Goal: Information Seeking & Learning: Find specific fact

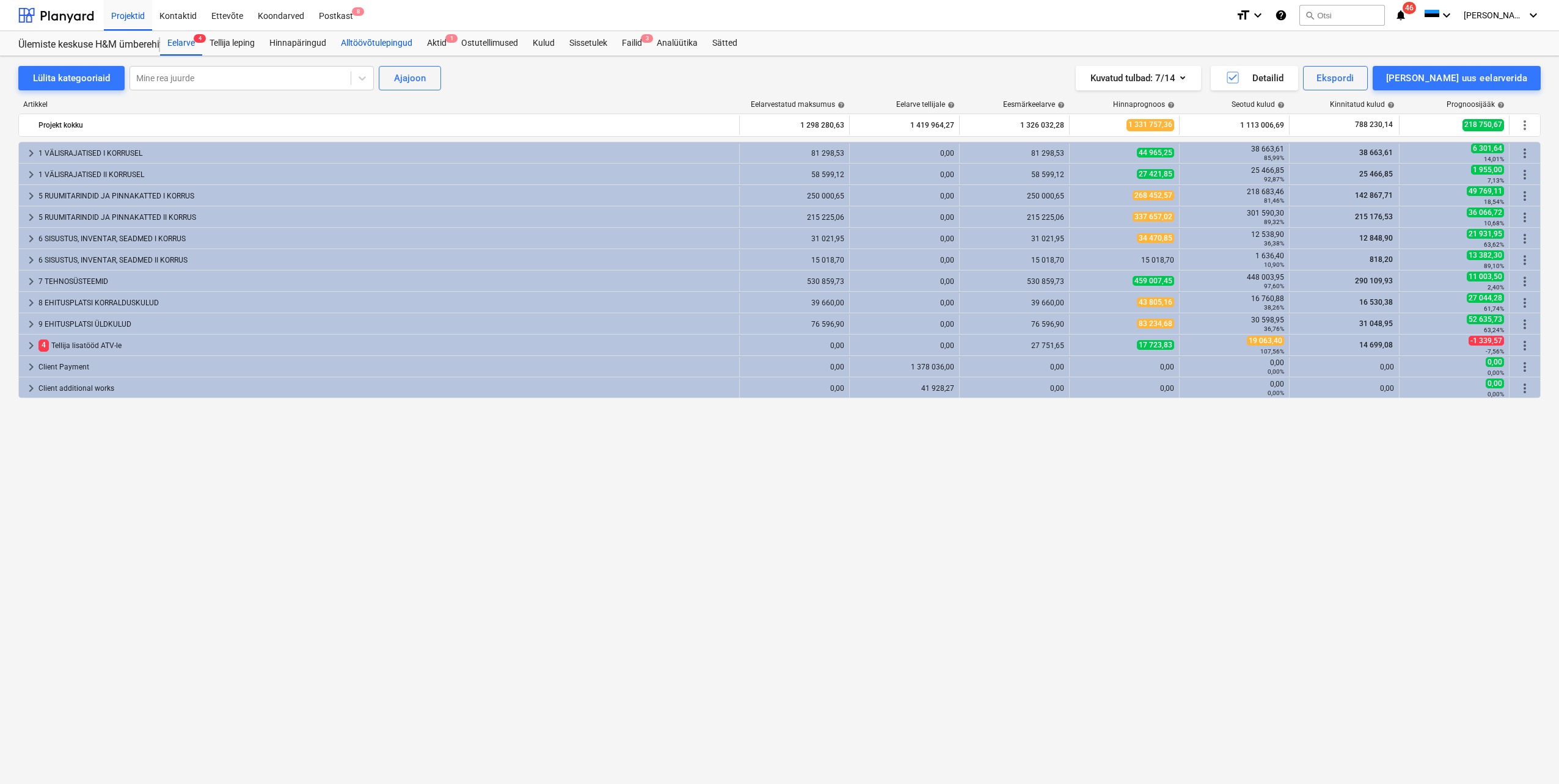
click at [378, 44] on div "Alltöövõtulepingud" at bounding box center [376, 43] width 86 height 25
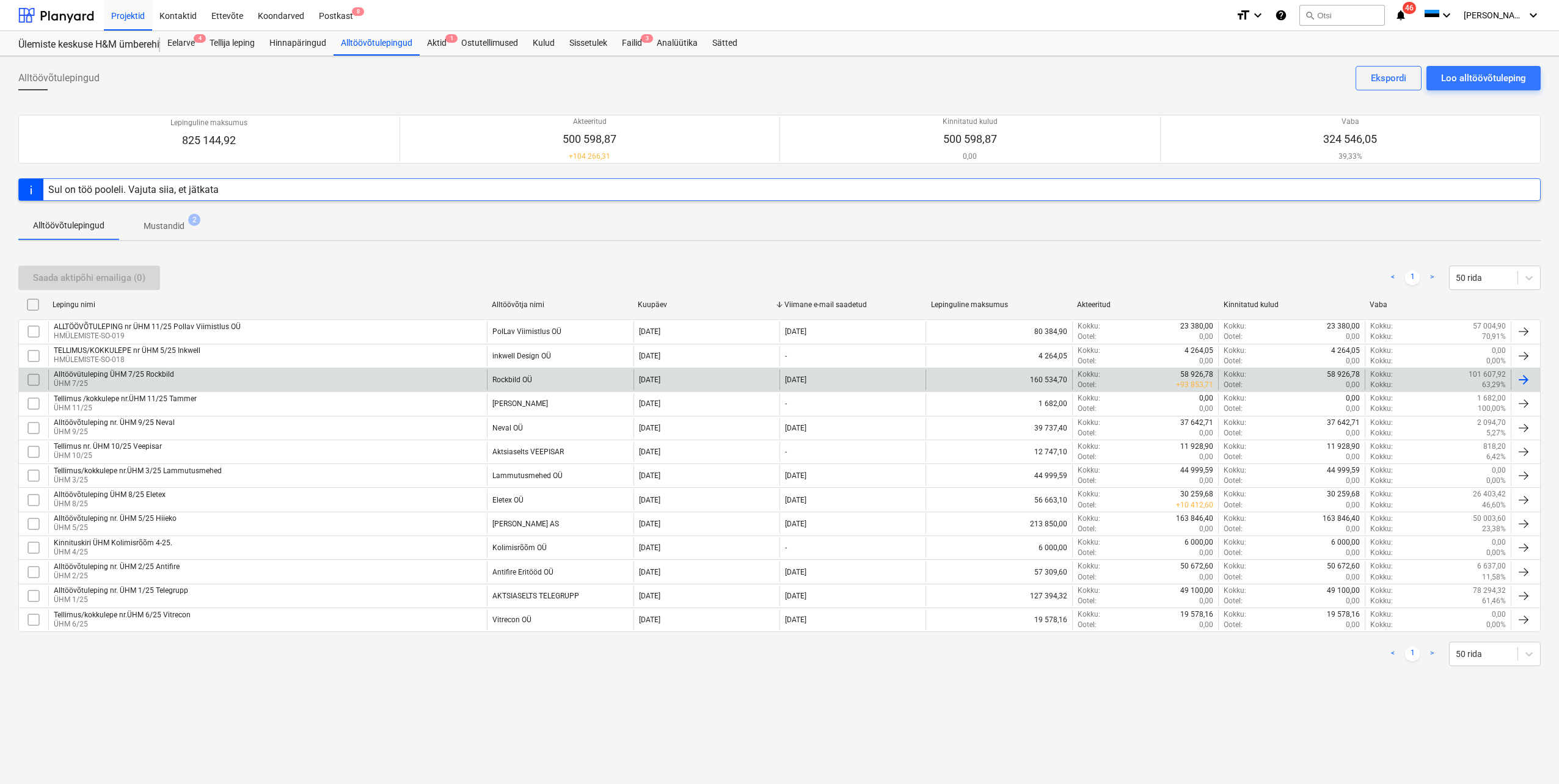
click at [154, 373] on div "Alltöövütuleping ÜHM 7/25 Rockbild" at bounding box center [114, 374] width 121 height 9
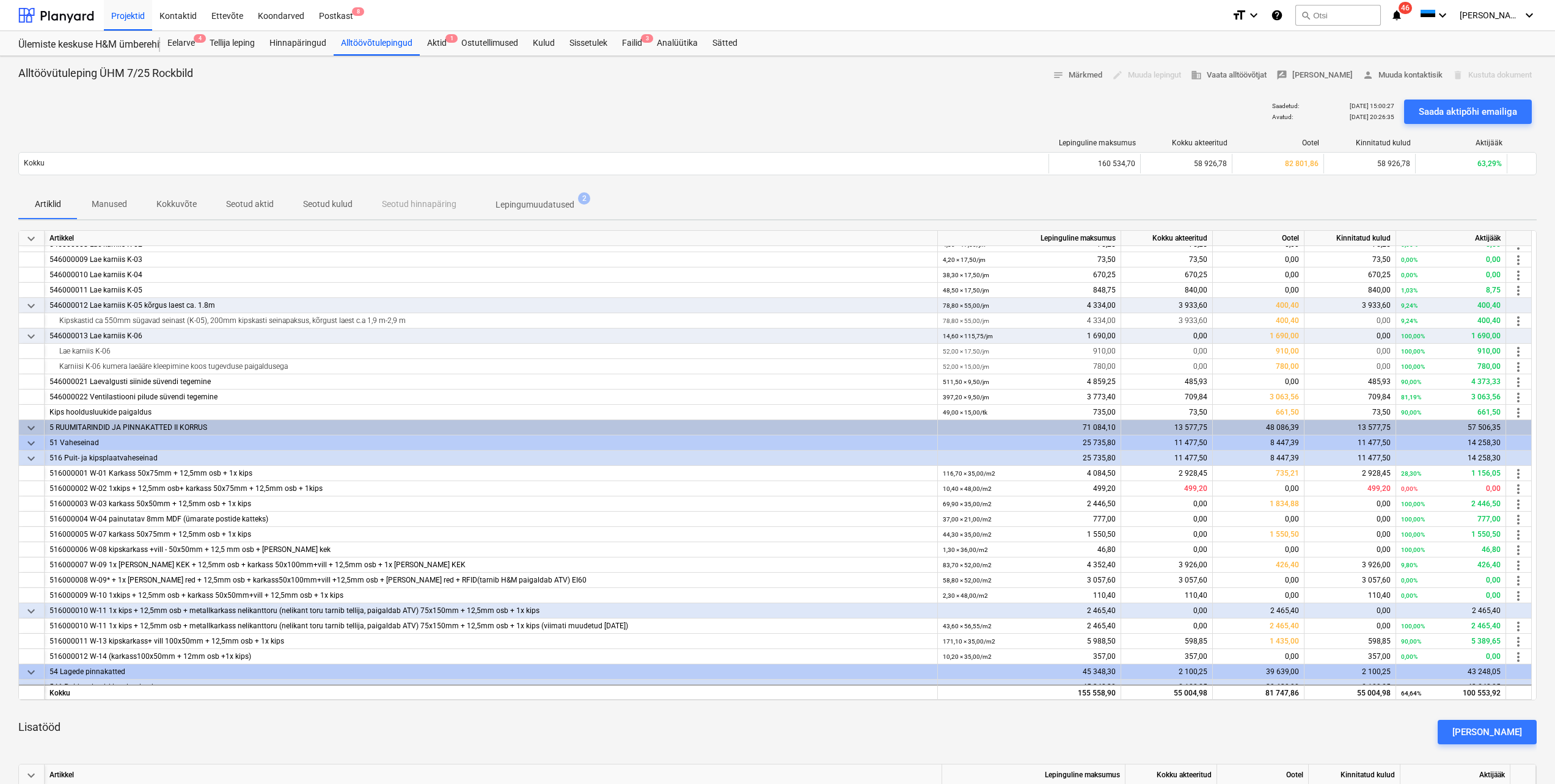
scroll to position [489, 0]
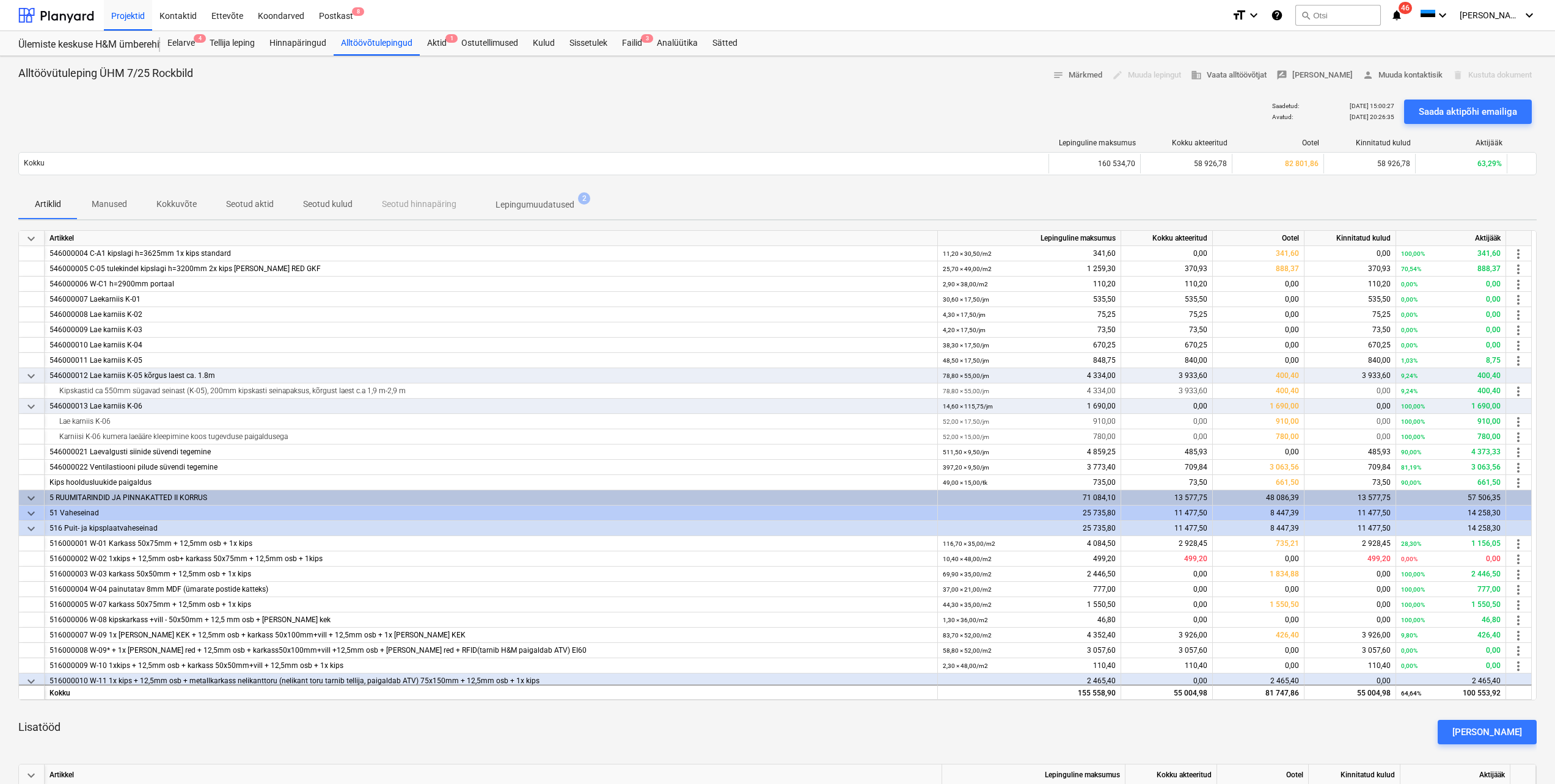
click at [32, 499] on span "keyboard_arrow_down" at bounding box center [31, 498] width 15 height 15
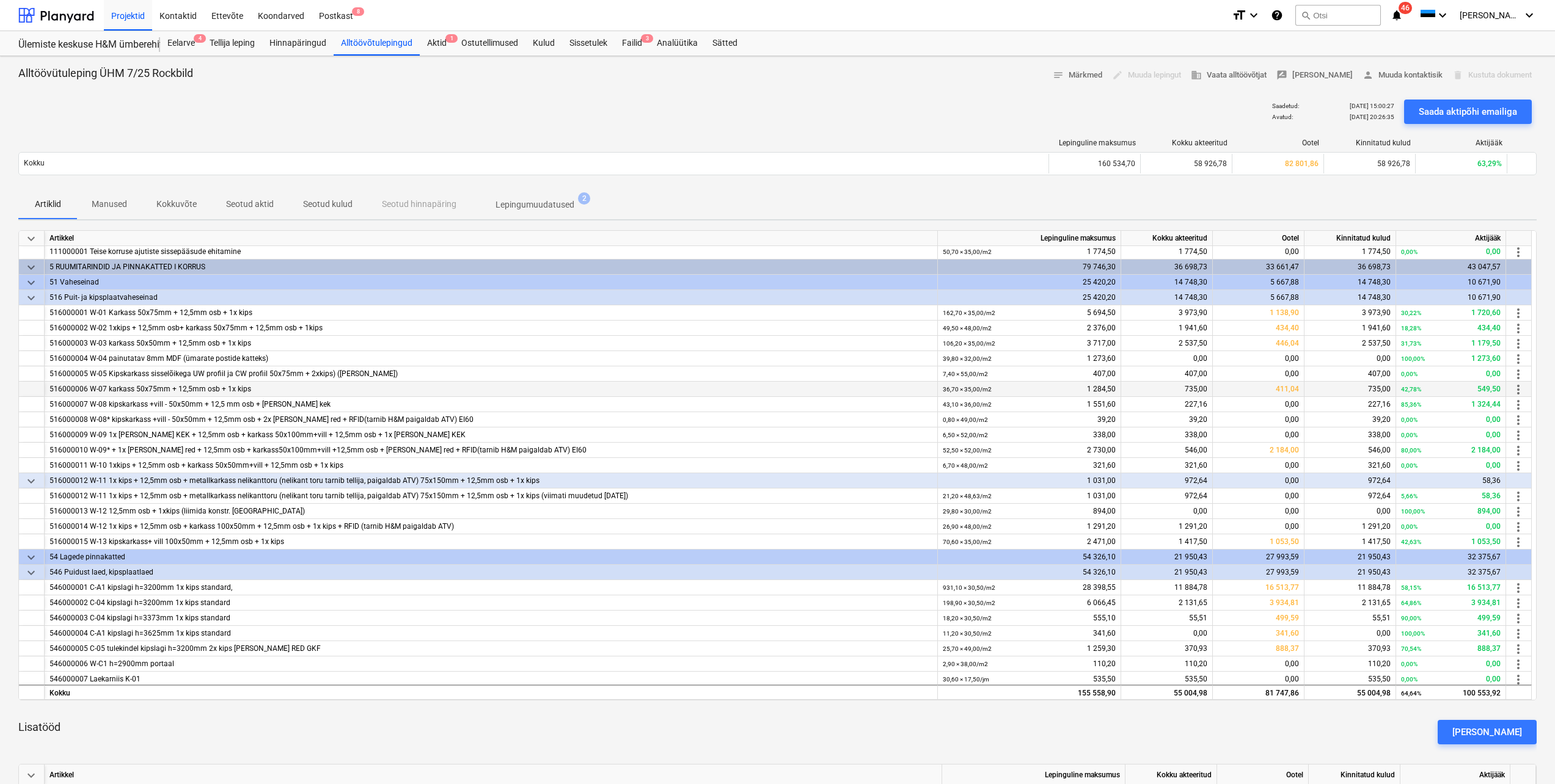
scroll to position [122, 0]
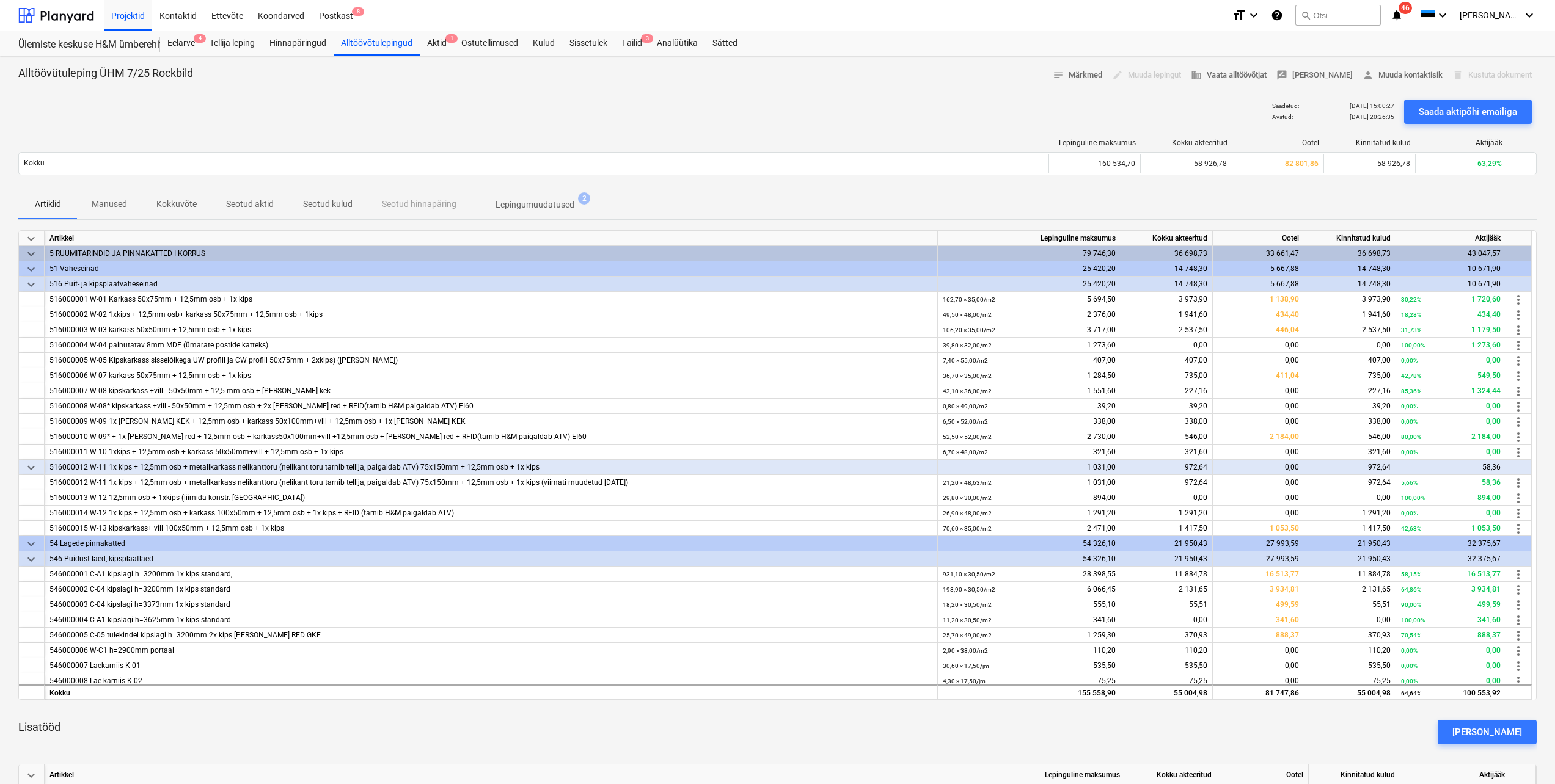
click at [33, 472] on span "keyboard_arrow_down" at bounding box center [31, 468] width 15 height 15
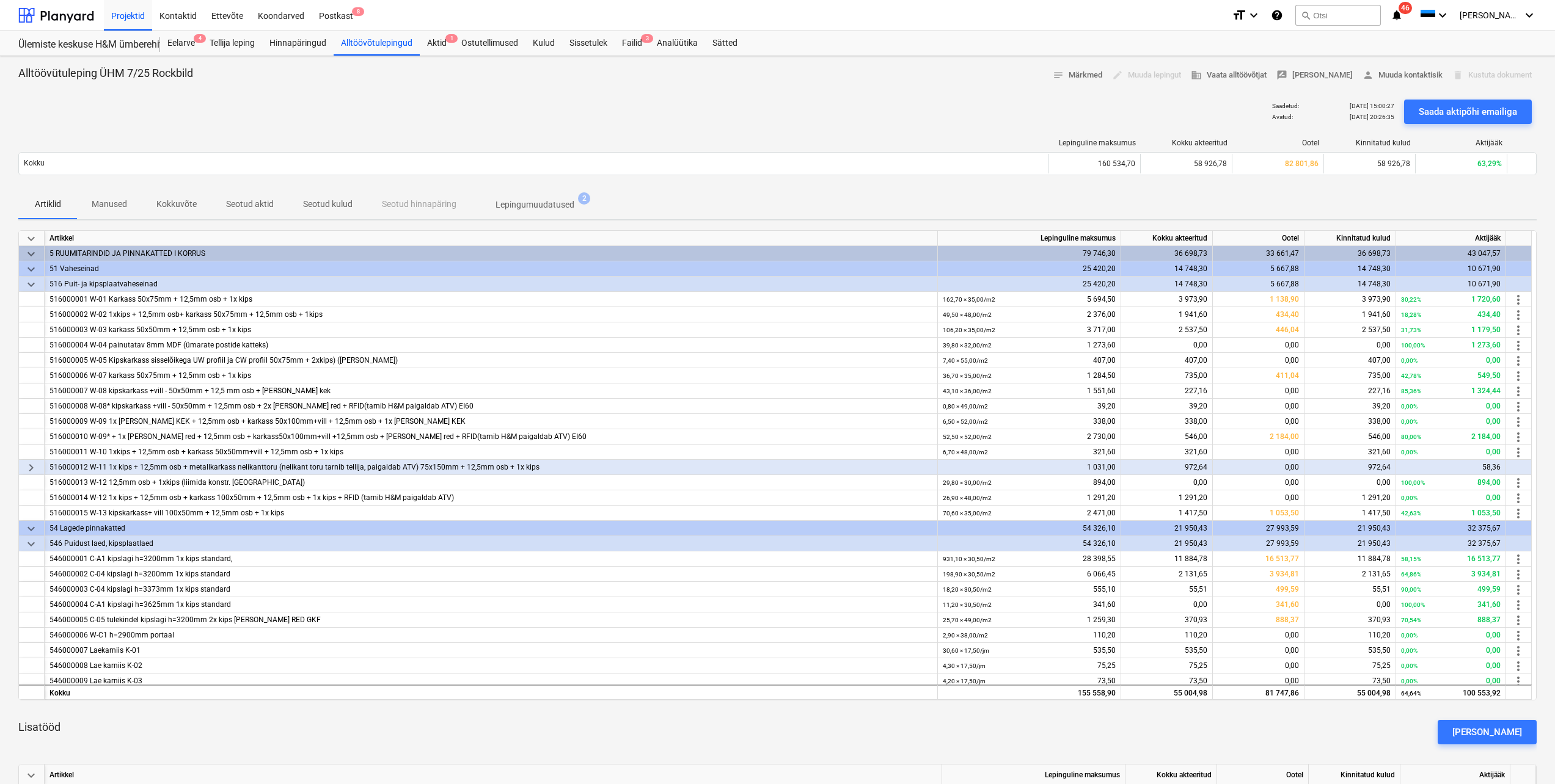
click at [33, 472] on span "keyboard_arrow_right" at bounding box center [31, 468] width 15 height 15
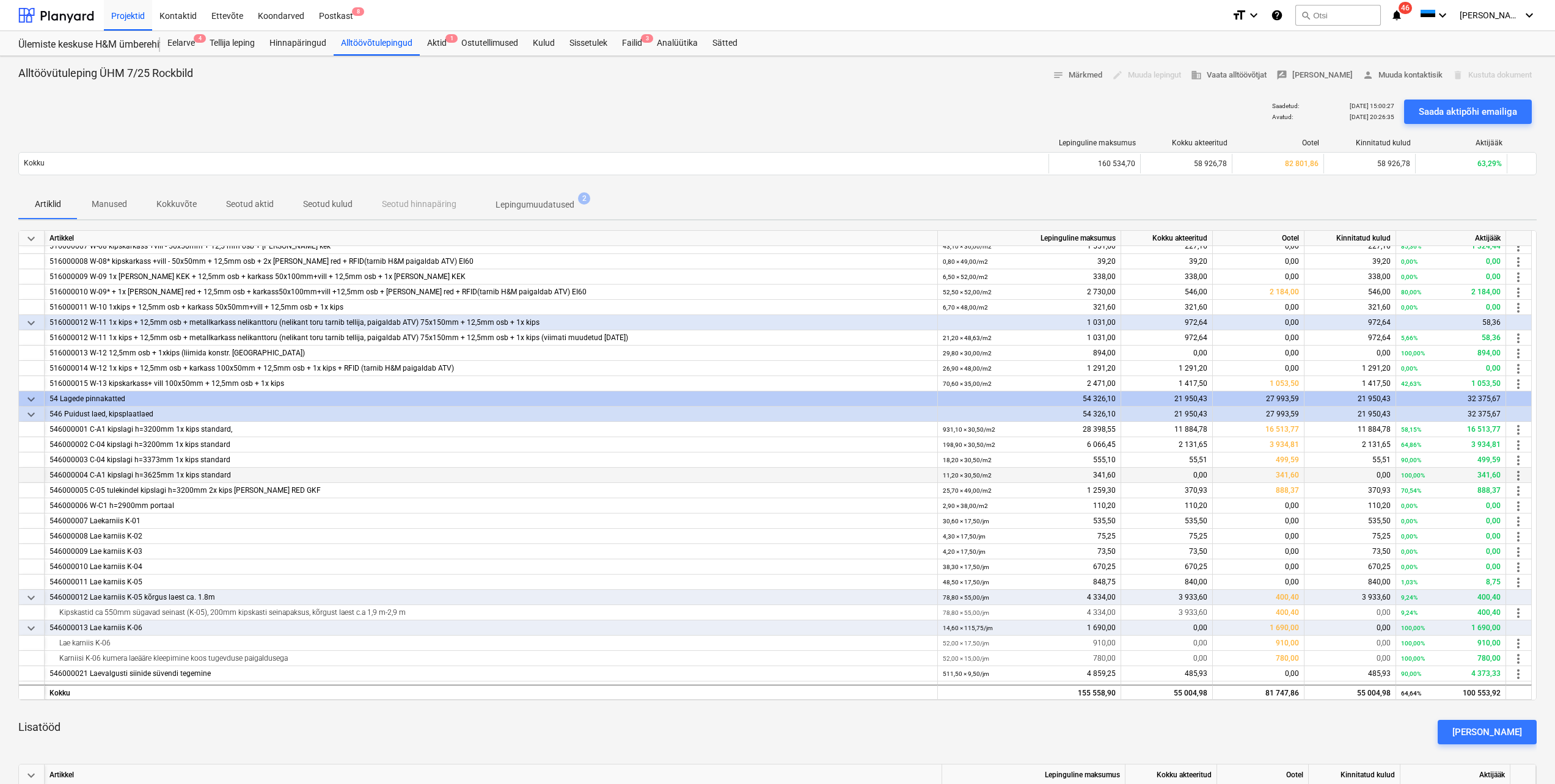
scroll to position [248, 0]
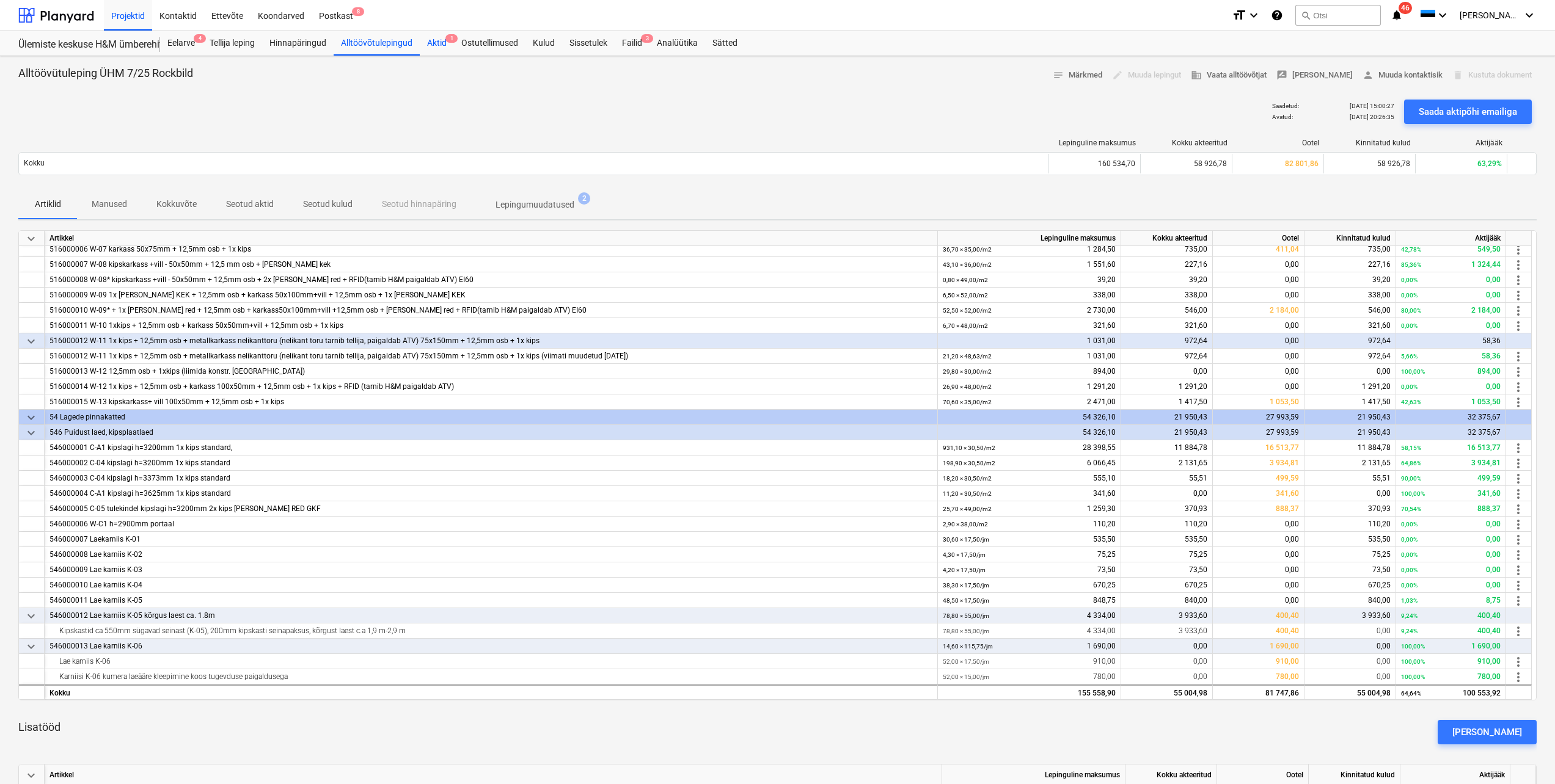
click at [440, 40] on div "Aktid 1" at bounding box center [437, 43] width 34 height 25
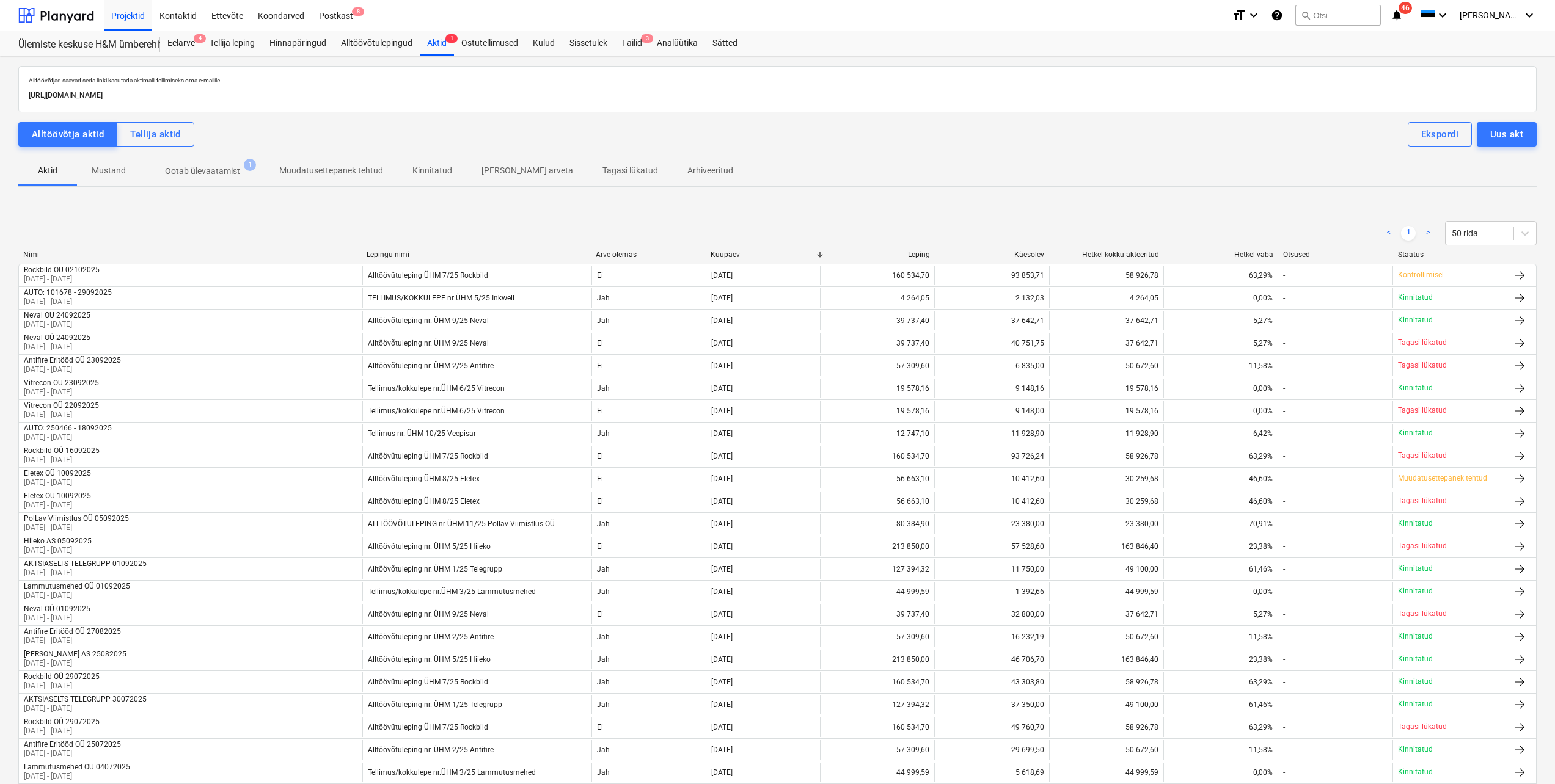
click at [214, 170] on p "Ootab ülevaatamist" at bounding box center [202, 171] width 75 height 13
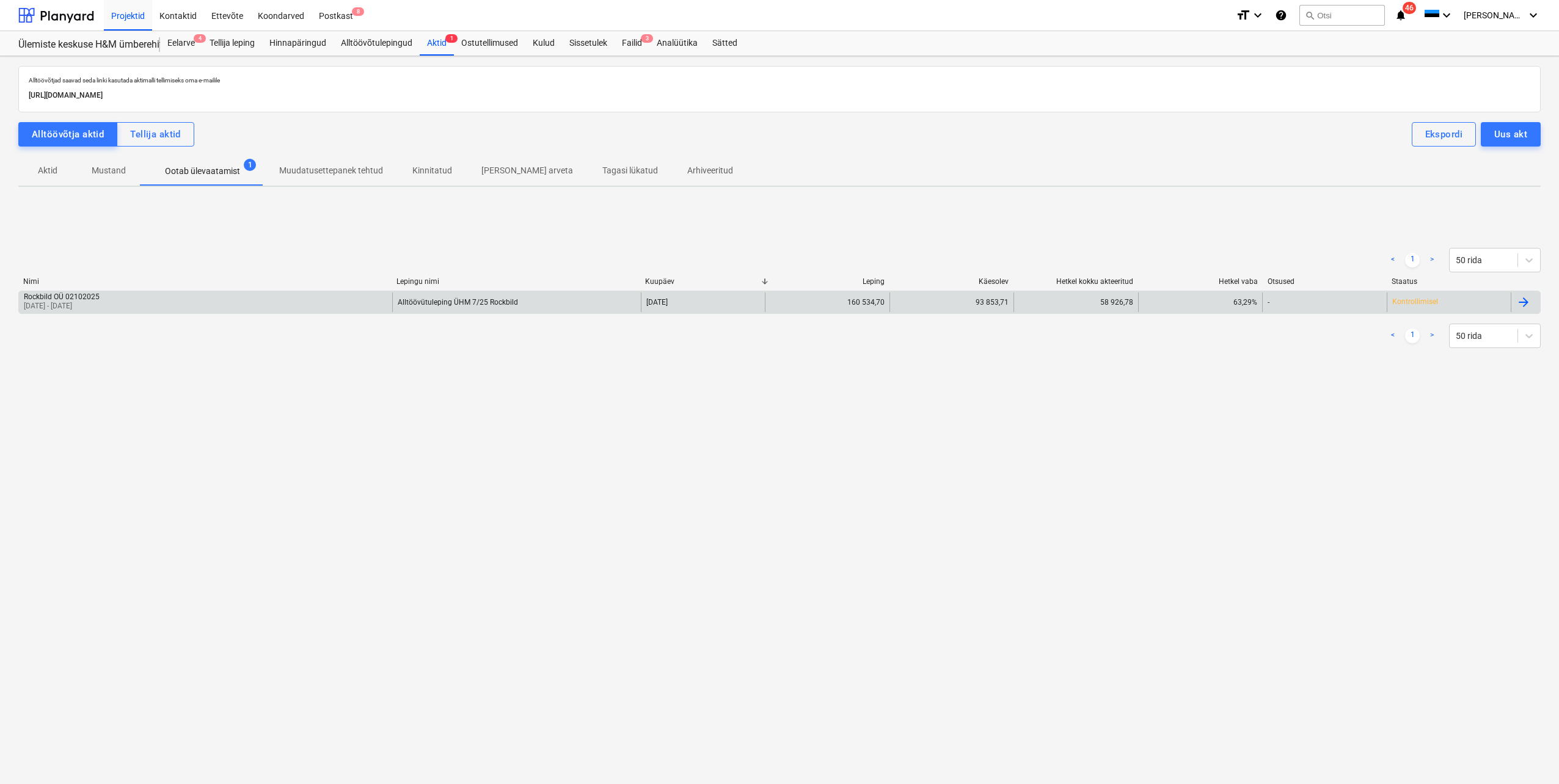
click at [150, 295] on div "Rockbild OÜ 02102025 [DATE] - [DATE]" at bounding box center [205, 302] width 374 height 19
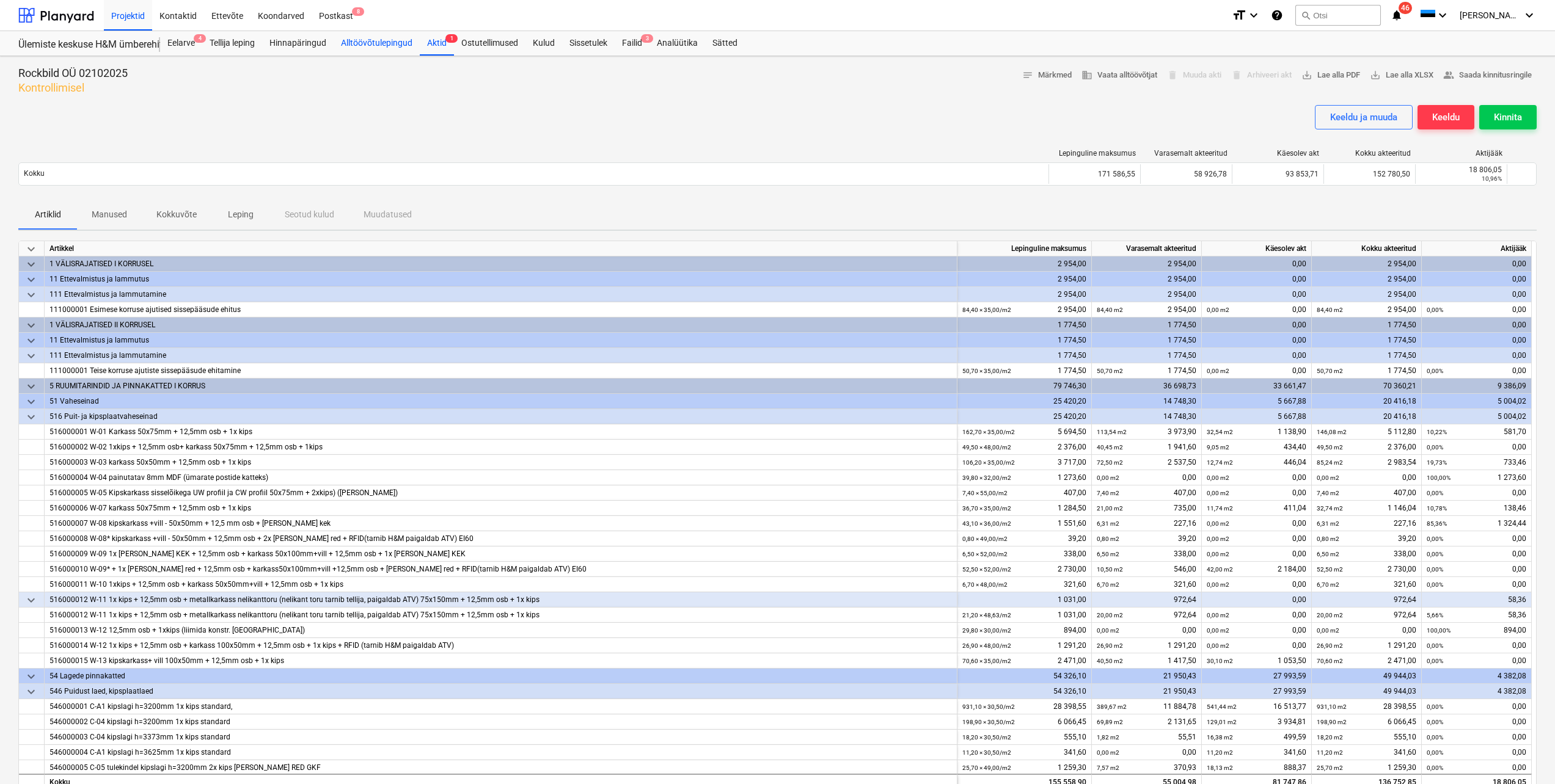
click at [372, 43] on div "Alltöövõtulepingud" at bounding box center [376, 43] width 86 height 25
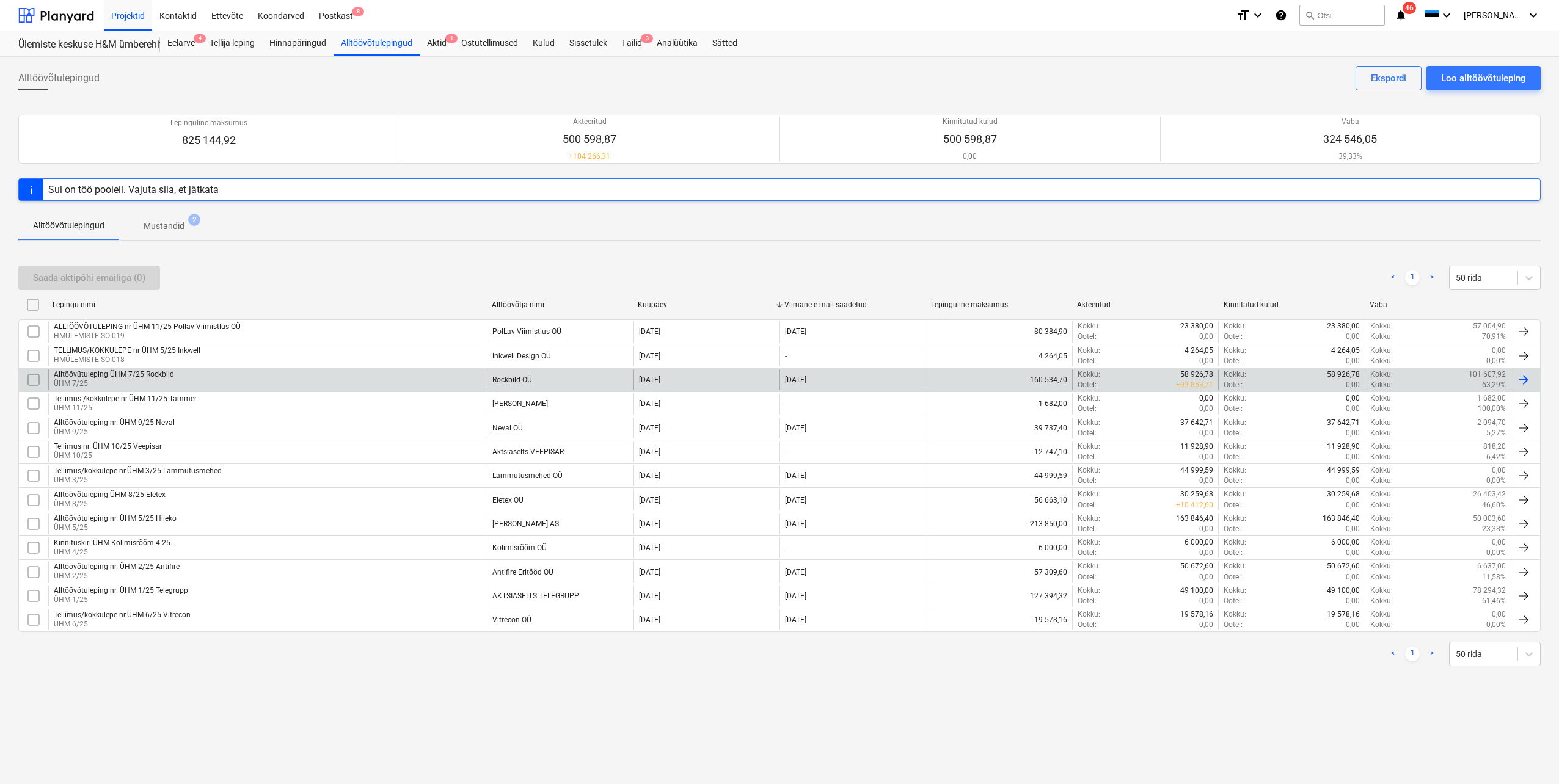
click at [219, 382] on div "Alltöövütuleping ÜHM 7/25 Rockbild ÜHM 7/25" at bounding box center [267, 380] width 438 height 21
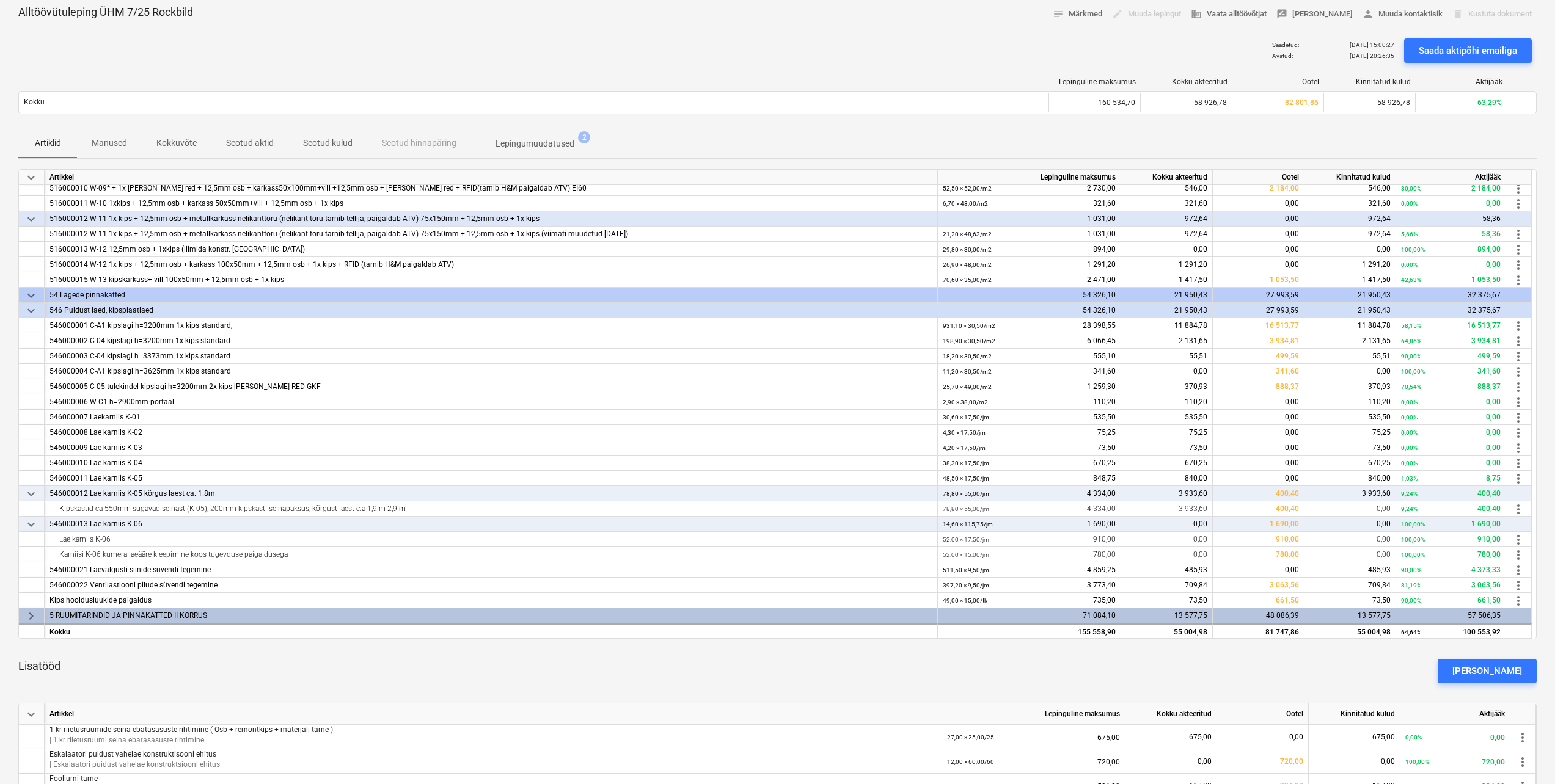
scroll to position [66, 0]
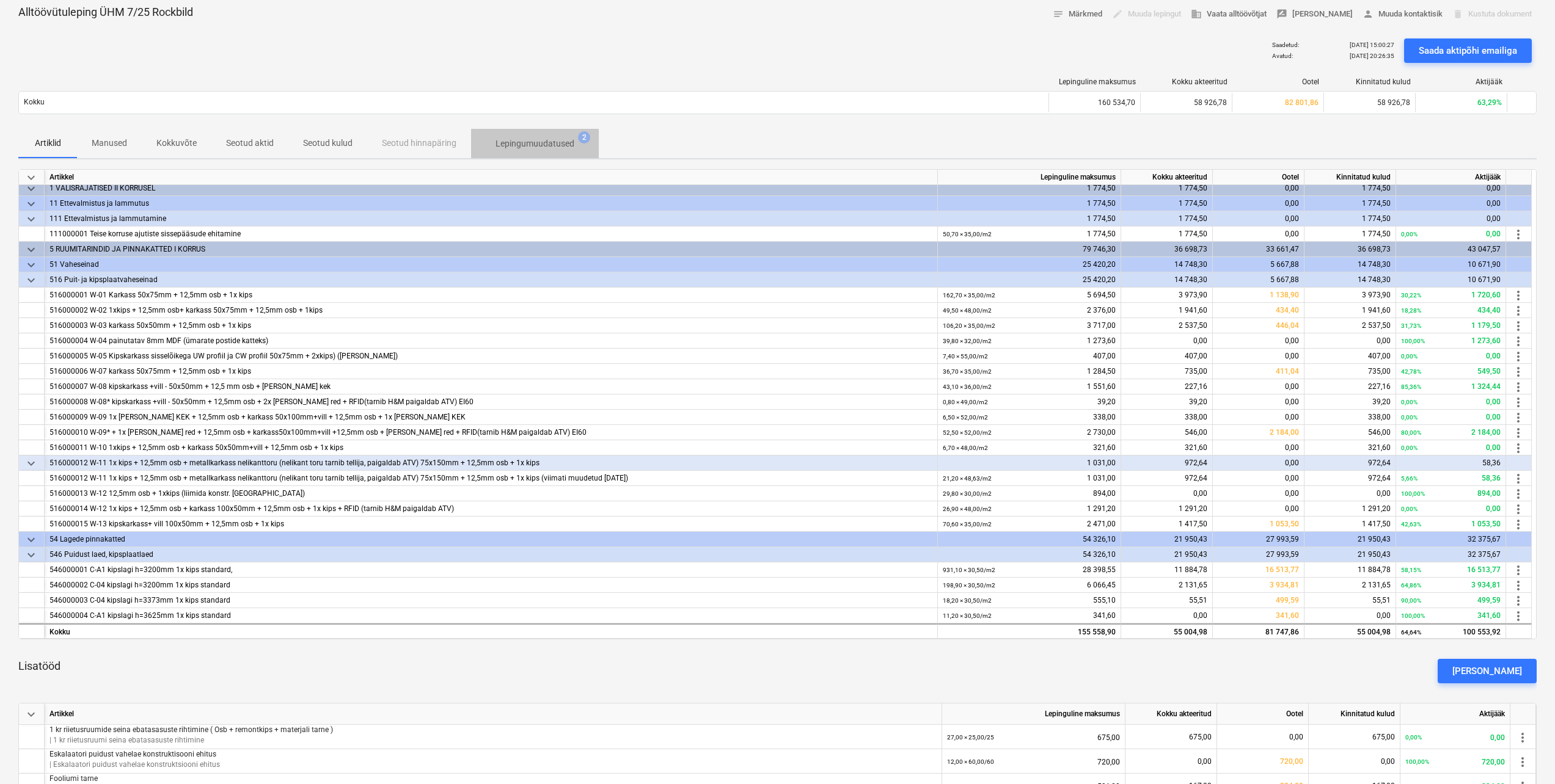
click at [518, 141] on p "Lepingumuudatused" at bounding box center [535, 144] width 79 height 13
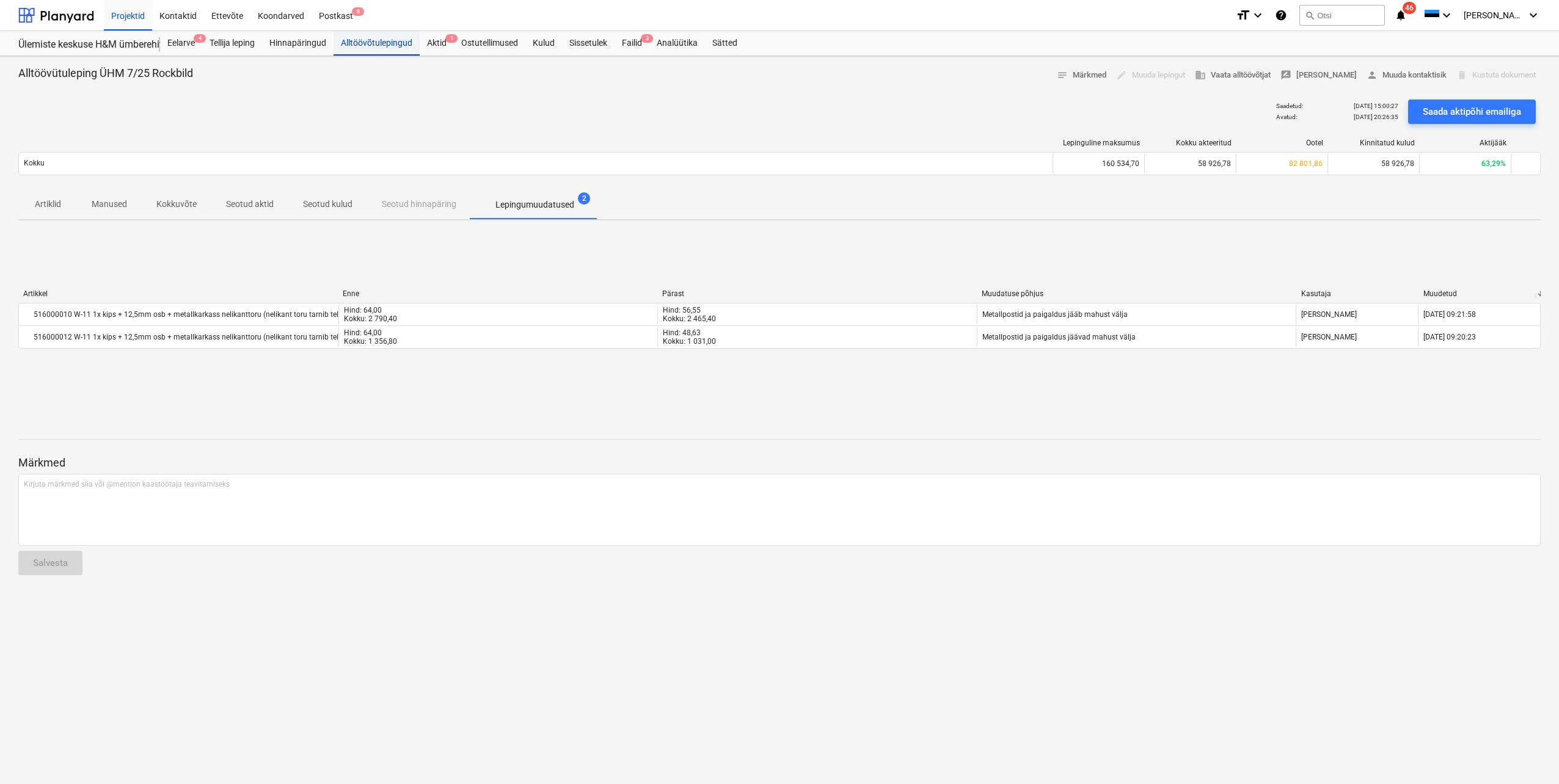
click at [373, 49] on div "Alltöövõtulepingud" at bounding box center [376, 43] width 86 height 25
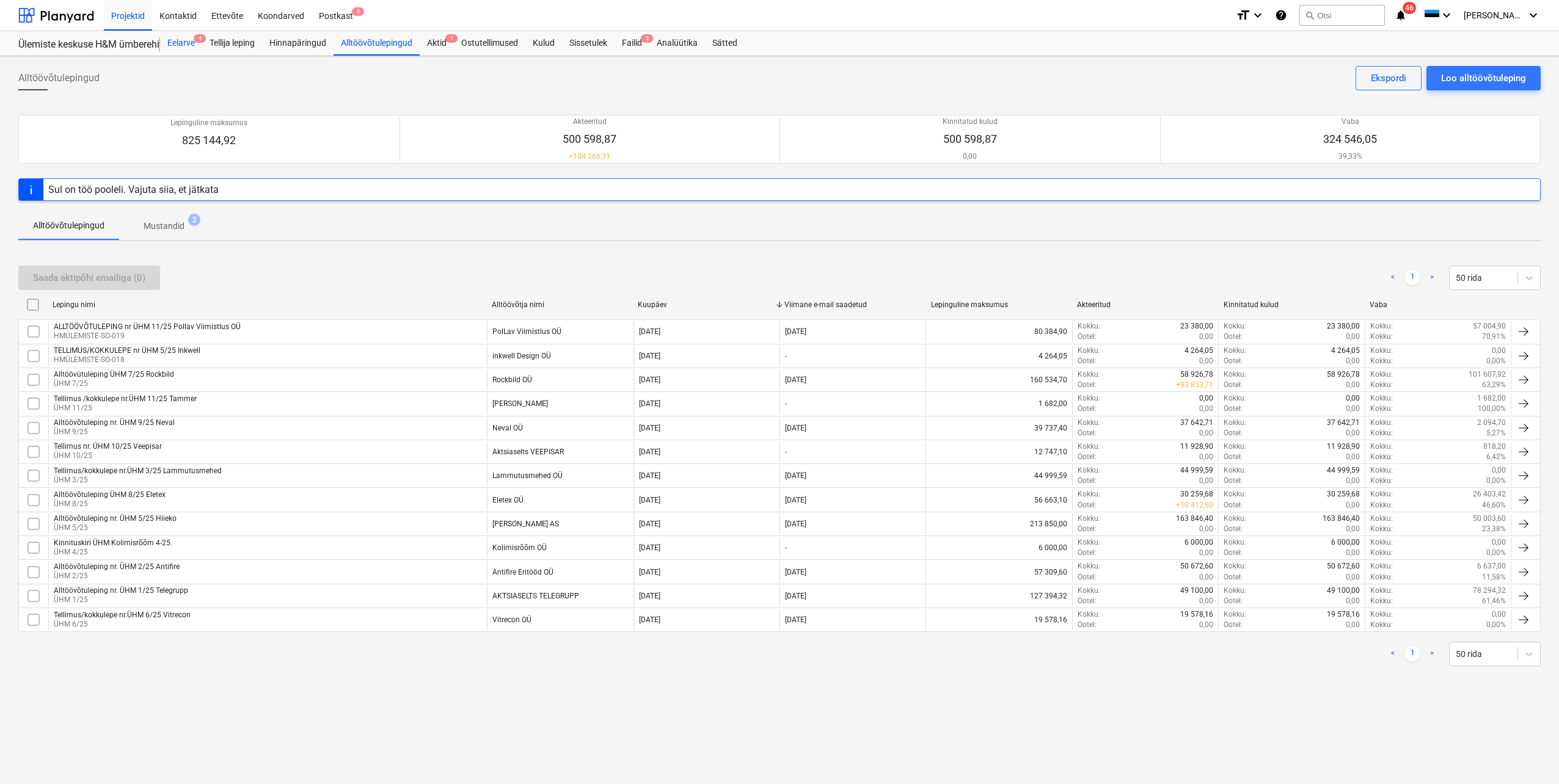
click at [186, 43] on div "Eelarve 4" at bounding box center [181, 43] width 43 height 25
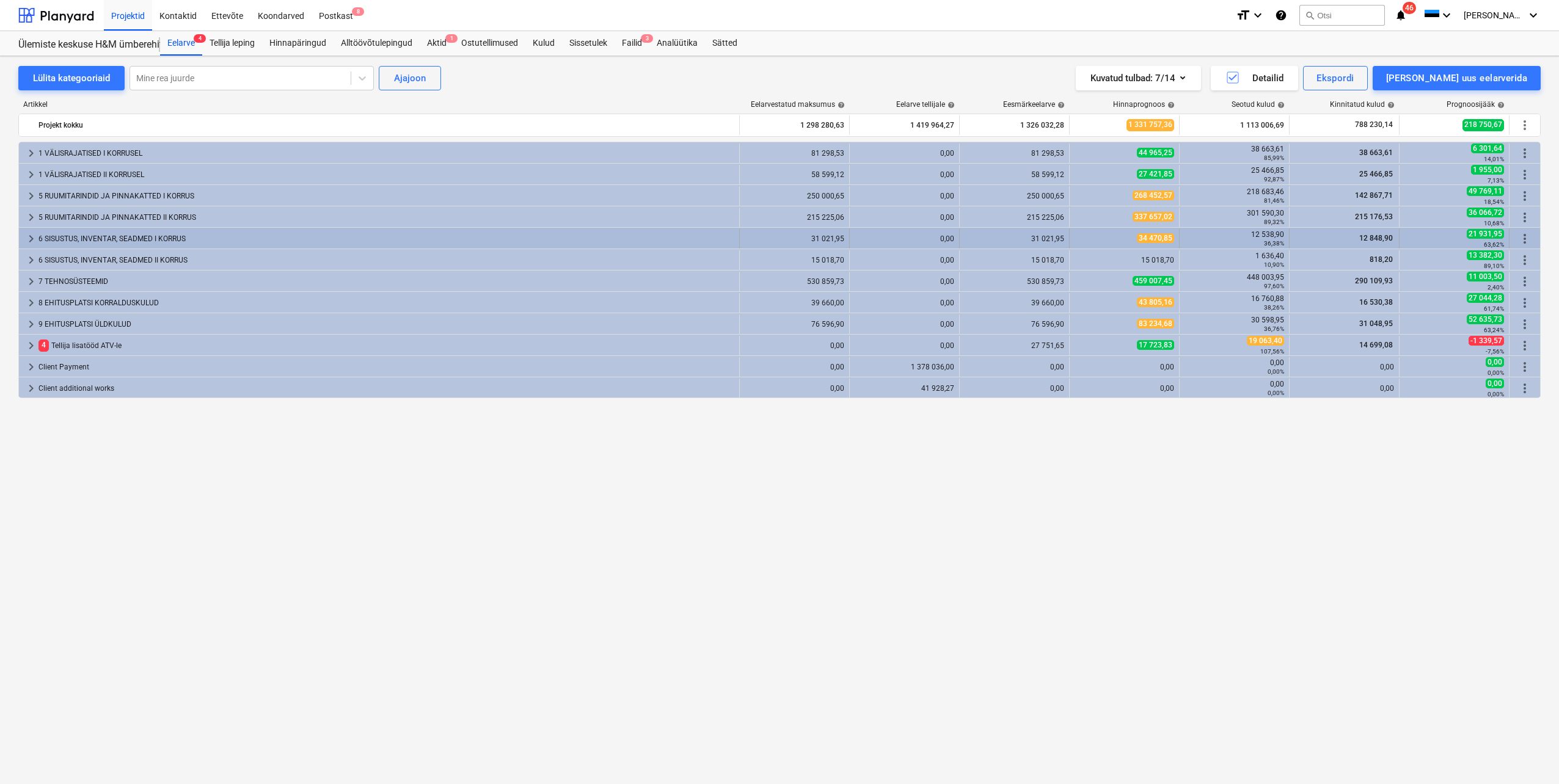
click at [29, 240] on span "keyboard_arrow_right" at bounding box center [31, 238] width 15 height 15
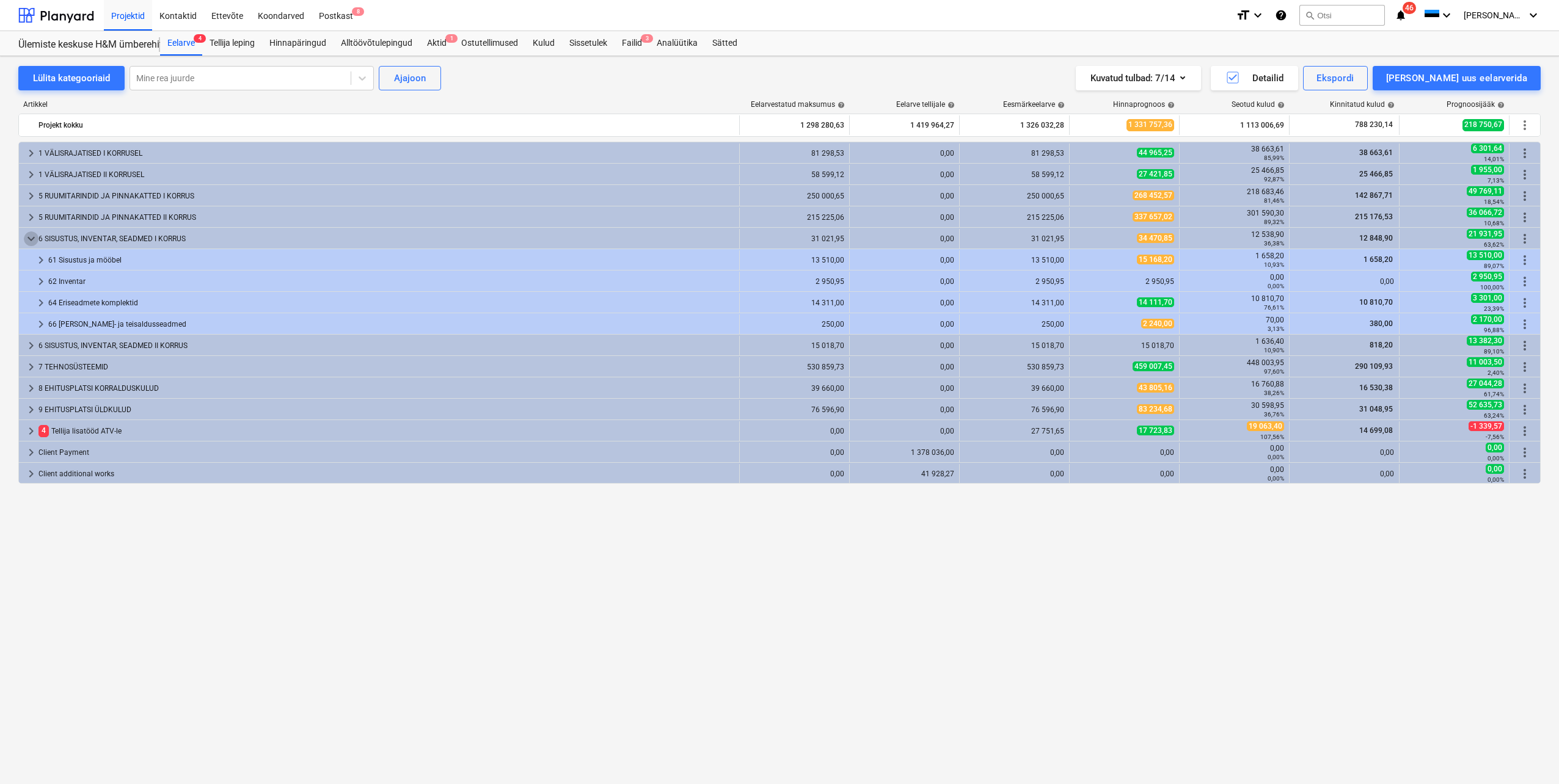
click at [29, 240] on span "keyboard_arrow_down" at bounding box center [31, 238] width 15 height 15
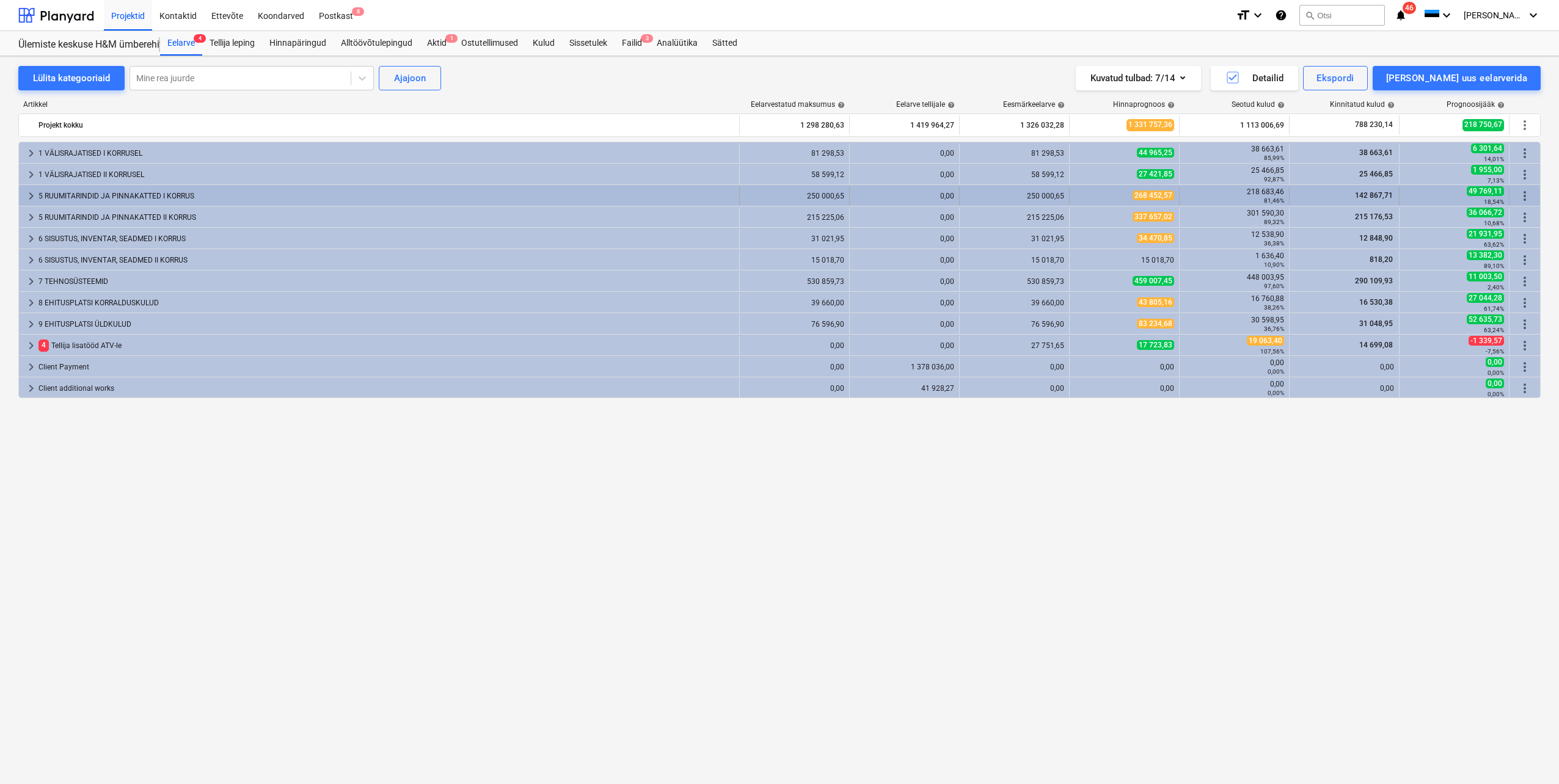
click at [30, 199] on span "keyboard_arrow_right" at bounding box center [31, 196] width 15 height 15
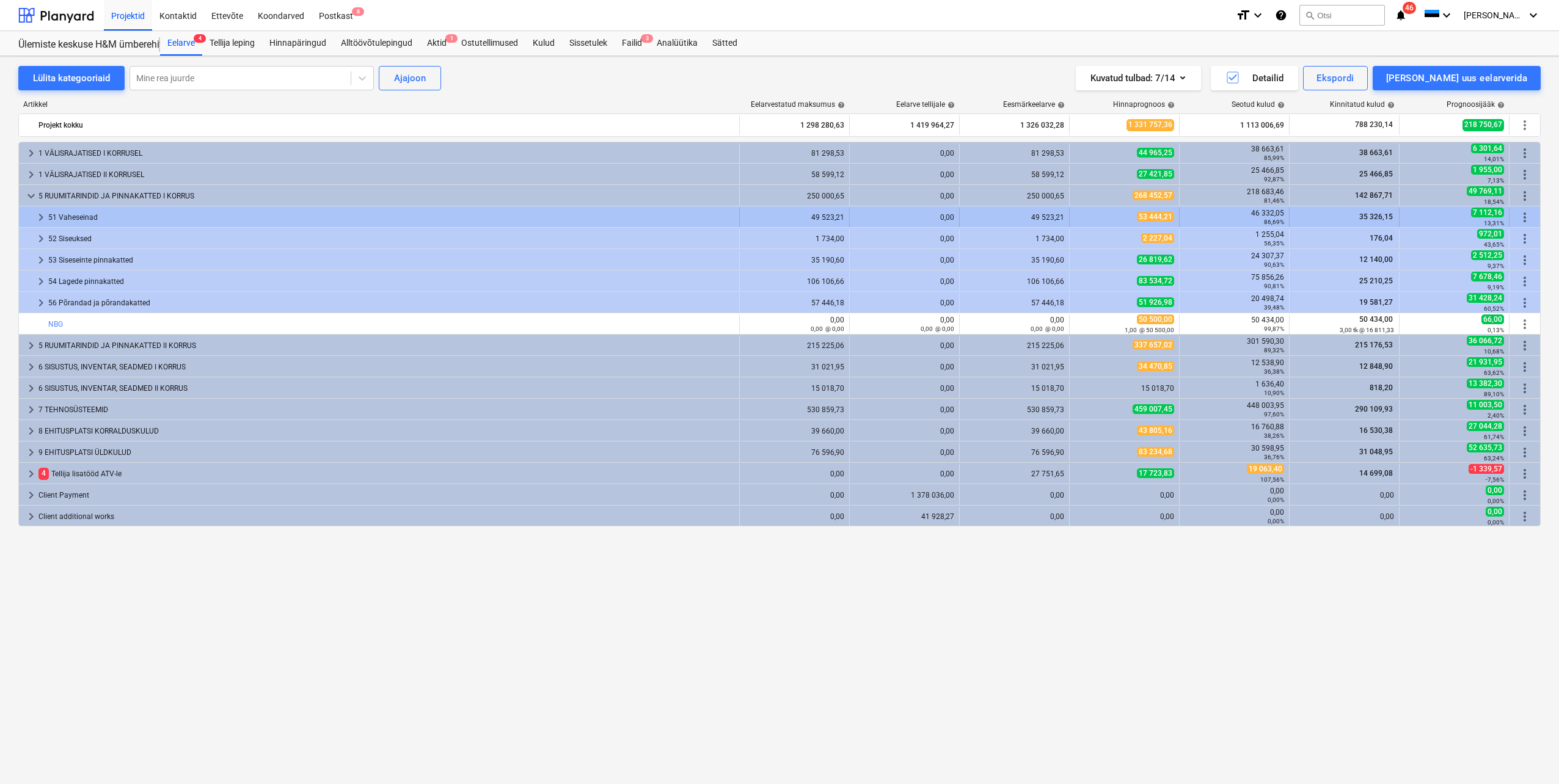
click at [34, 215] on span "keyboard_arrow_right" at bounding box center [40, 217] width 15 height 15
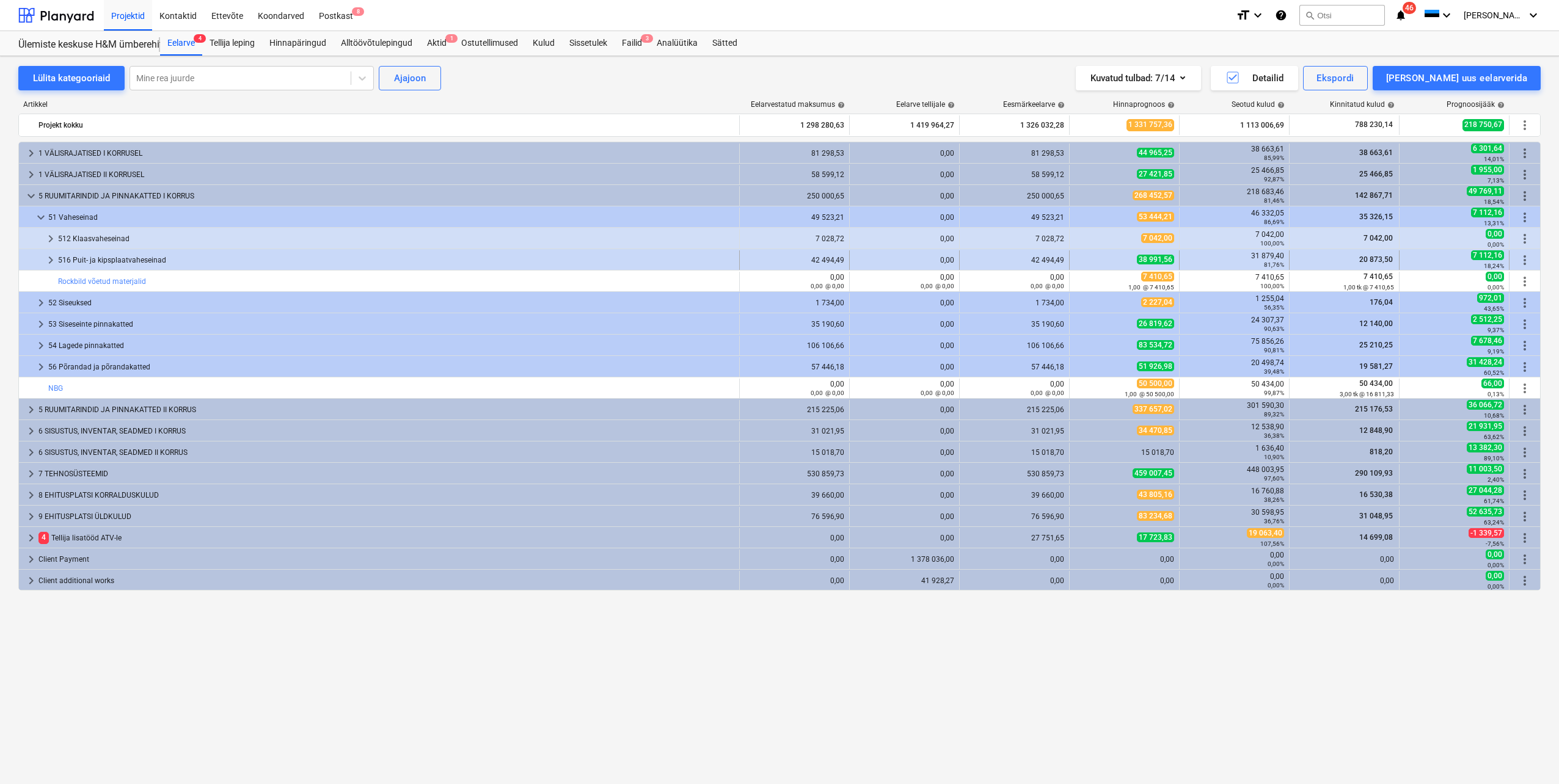
click at [50, 263] on span "keyboard_arrow_right" at bounding box center [50, 260] width 15 height 15
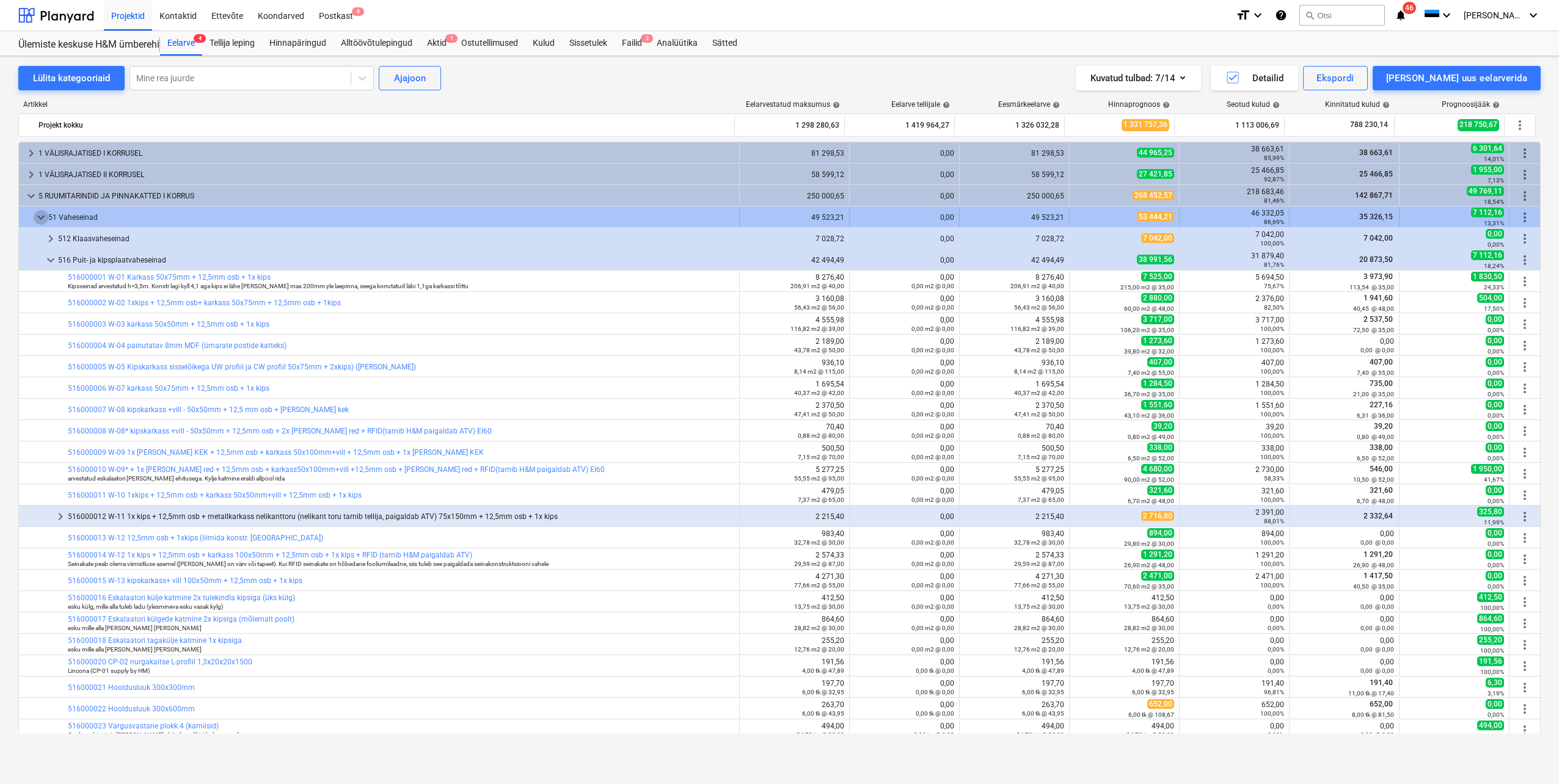
click at [38, 213] on span "keyboard_arrow_down" at bounding box center [40, 217] width 15 height 15
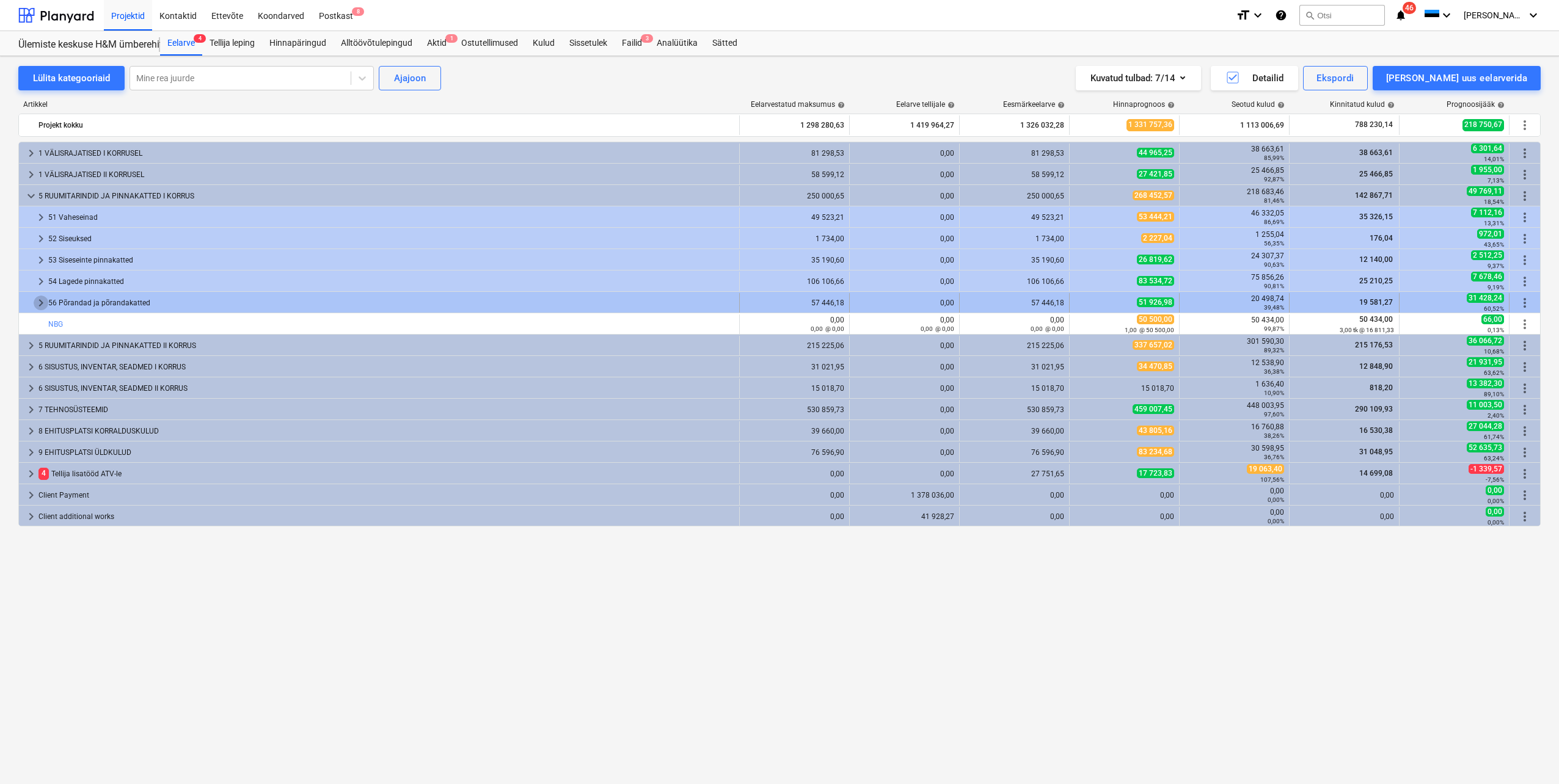
click at [39, 298] on span "keyboard_arrow_right" at bounding box center [40, 302] width 15 height 15
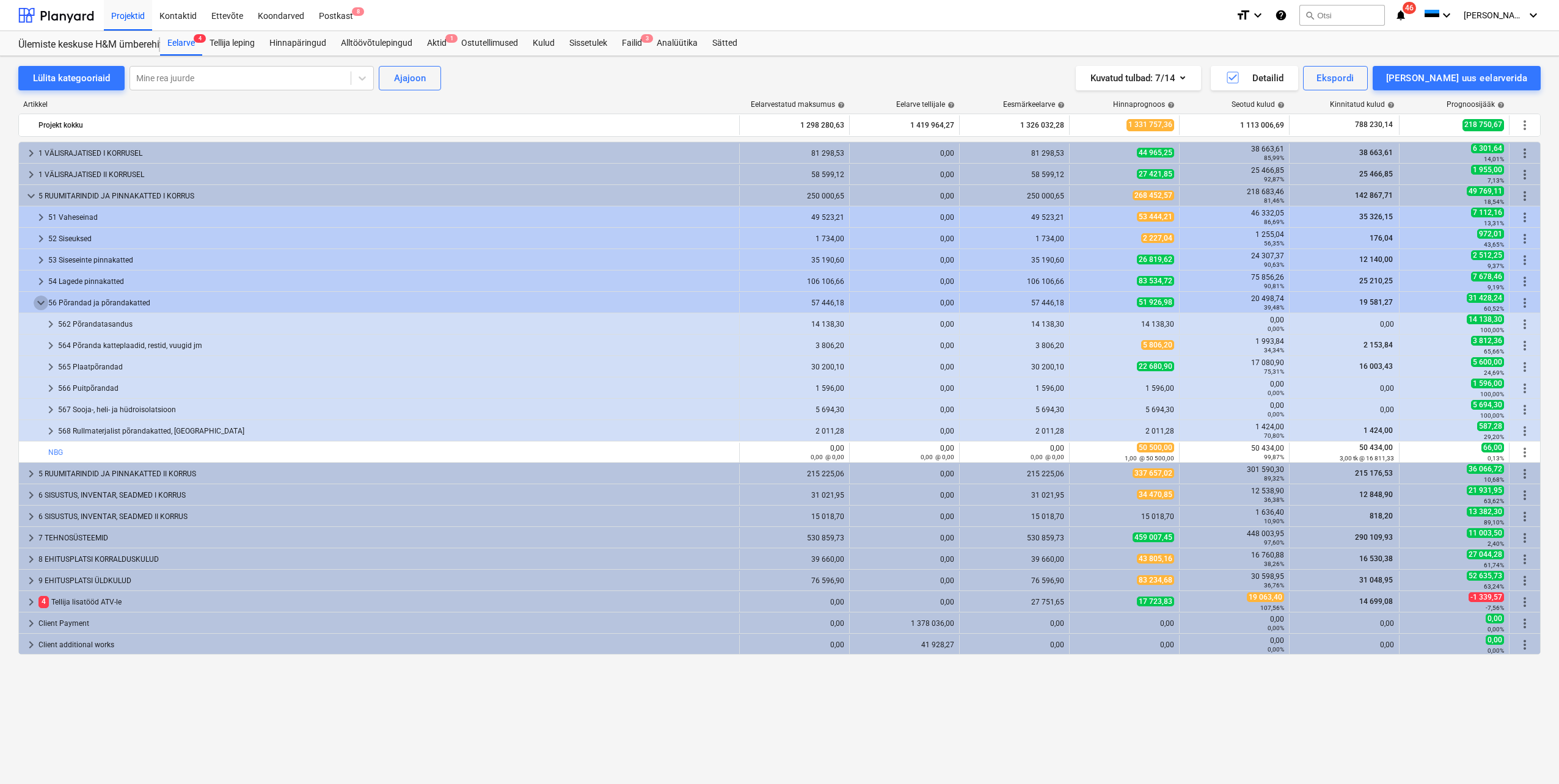
click at [39, 298] on span "keyboard_arrow_down" at bounding box center [40, 302] width 15 height 15
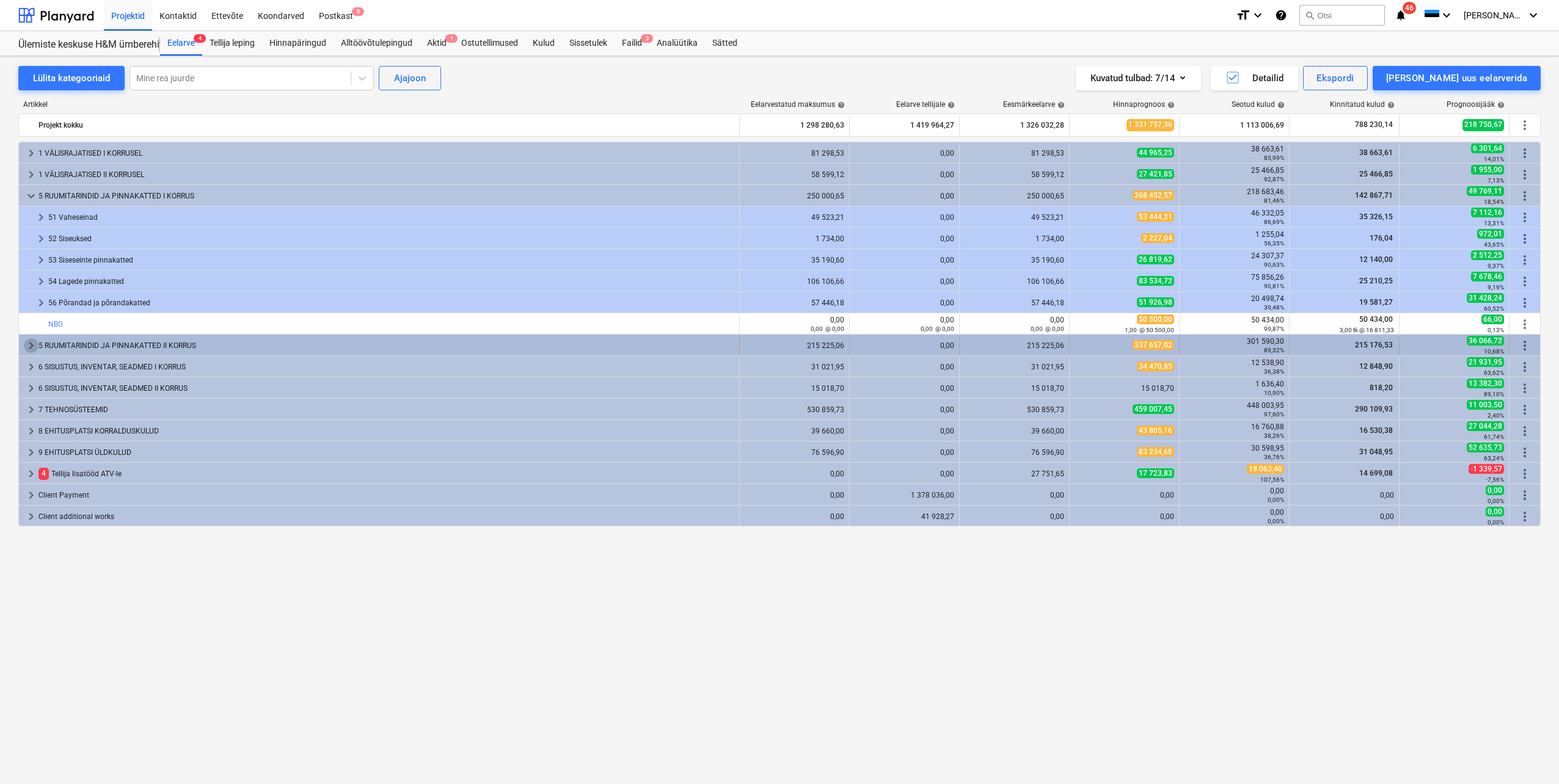
click at [33, 346] on span "keyboard_arrow_right" at bounding box center [31, 346] width 15 height 15
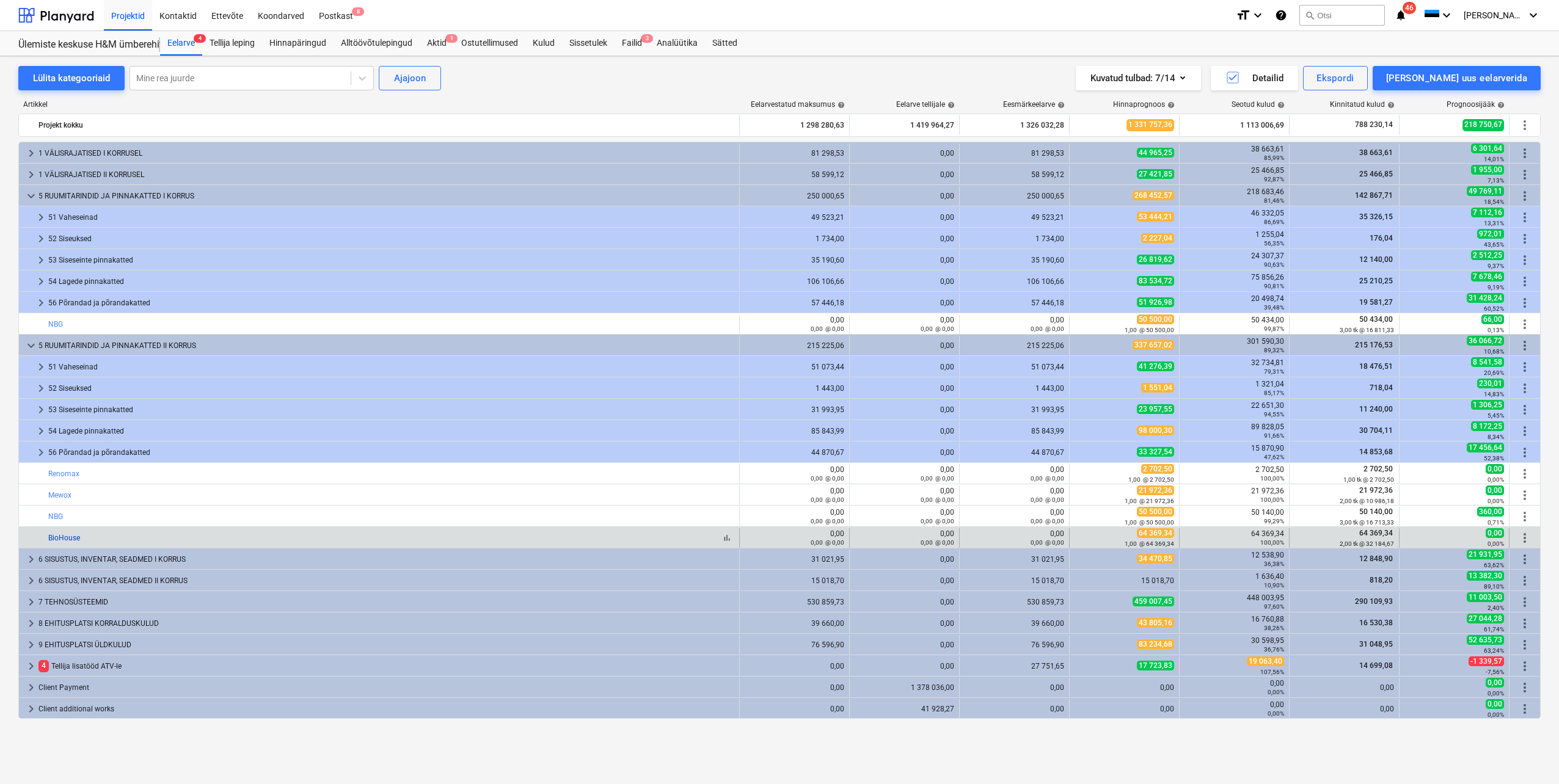
click at [71, 540] on link "BioHouse" at bounding box center [63, 537] width 32 height 9
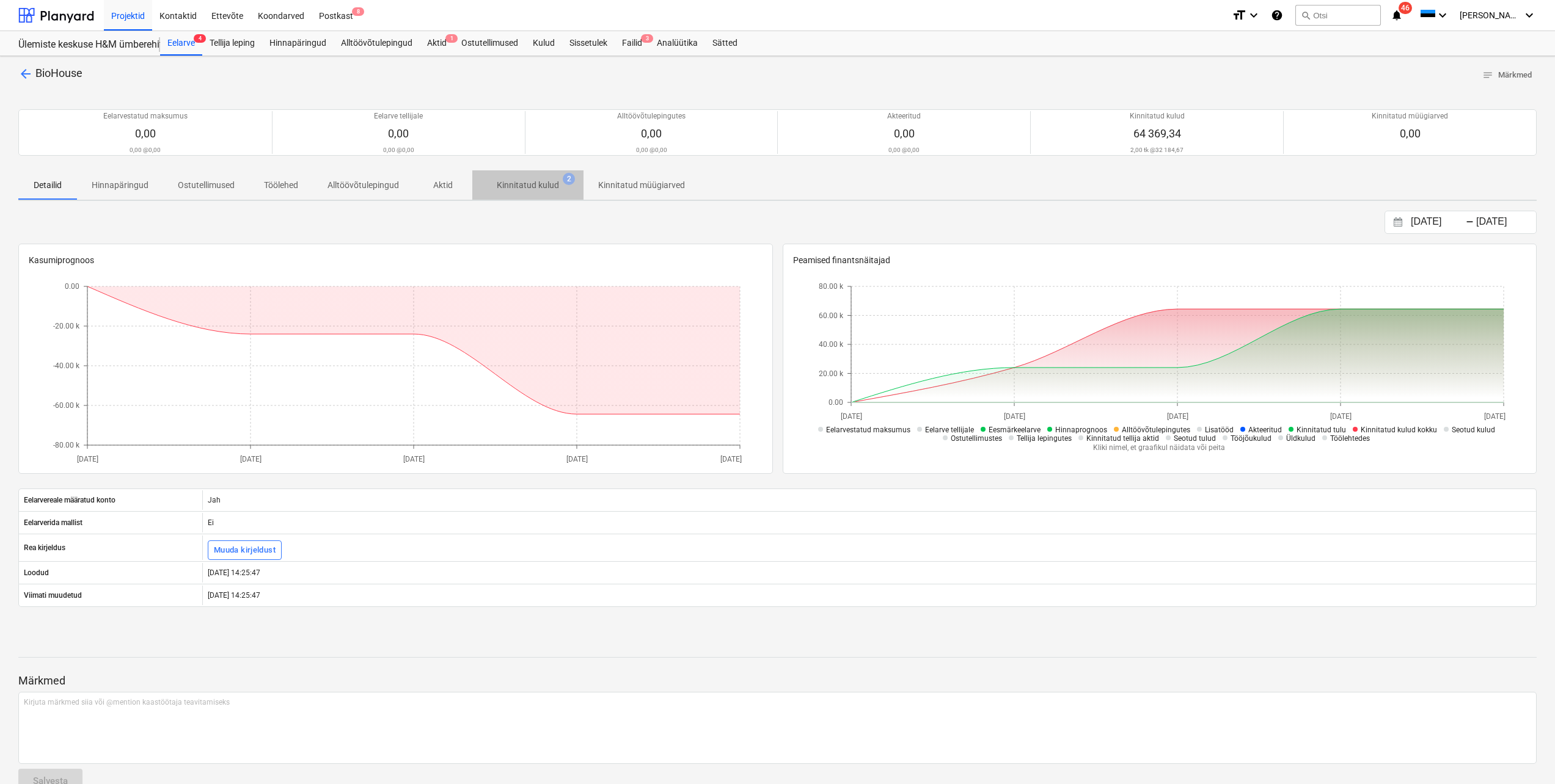
click at [531, 183] on p "Kinnitatud kulud" at bounding box center [528, 185] width 63 height 13
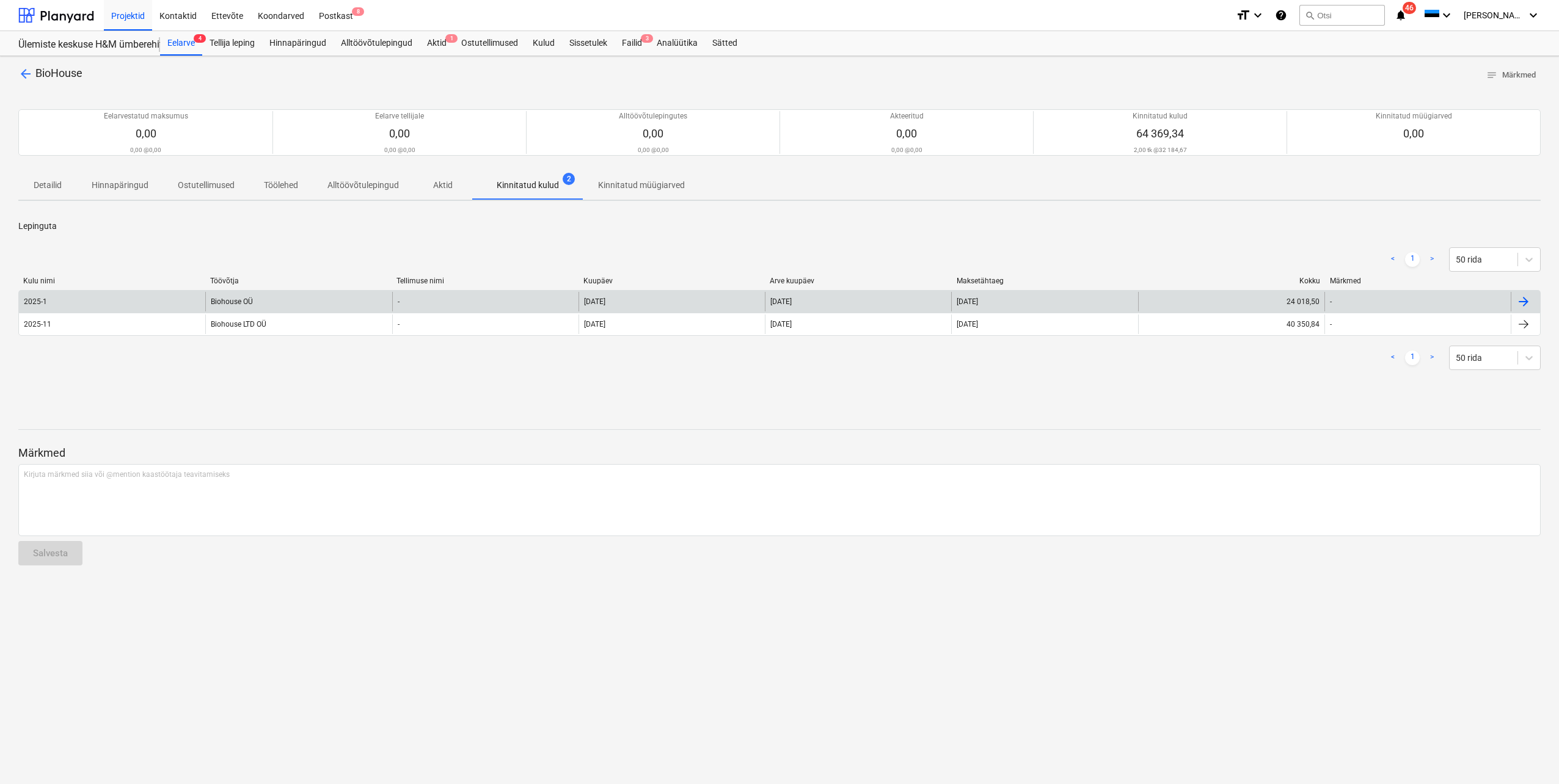
click at [88, 308] on div "2025-1" at bounding box center [111, 302] width 186 height 19
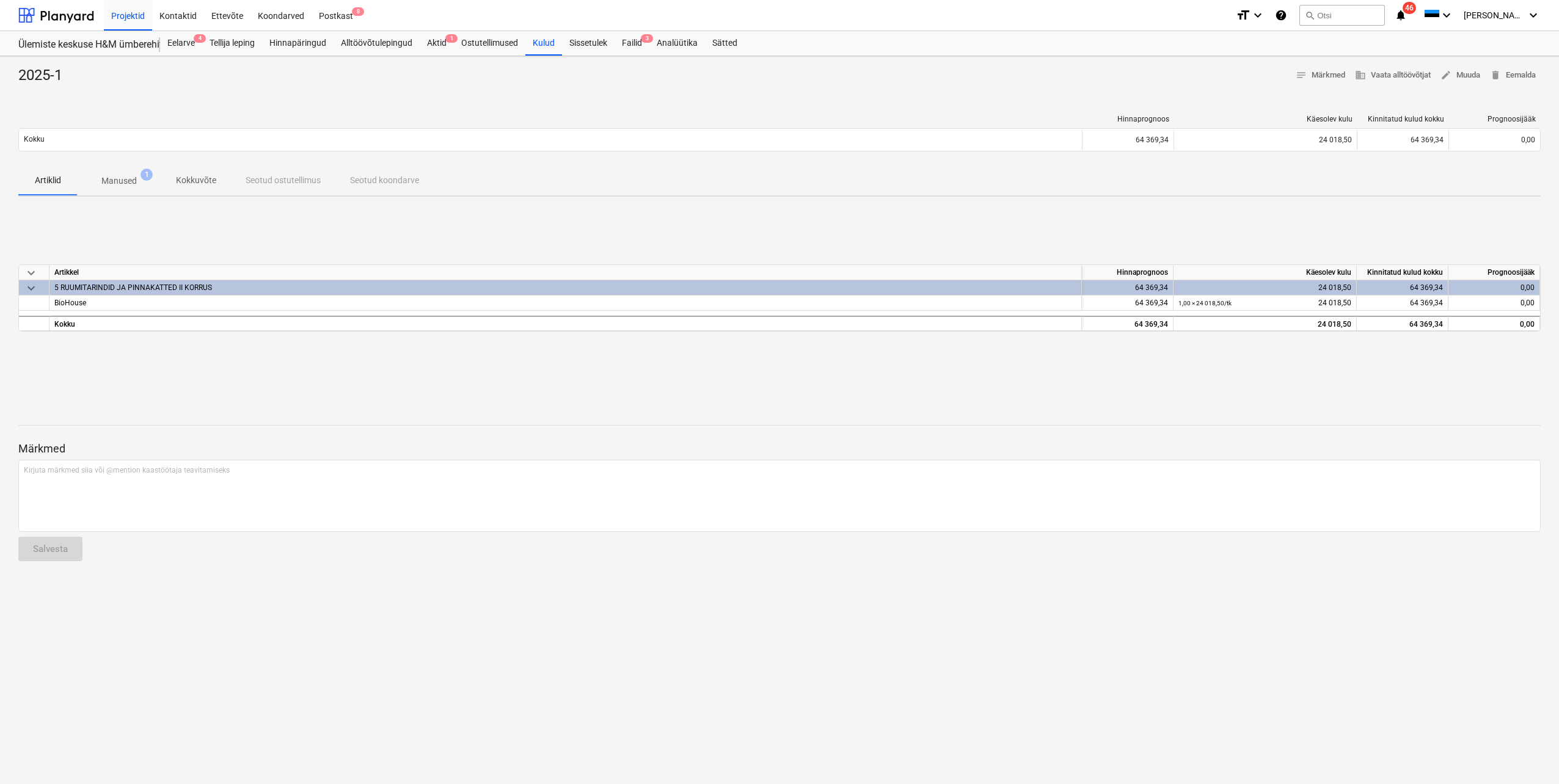
click at [118, 178] on p "Manused" at bounding box center [119, 181] width 36 height 13
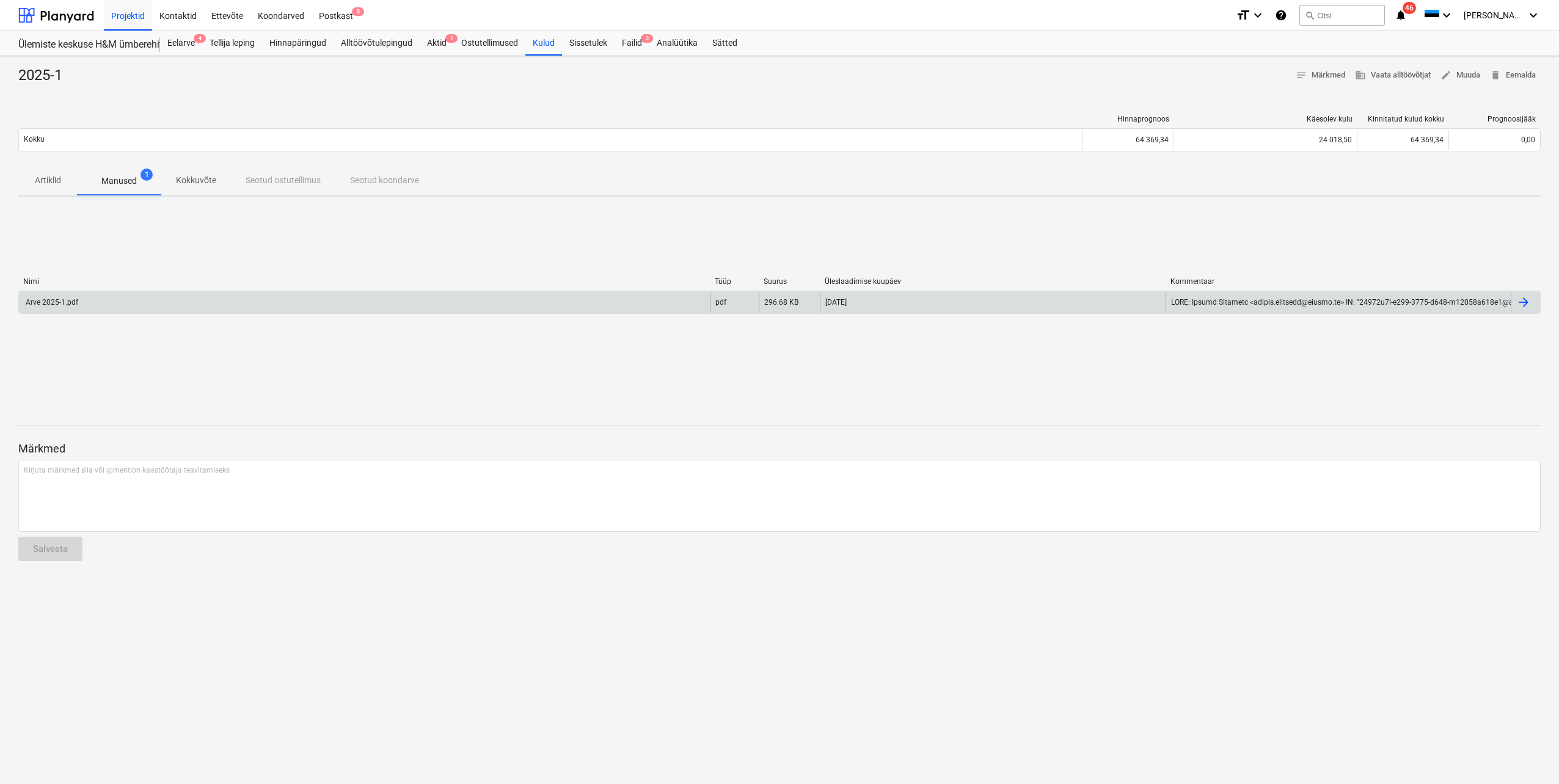
click at [123, 304] on div "Arve 2025-1.pdf" at bounding box center [363, 302] width 691 height 19
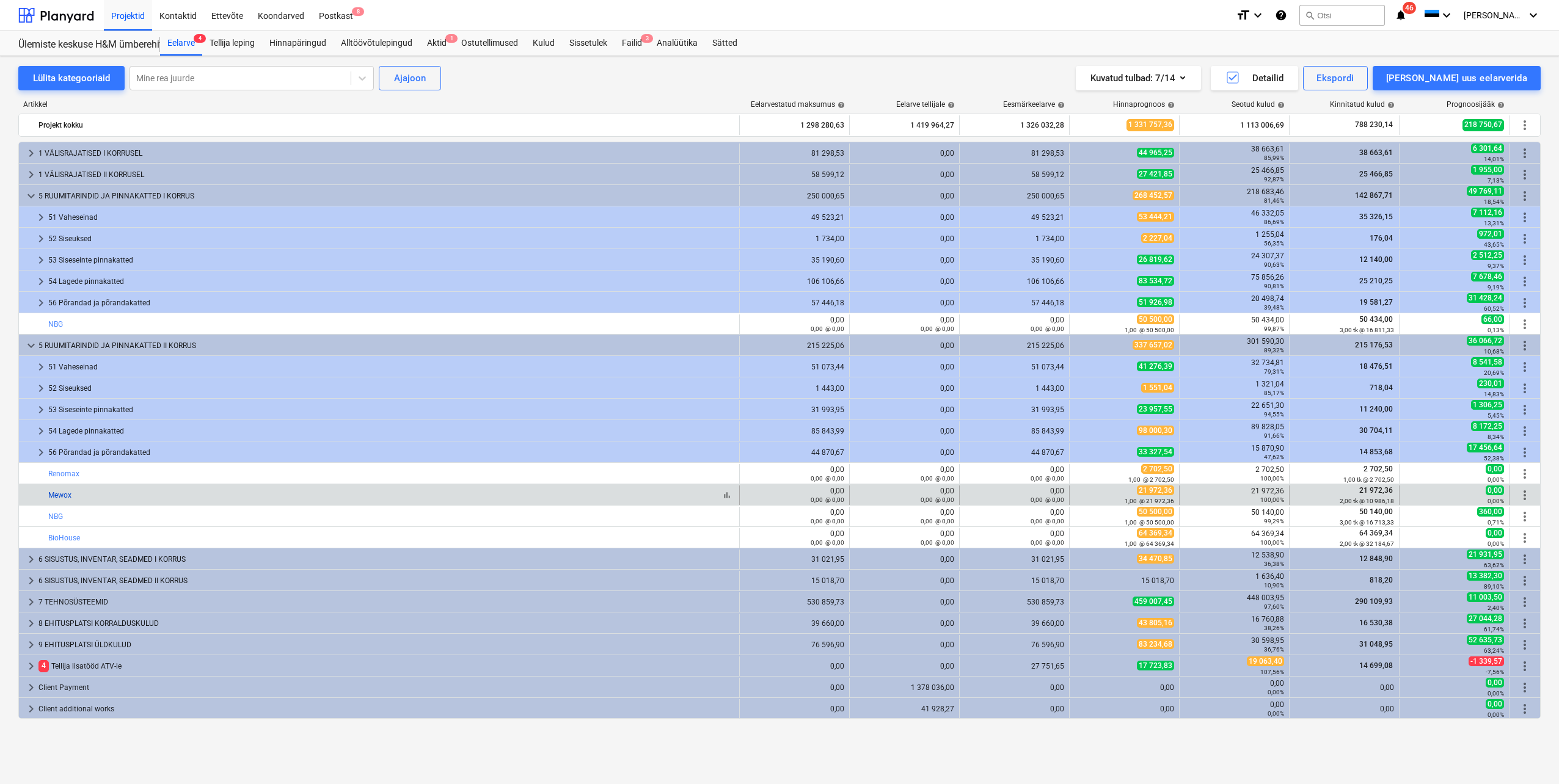
click at [64, 493] on link "Mewox" at bounding box center [60, 495] width 23 height 9
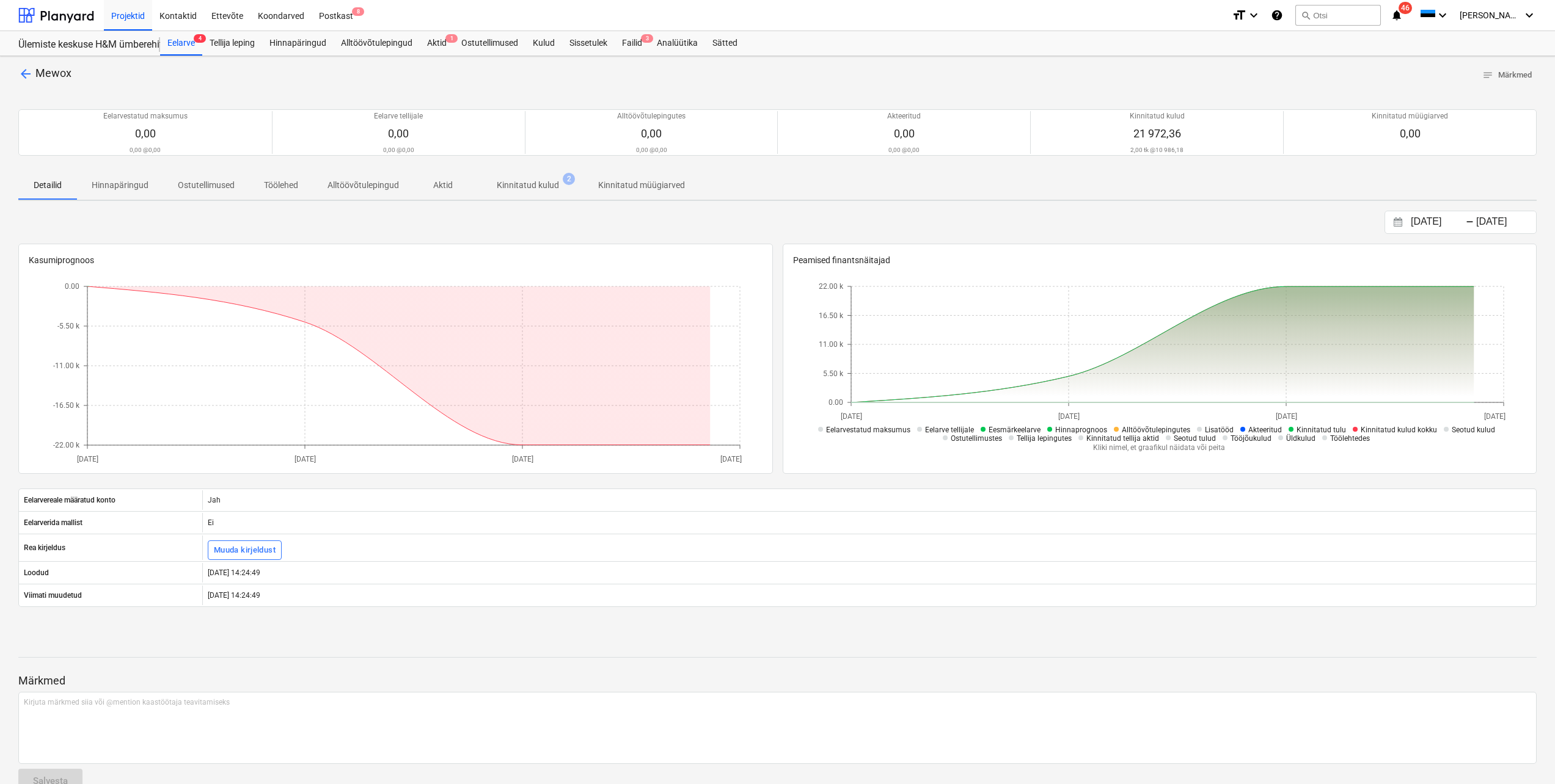
click at [514, 189] on p "Kinnitatud kulud" at bounding box center [528, 185] width 63 height 13
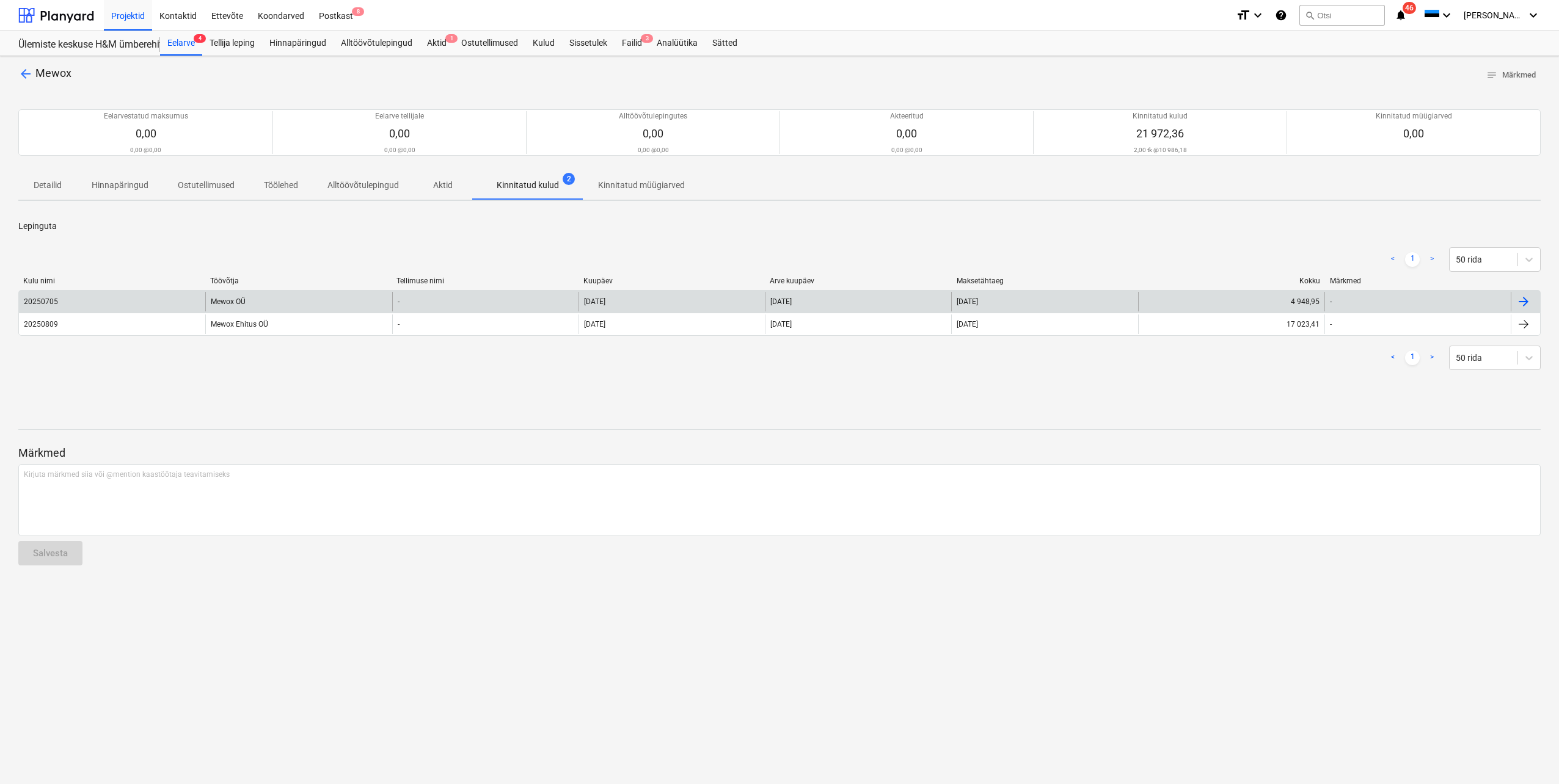
click at [58, 300] on div "20250705" at bounding box center [42, 302] width 36 height 9
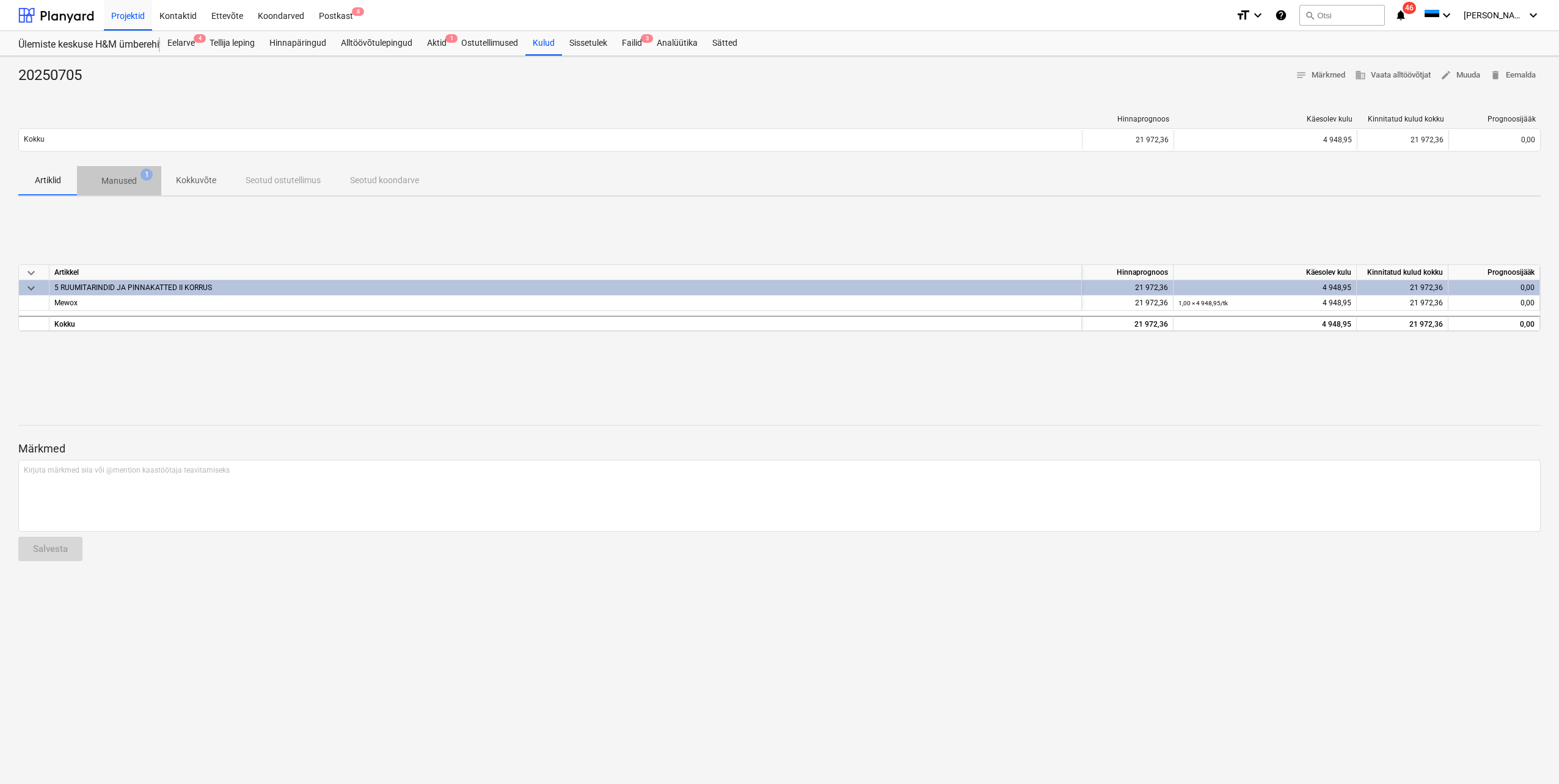
click at [120, 179] on p "Manused" at bounding box center [119, 181] width 36 height 13
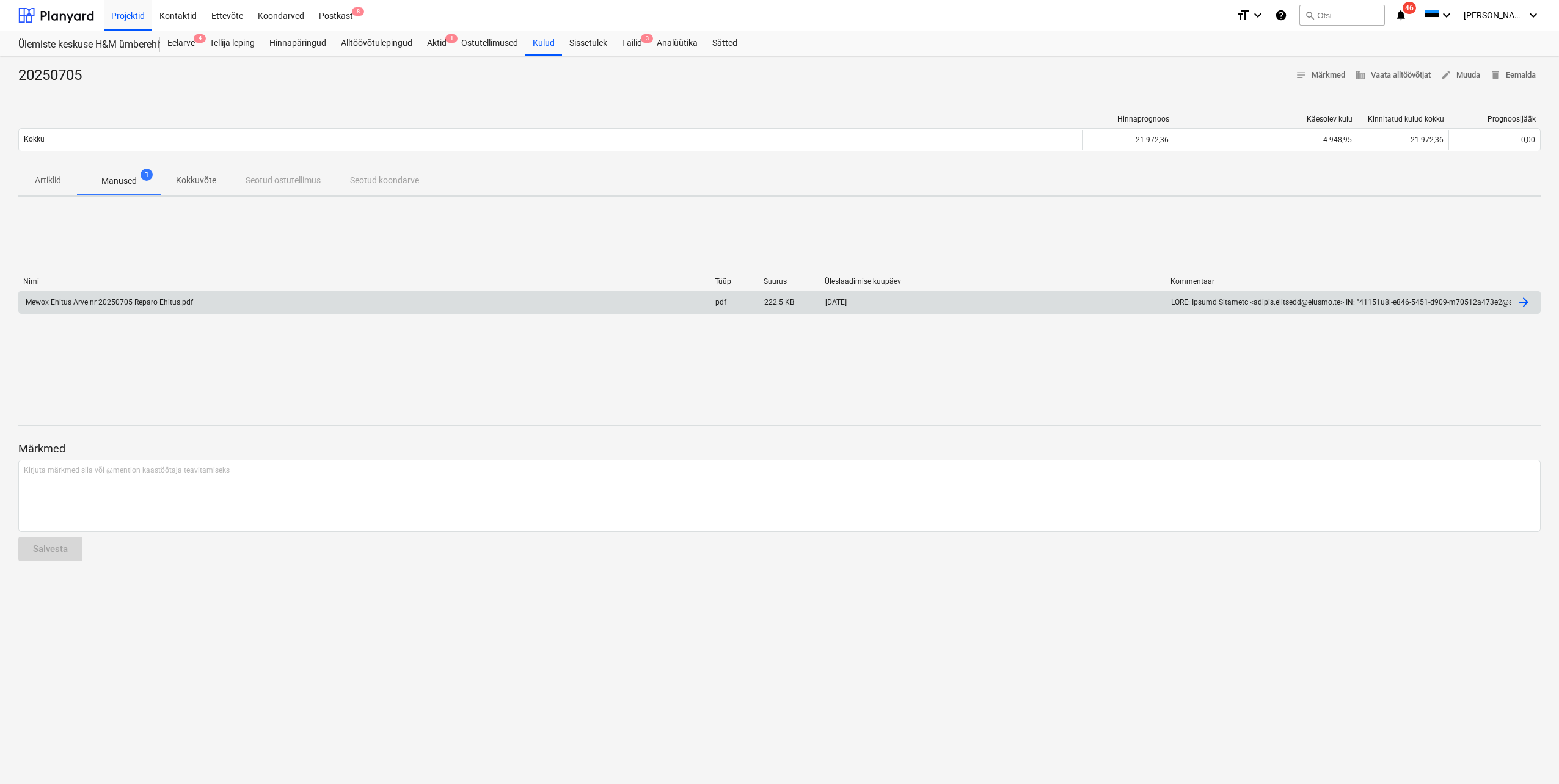
click at [107, 304] on div "Mewox Ehitus Arve nr 20250705 Reparo Ehitus.pdf" at bounding box center [108, 302] width 169 height 9
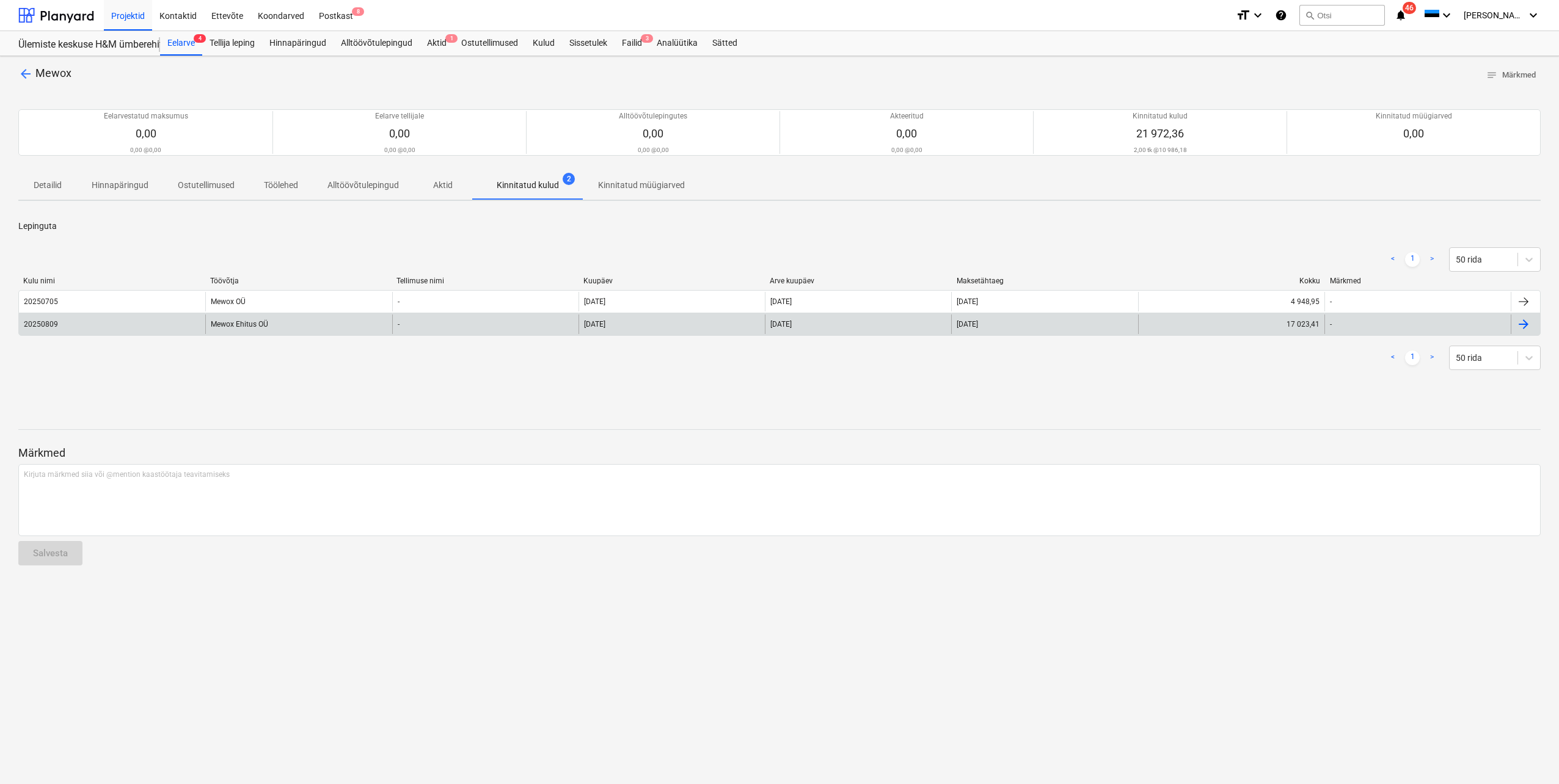
click at [51, 324] on div "20250809" at bounding box center [41, 324] width 34 height 9
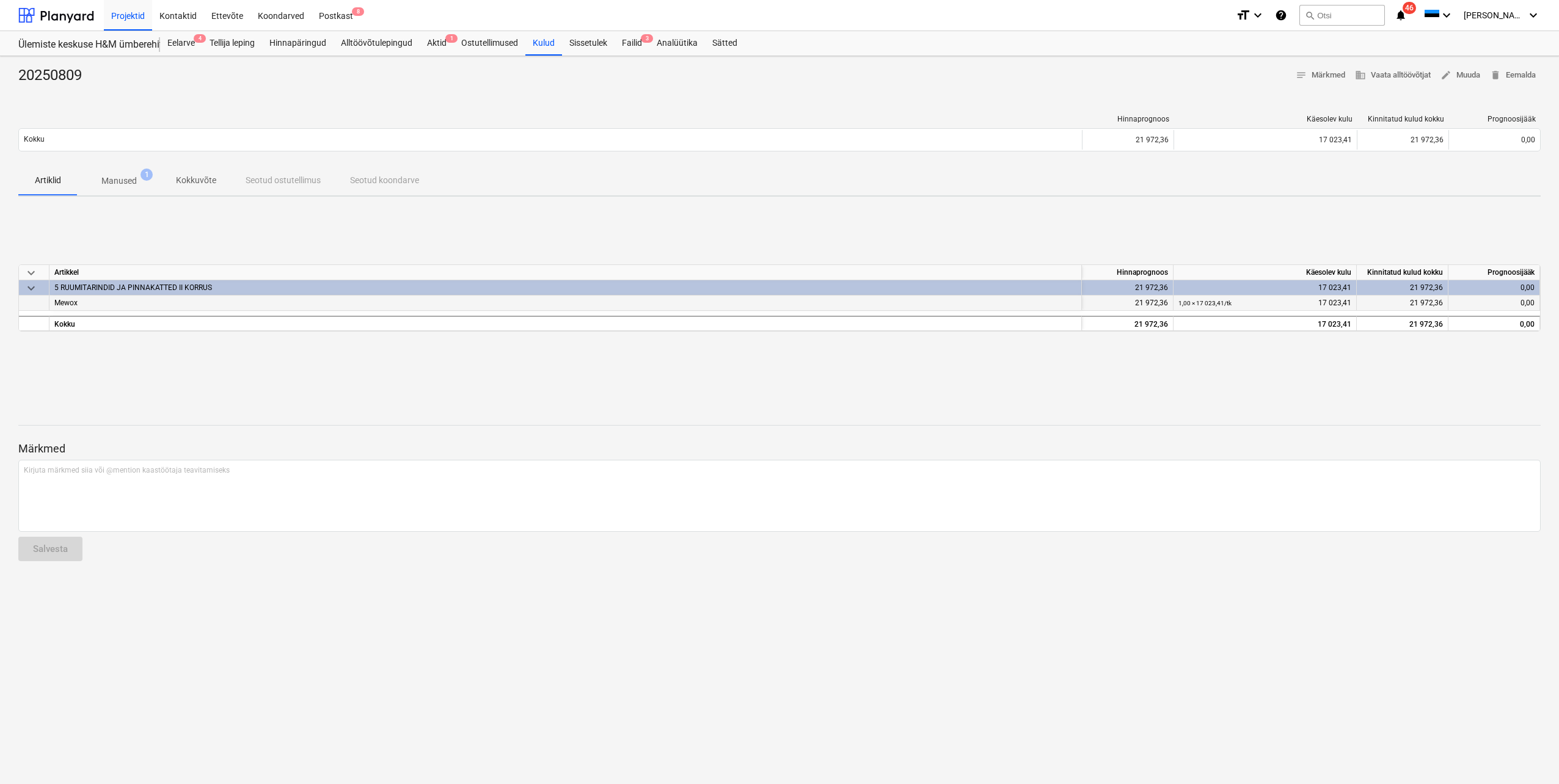
click at [78, 305] on div "Mewox" at bounding box center [565, 303] width 1032 height 15
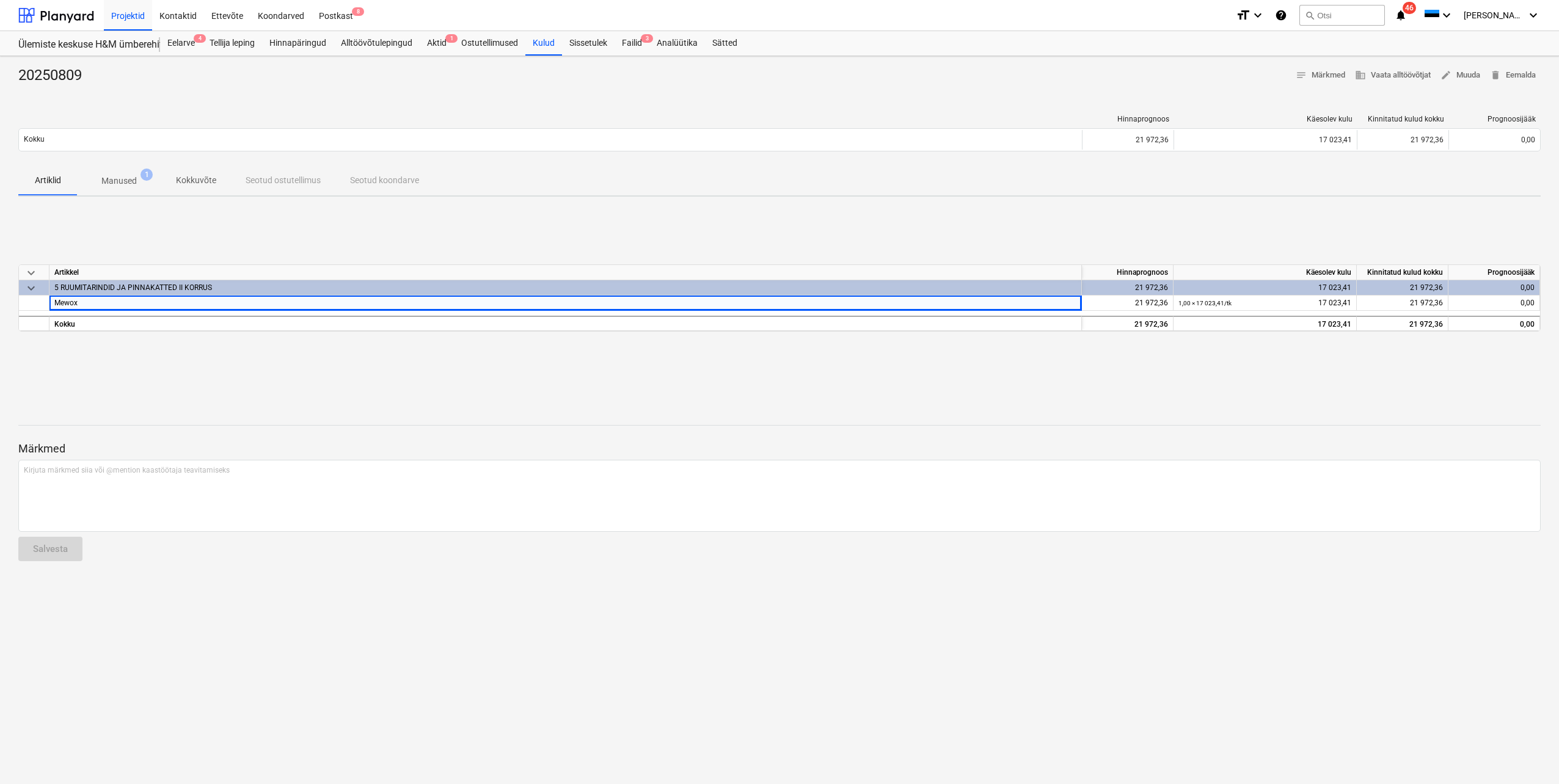
click at [157, 384] on div "keyboard_arrow_down [PERSON_NAME] Käesolev kulu Kinnitatud kulud kokku Prognoos…" at bounding box center [780, 298] width 1522 height 183
click at [117, 175] on p "Manused" at bounding box center [119, 181] width 36 height 13
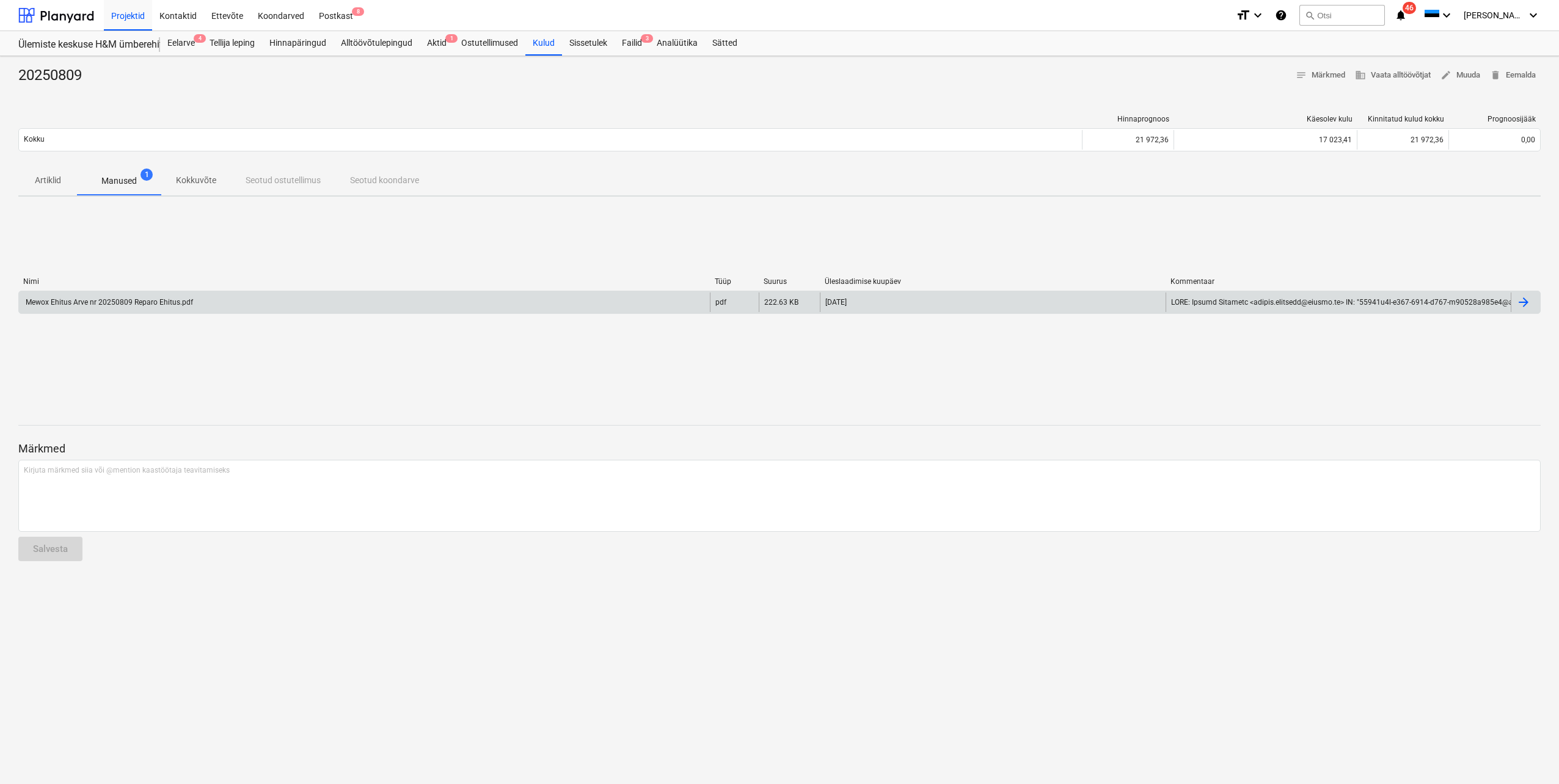
click at [97, 304] on div "Mewox Ehitus Arve nr 20250809 Reparo Ehitus.pdf" at bounding box center [108, 302] width 169 height 9
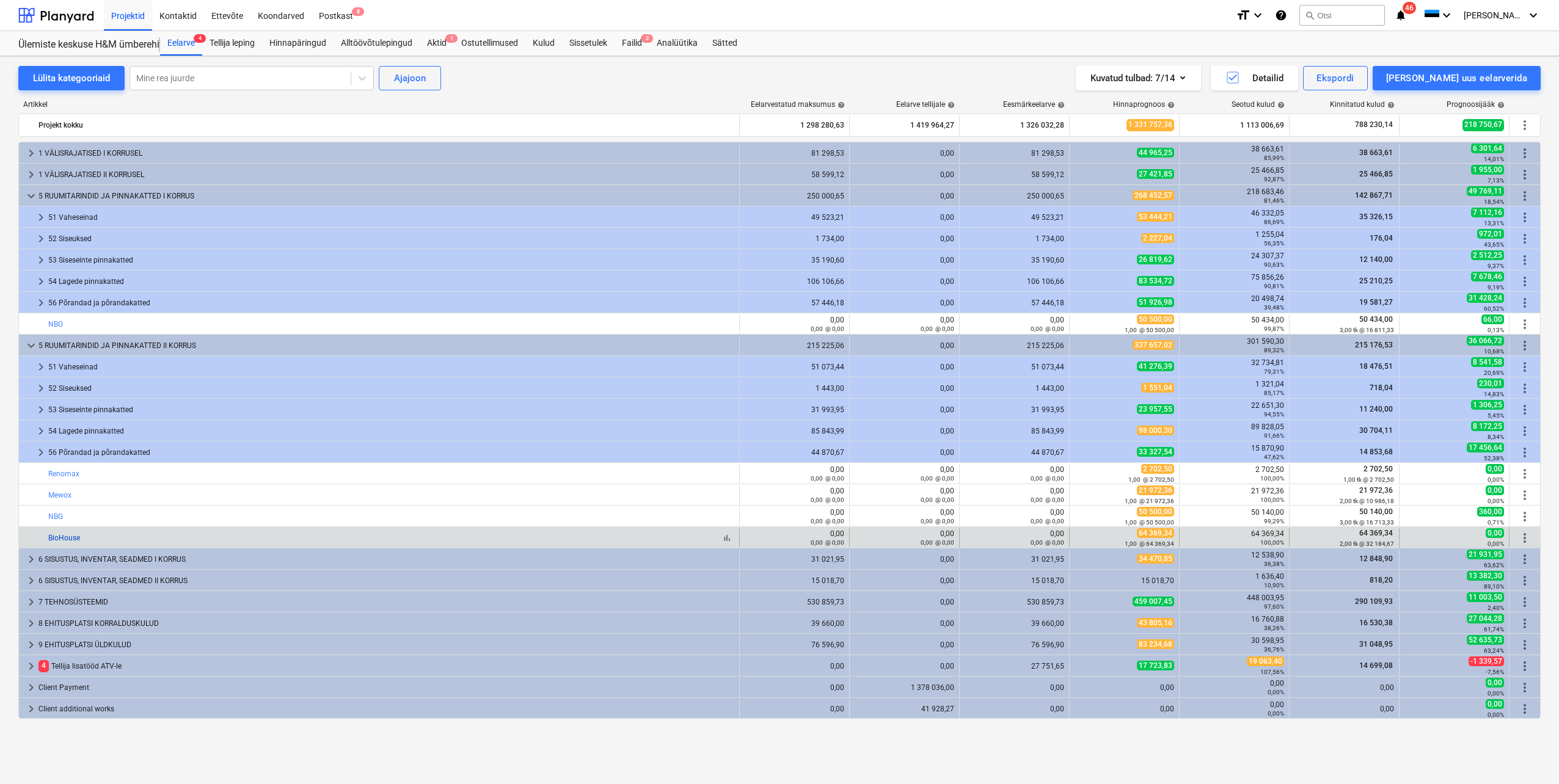
click at [74, 537] on link "BioHouse" at bounding box center [63, 537] width 32 height 9
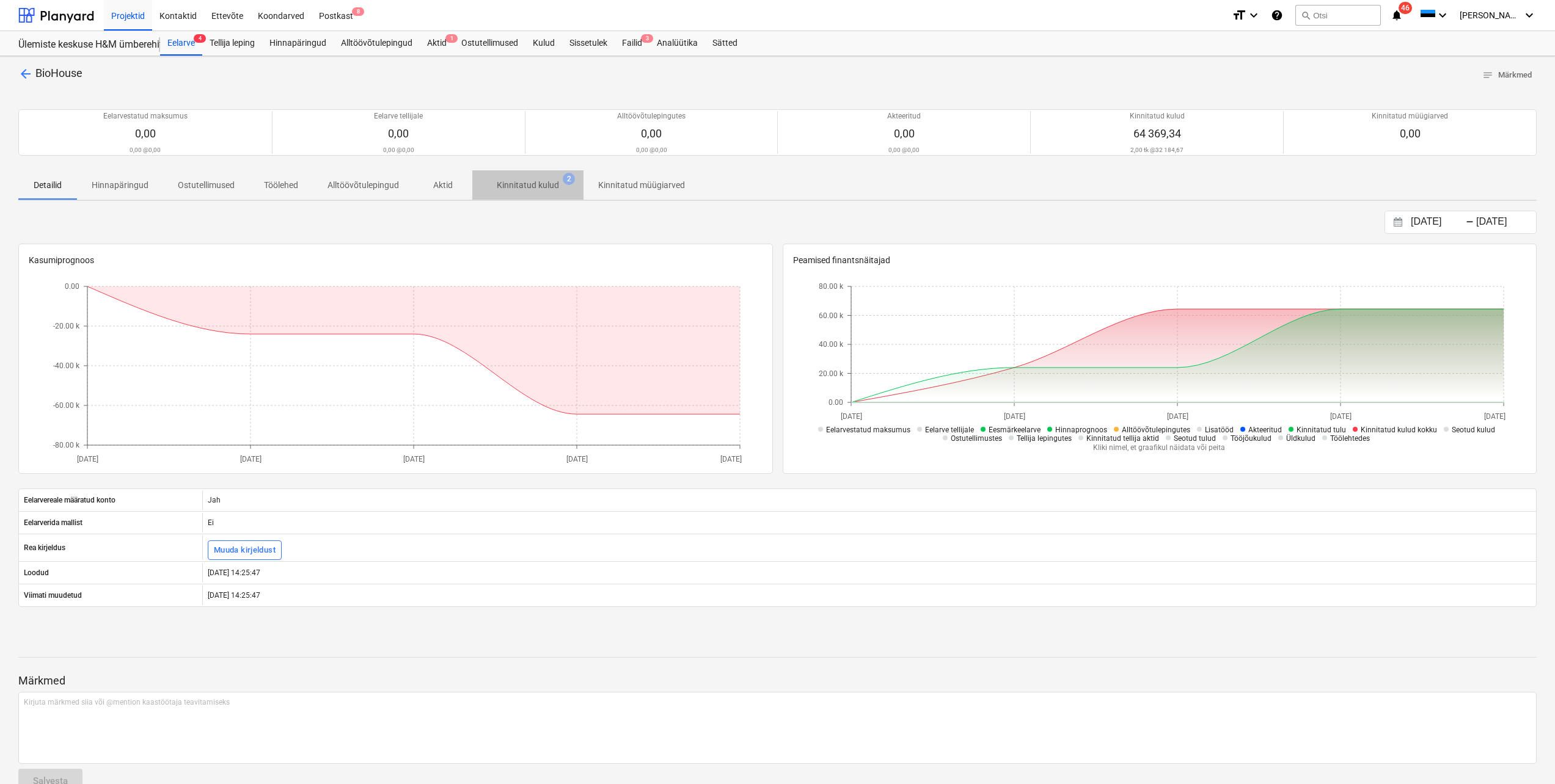
click at [525, 179] on p "Kinnitatud kulud" at bounding box center [528, 185] width 63 height 13
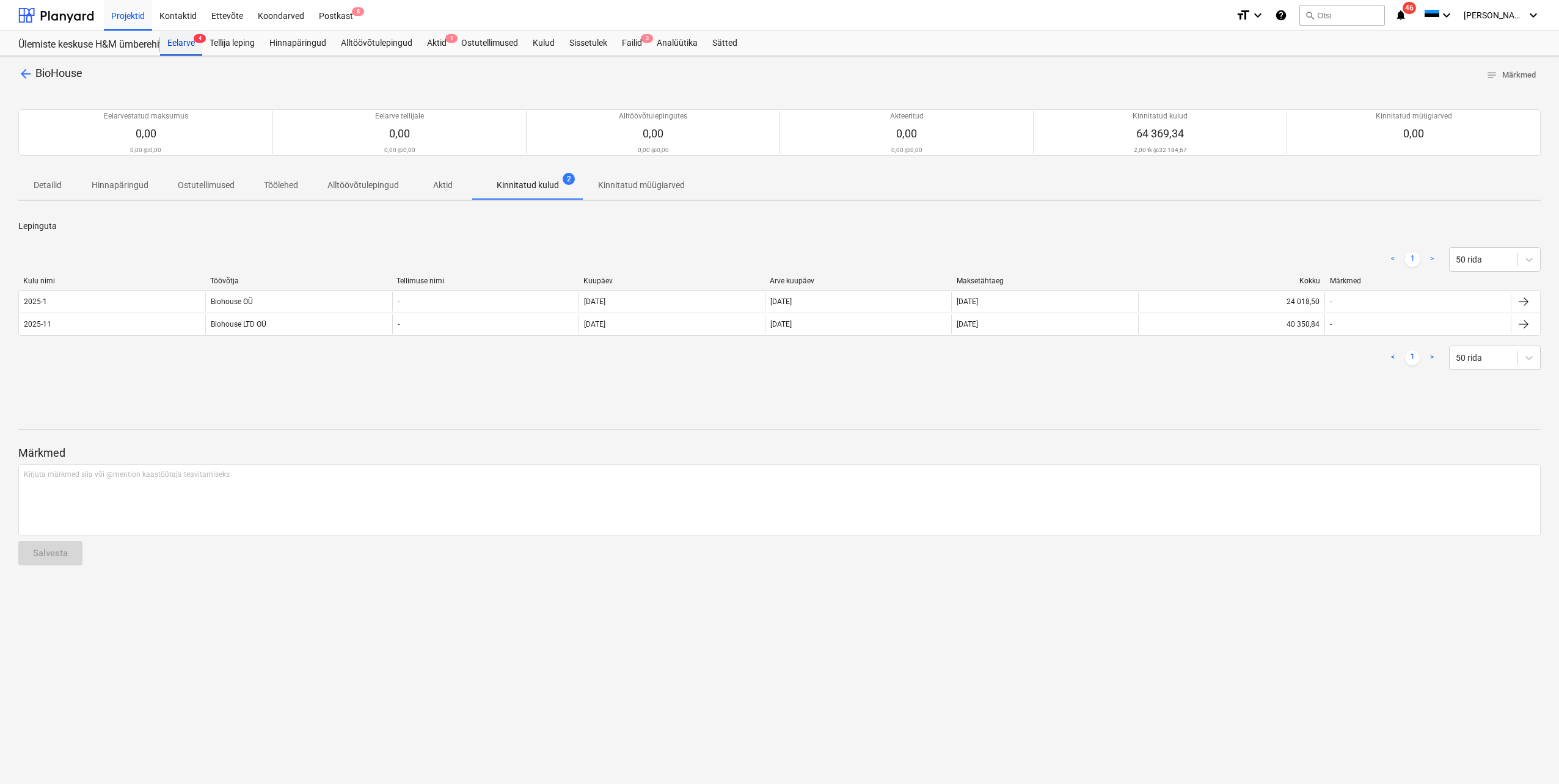
click at [176, 46] on div "Eelarve 4" at bounding box center [181, 43] width 43 height 25
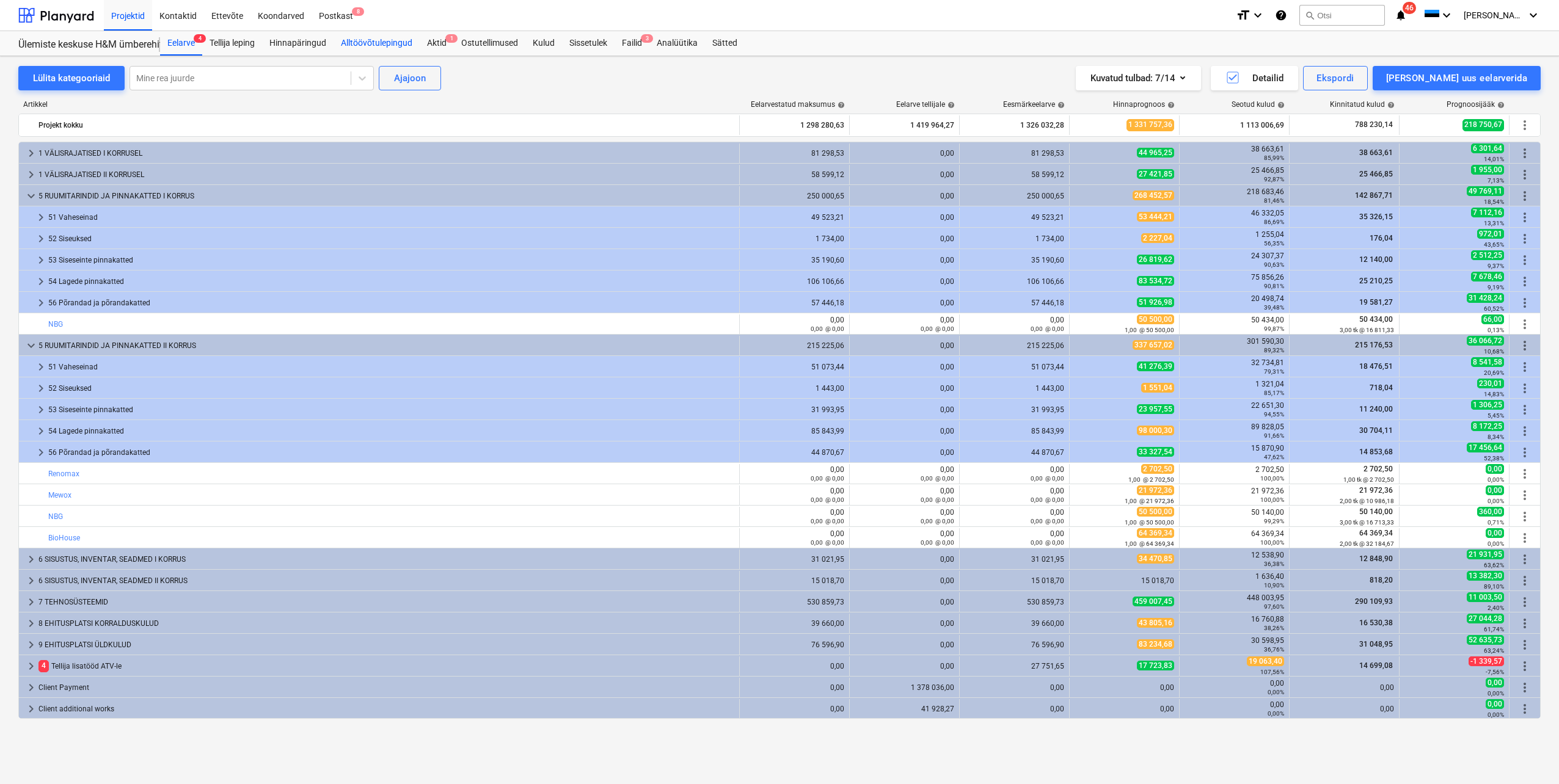
click at [356, 43] on div "Alltöövõtulepingud" at bounding box center [376, 43] width 86 height 25
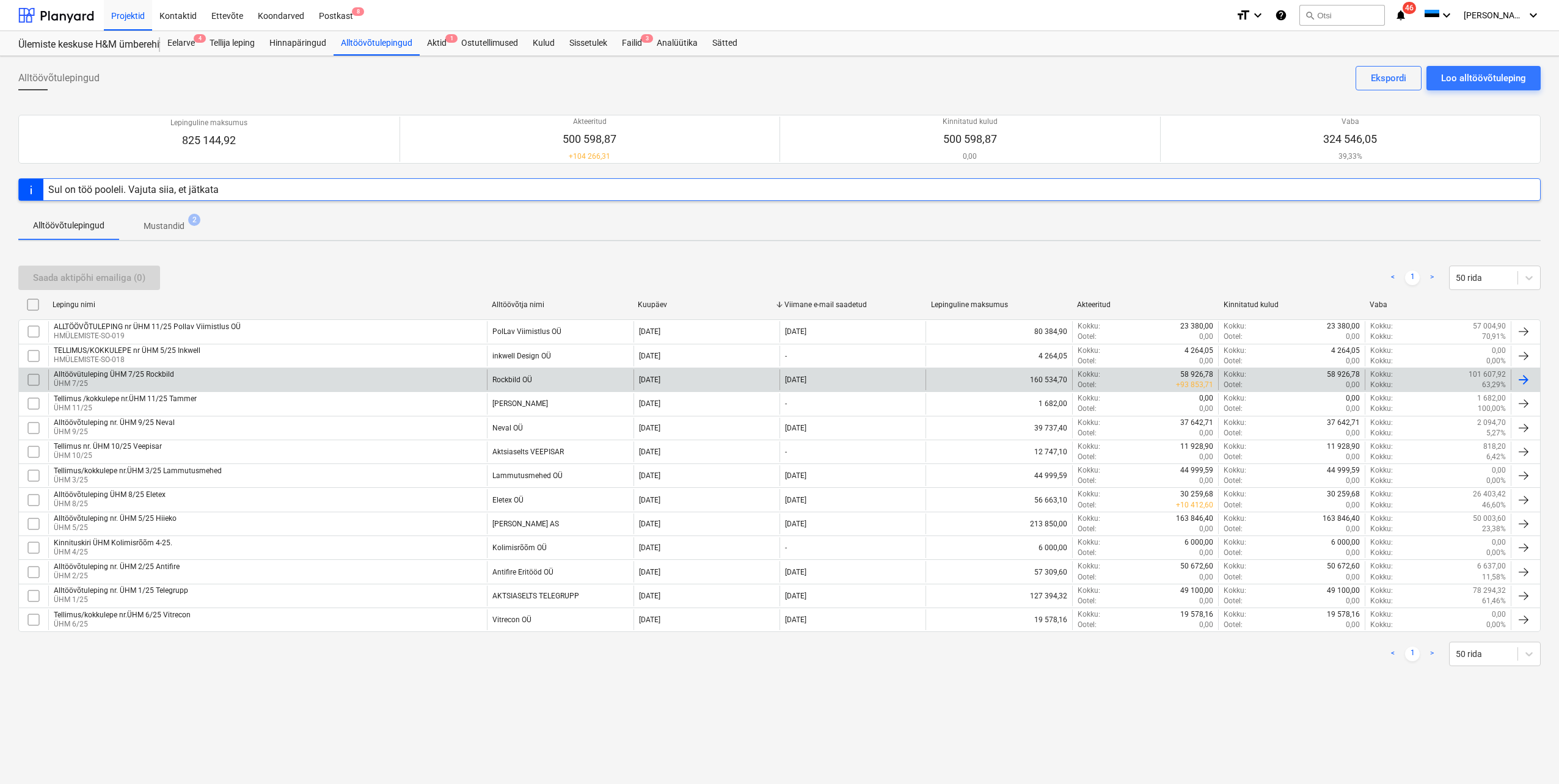
click at [179, 383] on div "Alltöövütuleping ÜHM 7/25 Rockbild ÜHM 7/25" at bounding box center [267, 380] width 438 height 21
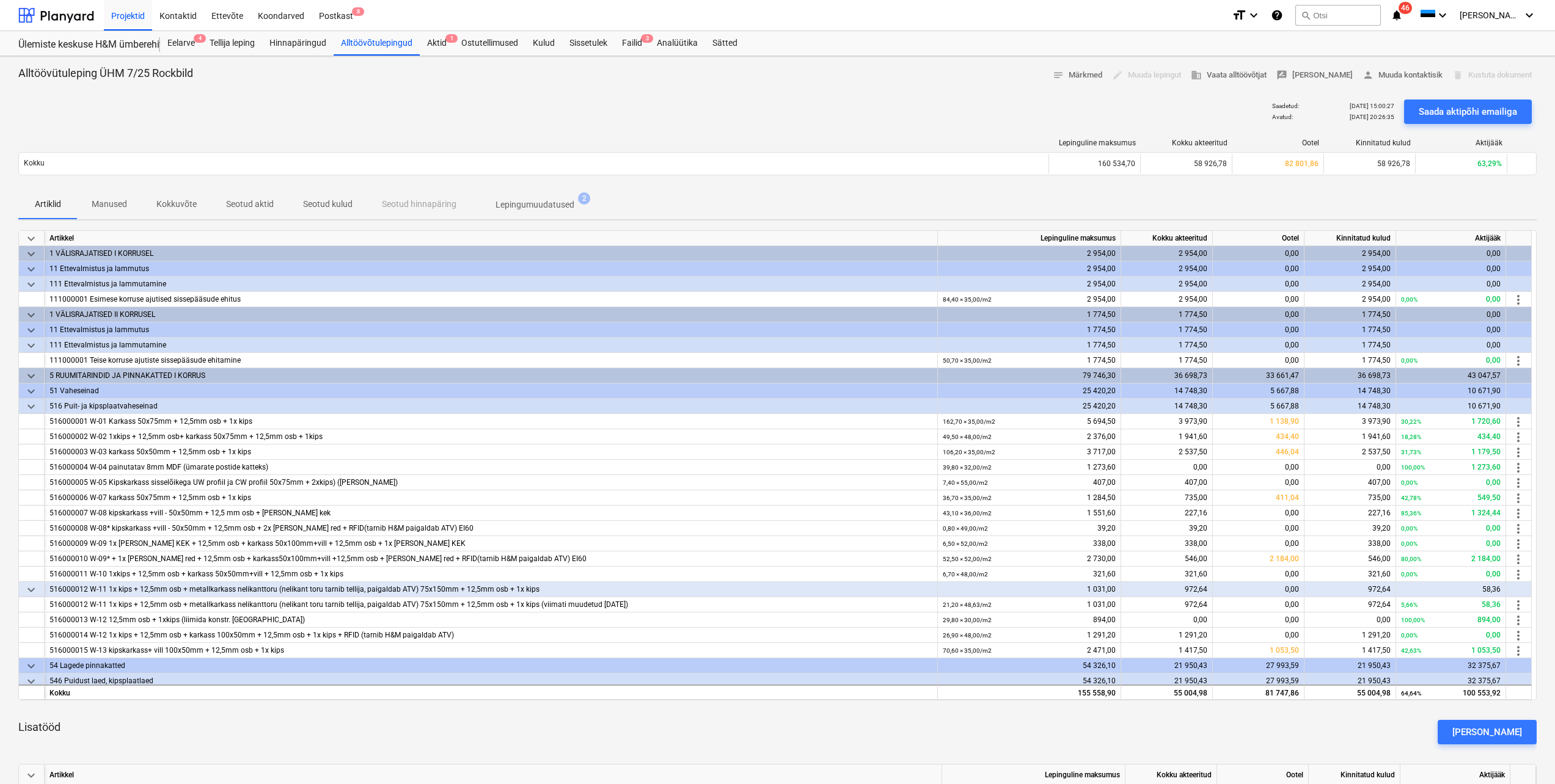
click at [29, 255] on span "keyboard_arrow_down" at bounding box center [31, 254] width 15 height 15
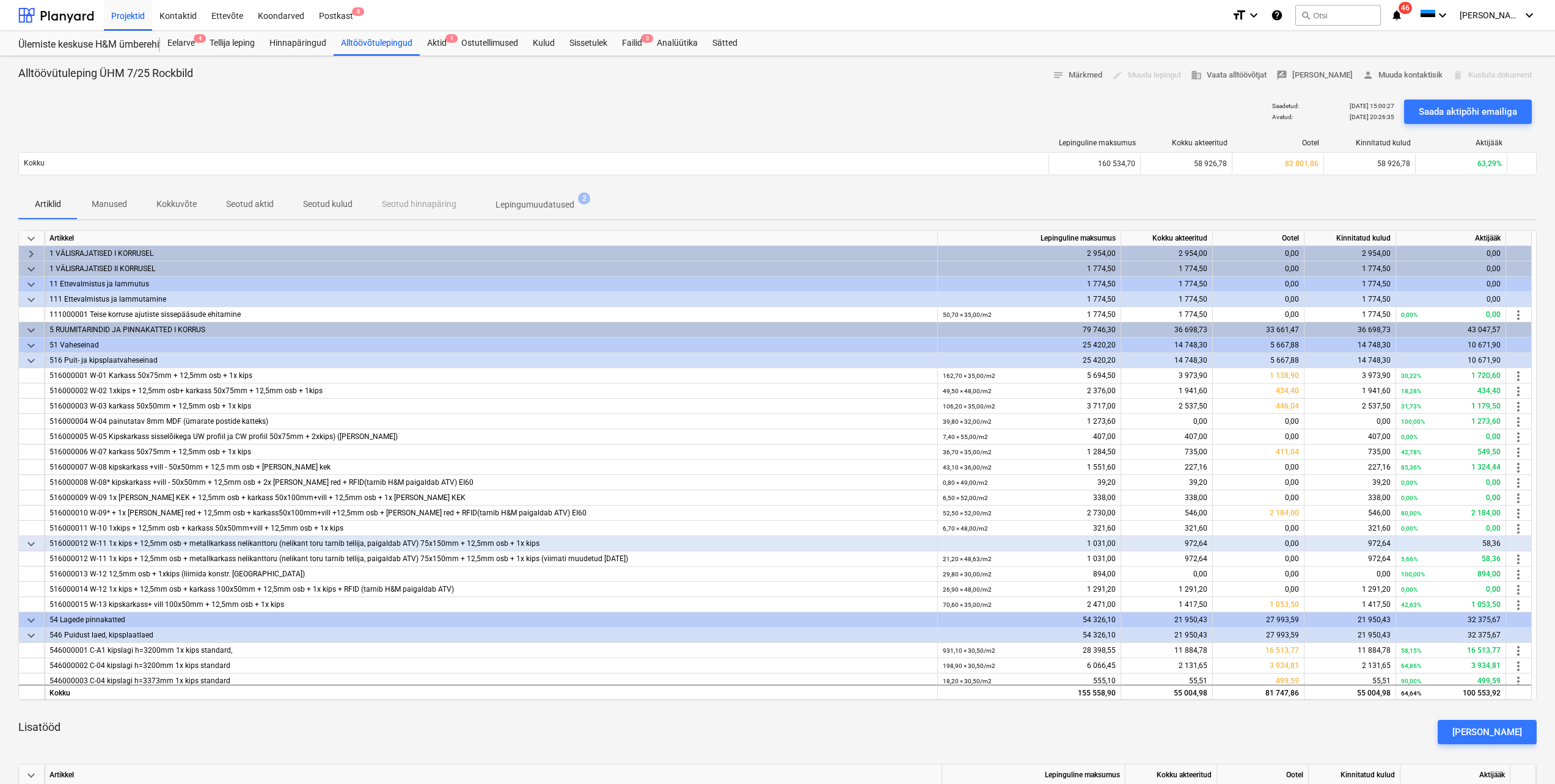
click at [30, 269] on span "keyboard_arrow_down" at bounding box center [31, 269] width 15 height 15
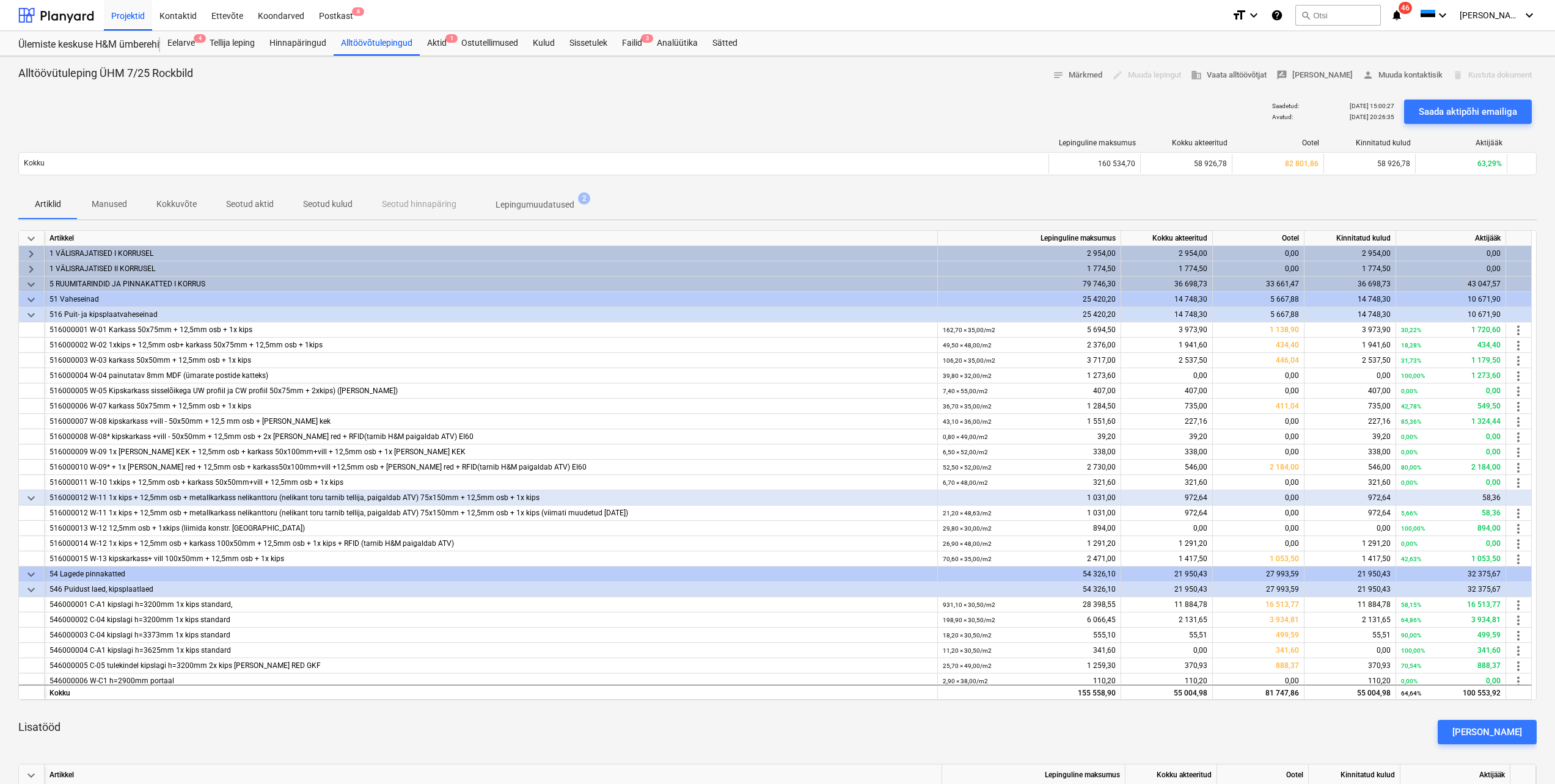
click at [31, 299] on span "keyboard_arrow_down" at bounding box center [31, 299] width 15 height 15
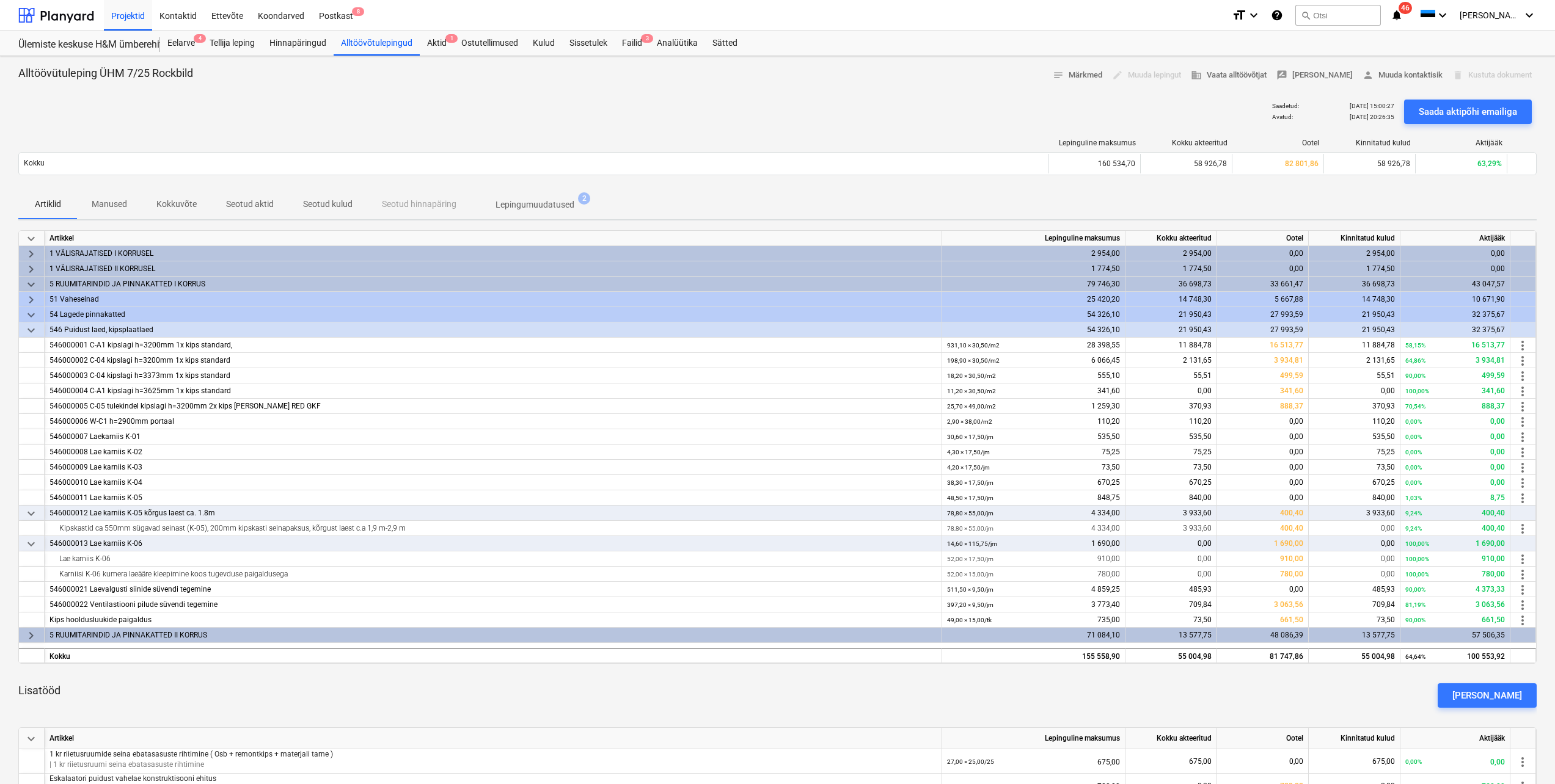
click at [31, 299] on span "keyboard_arrow_right" at bounding box center [31, 299] width 15 height 15
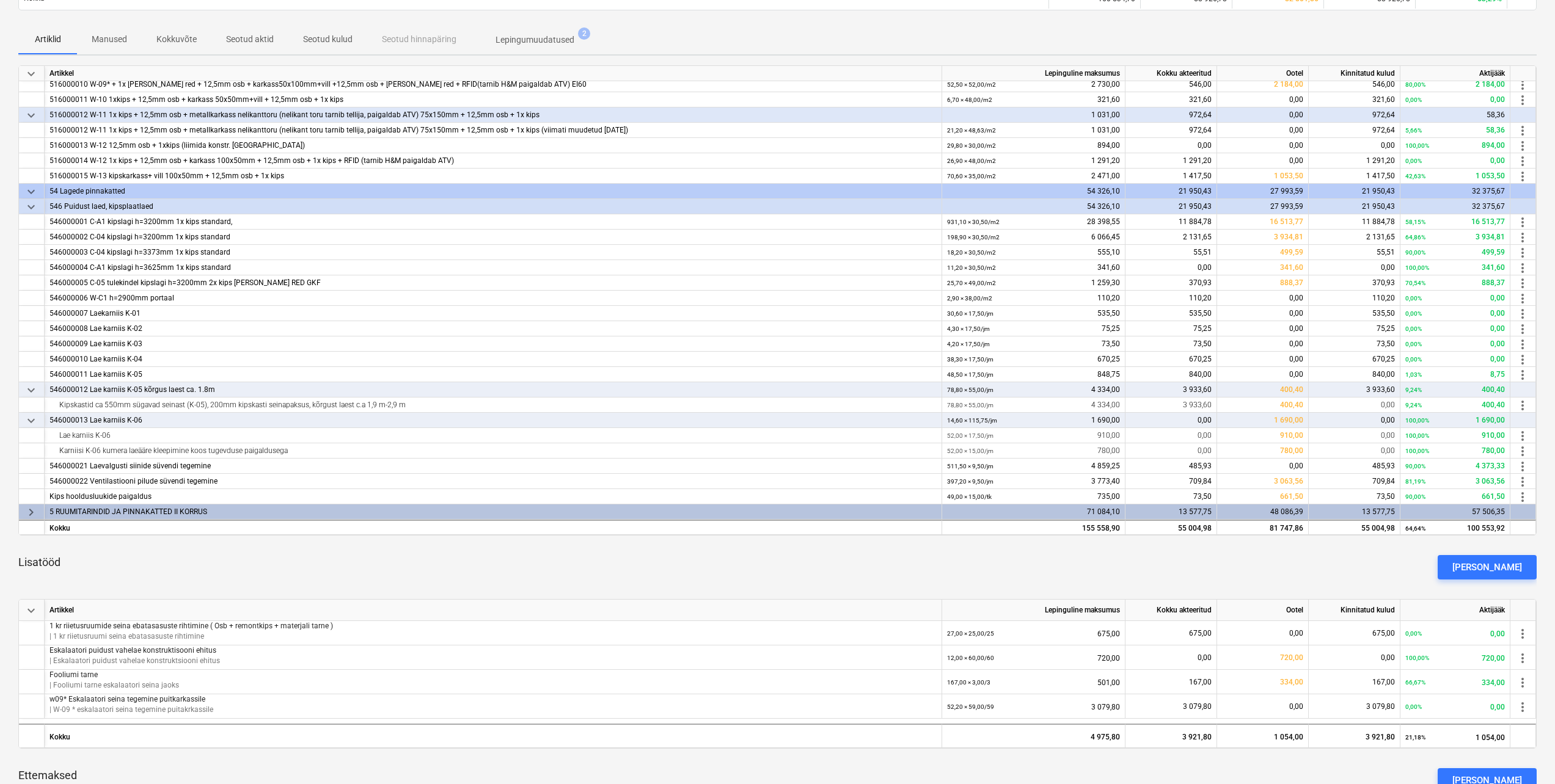
scroll to position [183, 0]
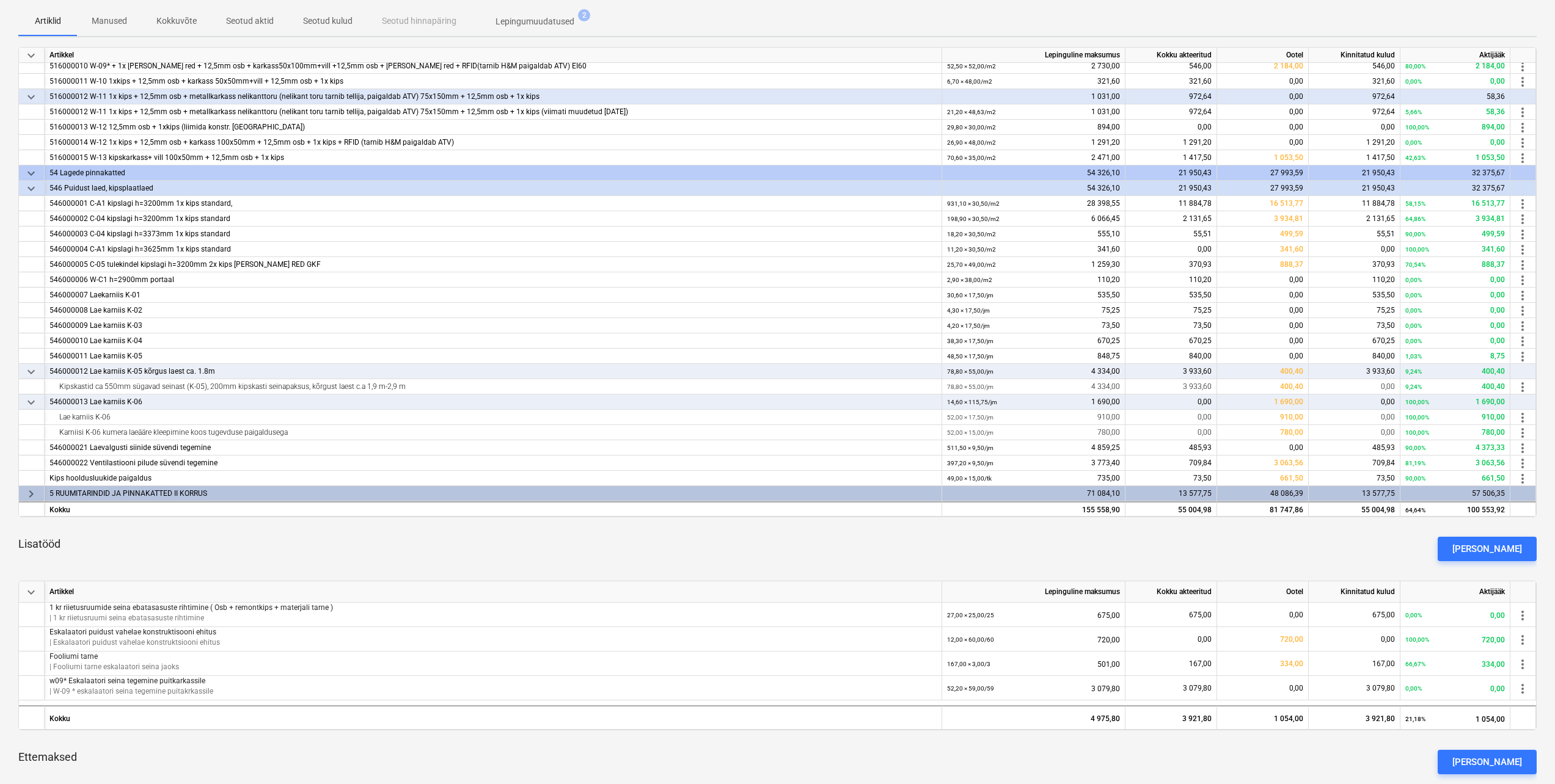
click at [29, 492] on span "keyboard_arrow_right" at bounding box center [31, 494] width 15 height 15
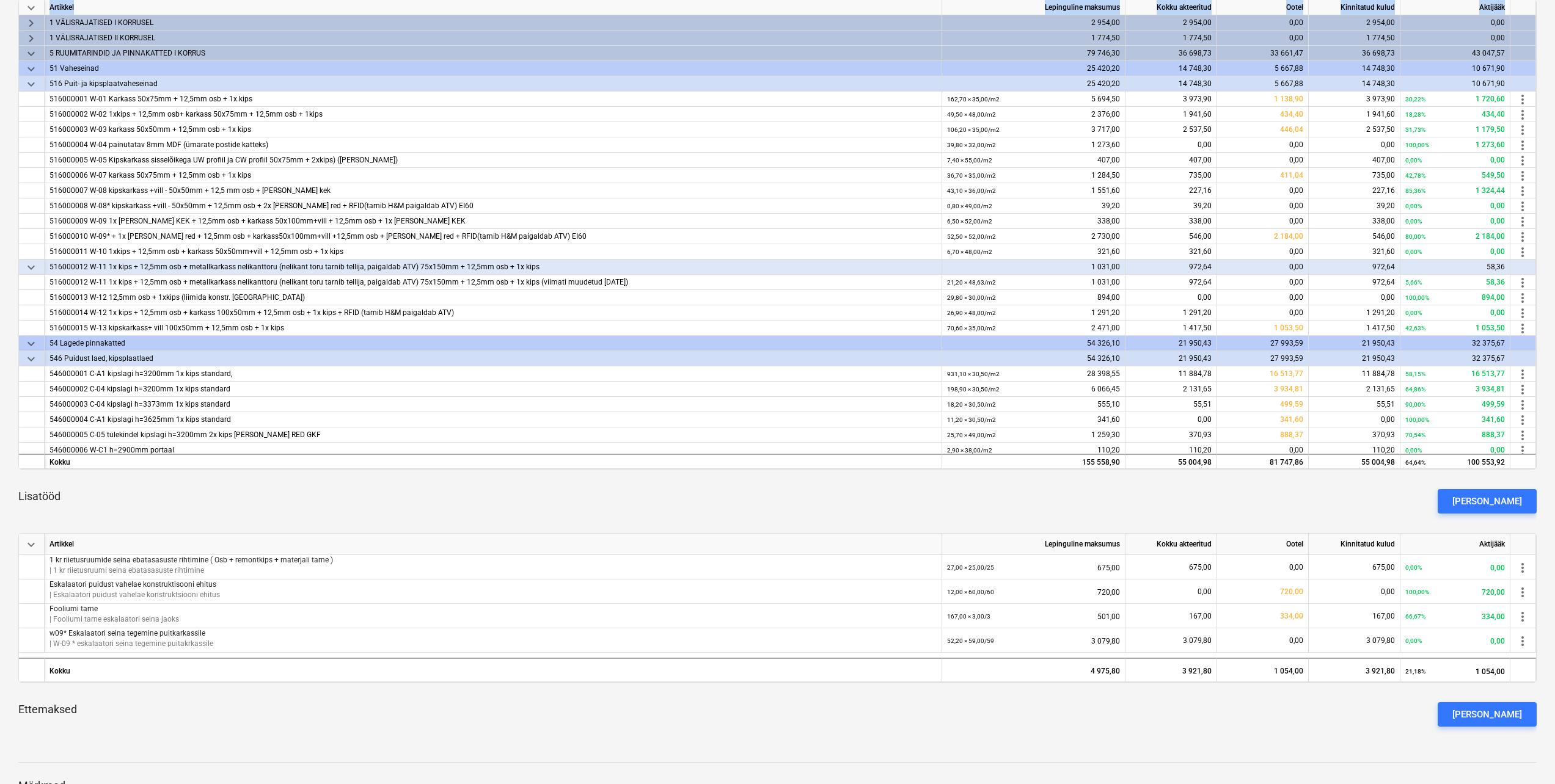
scroll to position [0, 0]
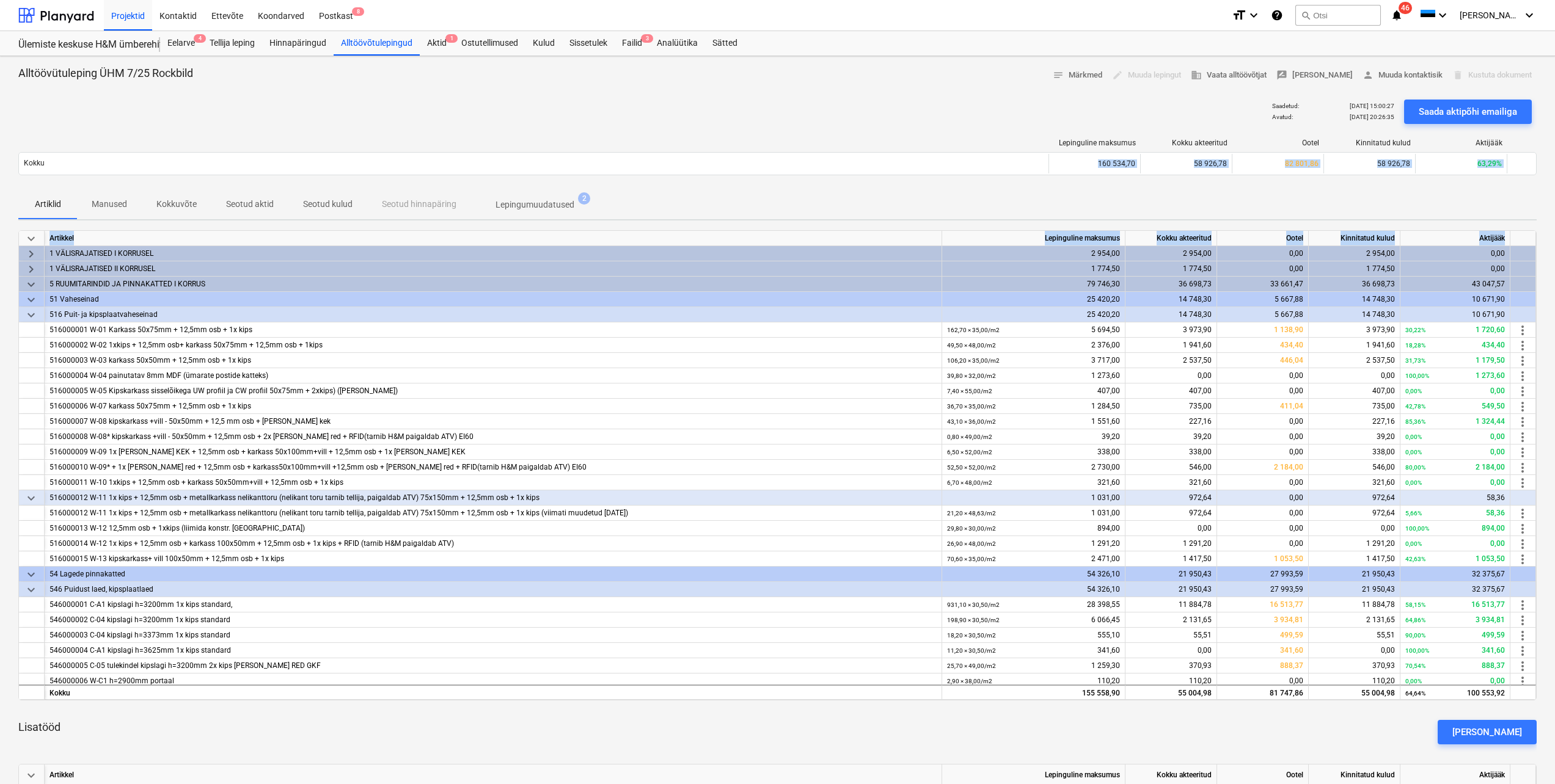
drag, startPoint x: 993, startPoint y: 431, endPoint x: 226, endPoint y: 274, distance: 782.9
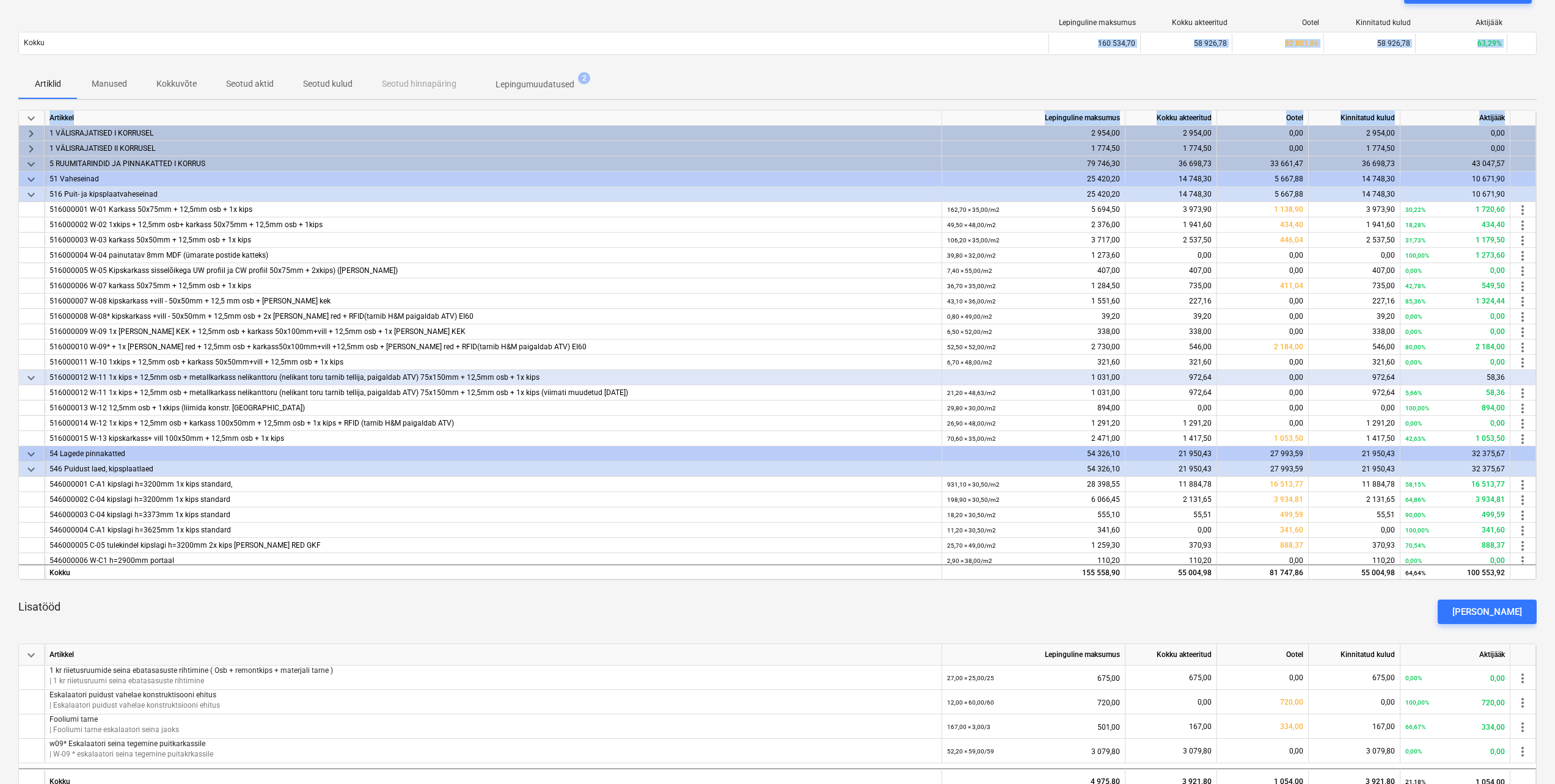
drag, startPoint x: 998, startPoint y: 553, endPoint x: 336, endPoint y: 152, distance: 774.0
copy div "2 LOREMIPSUMDOLO SI AMETCONS 5 958,78 0 014,74 5,10 1 225,83 1,23 adipisci_elit…"
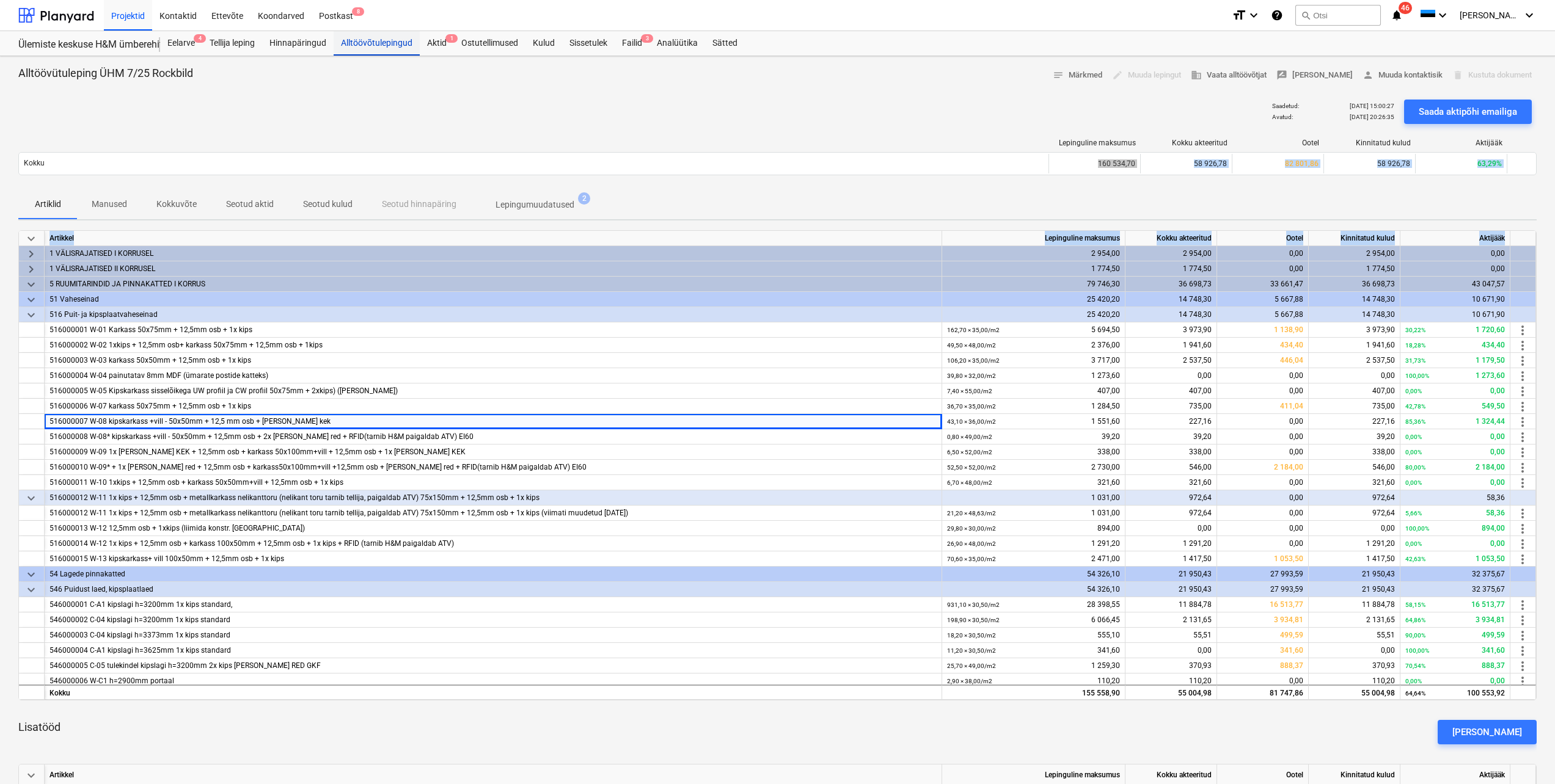
click at [376, 45] on div "Alltöövõtulepingud" at bounding box center [376, 43] width 86 height 25
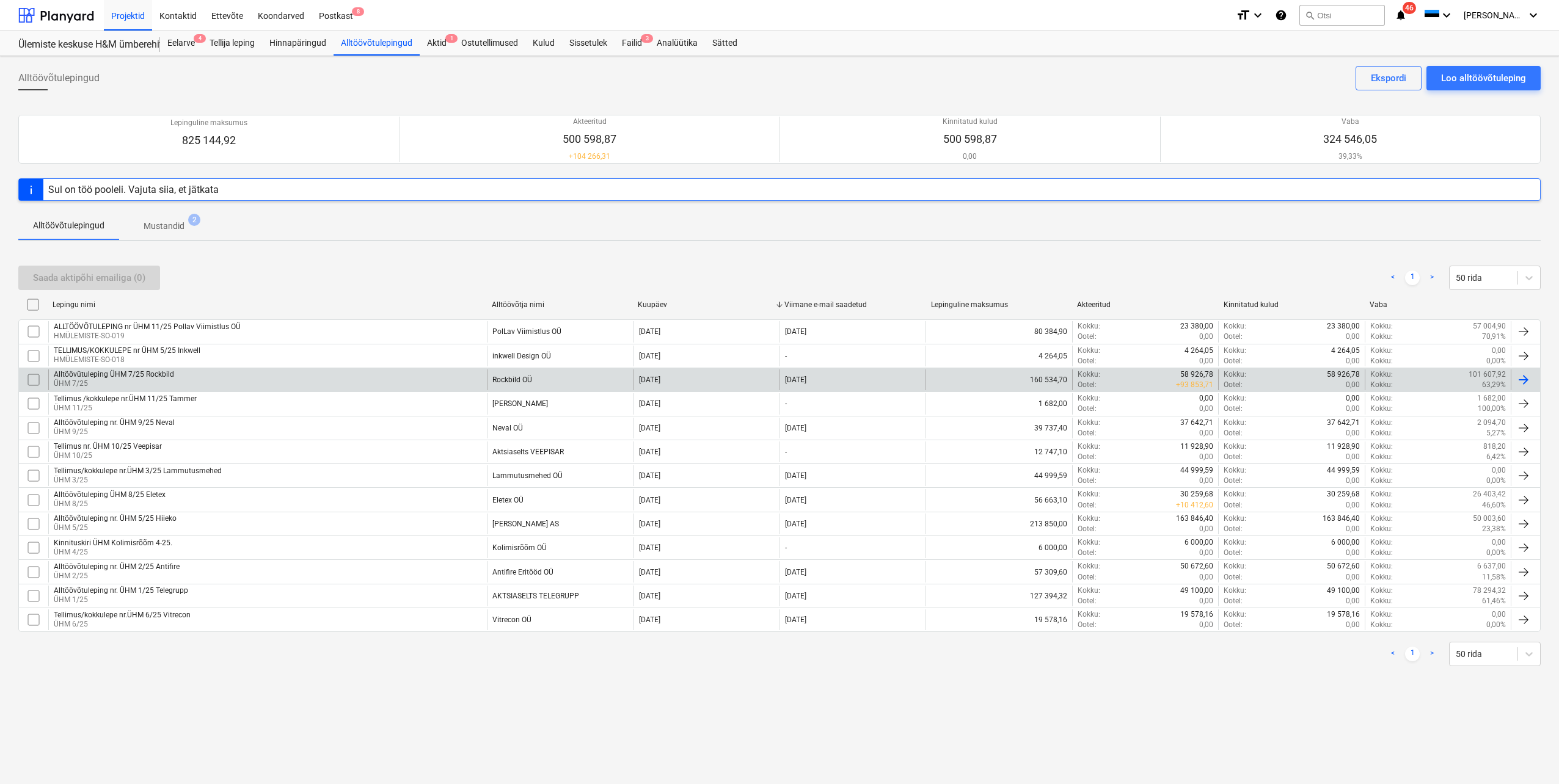
click at [168, 380] on p "ÜHM 7/25" at bounding box center [114, 383] width 121 height 10
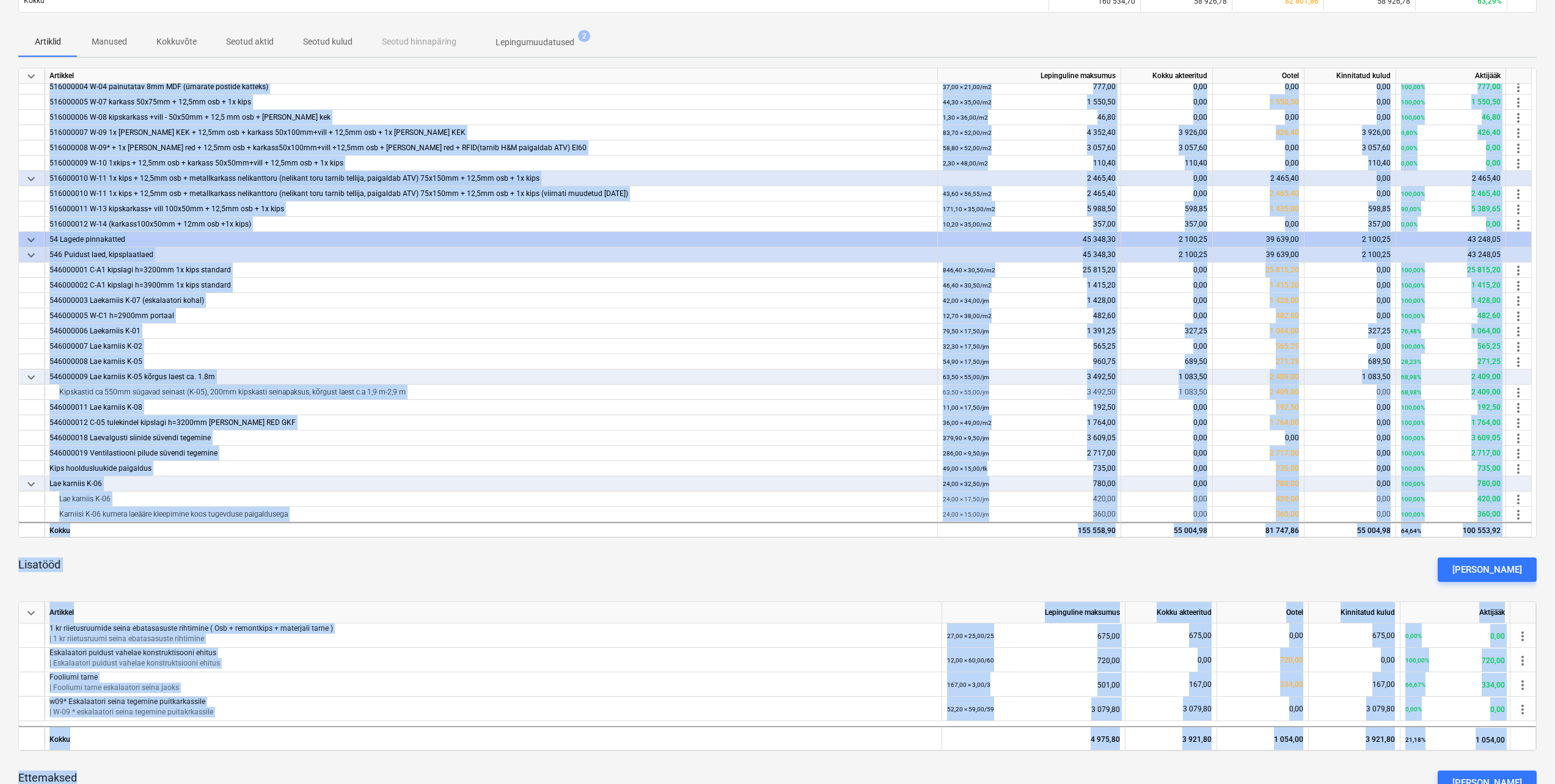
scroll to position [365, 0]
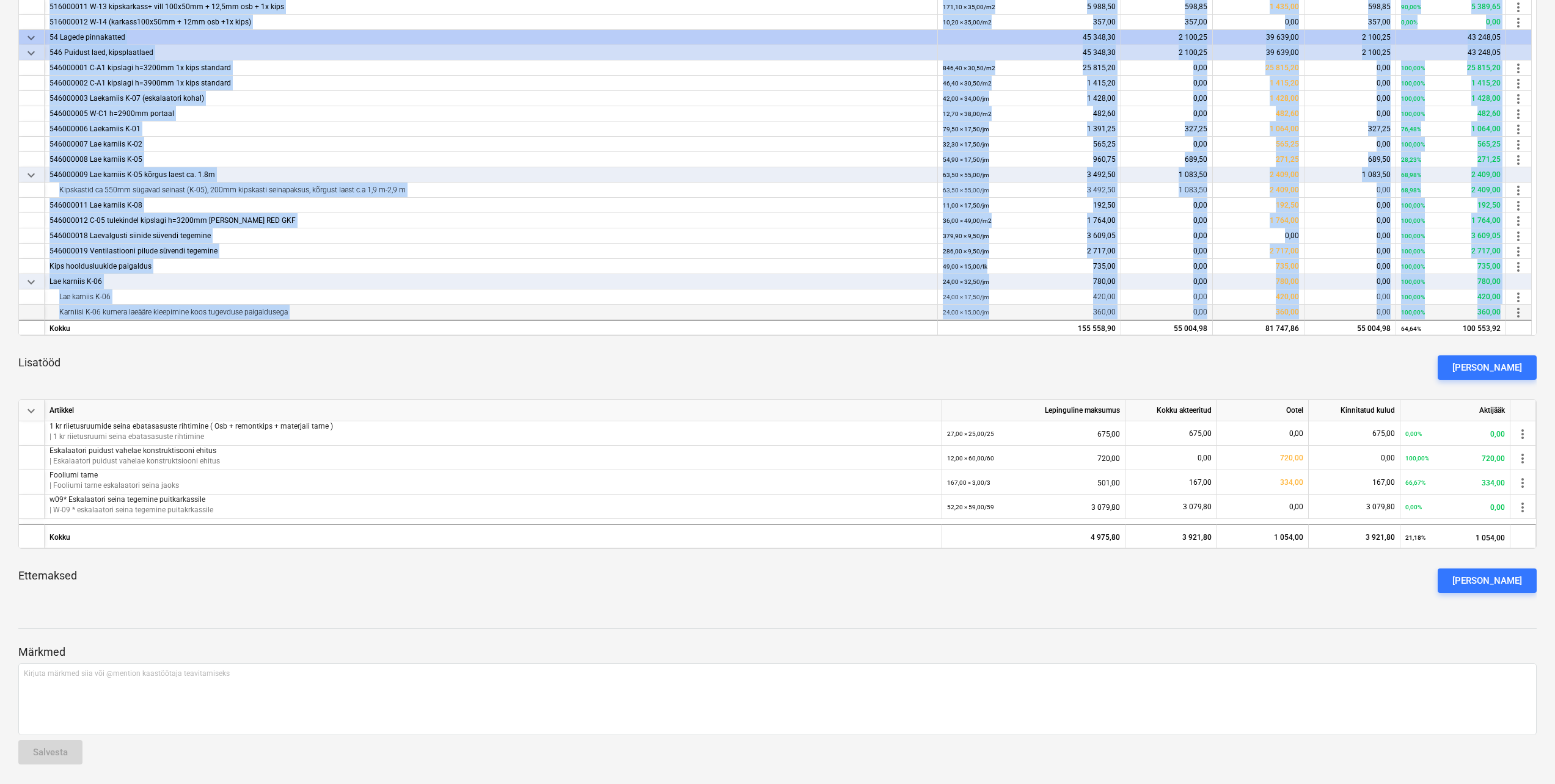
drag, startPoint x: 50, startPoint y: 328, endPoint x: 1499, endPoint y: 313, distance: 1449.1
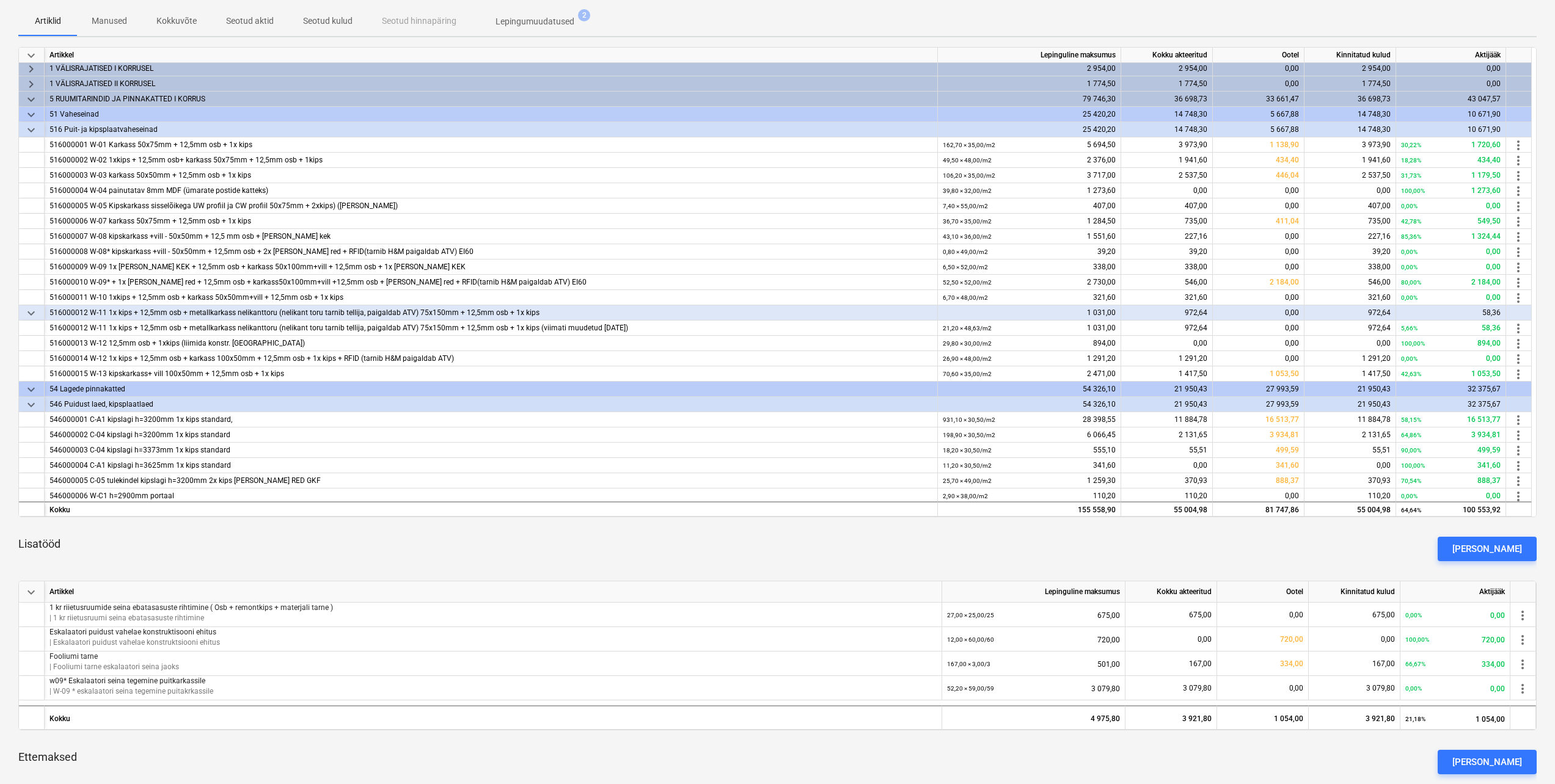
scroll to position [0, 0]
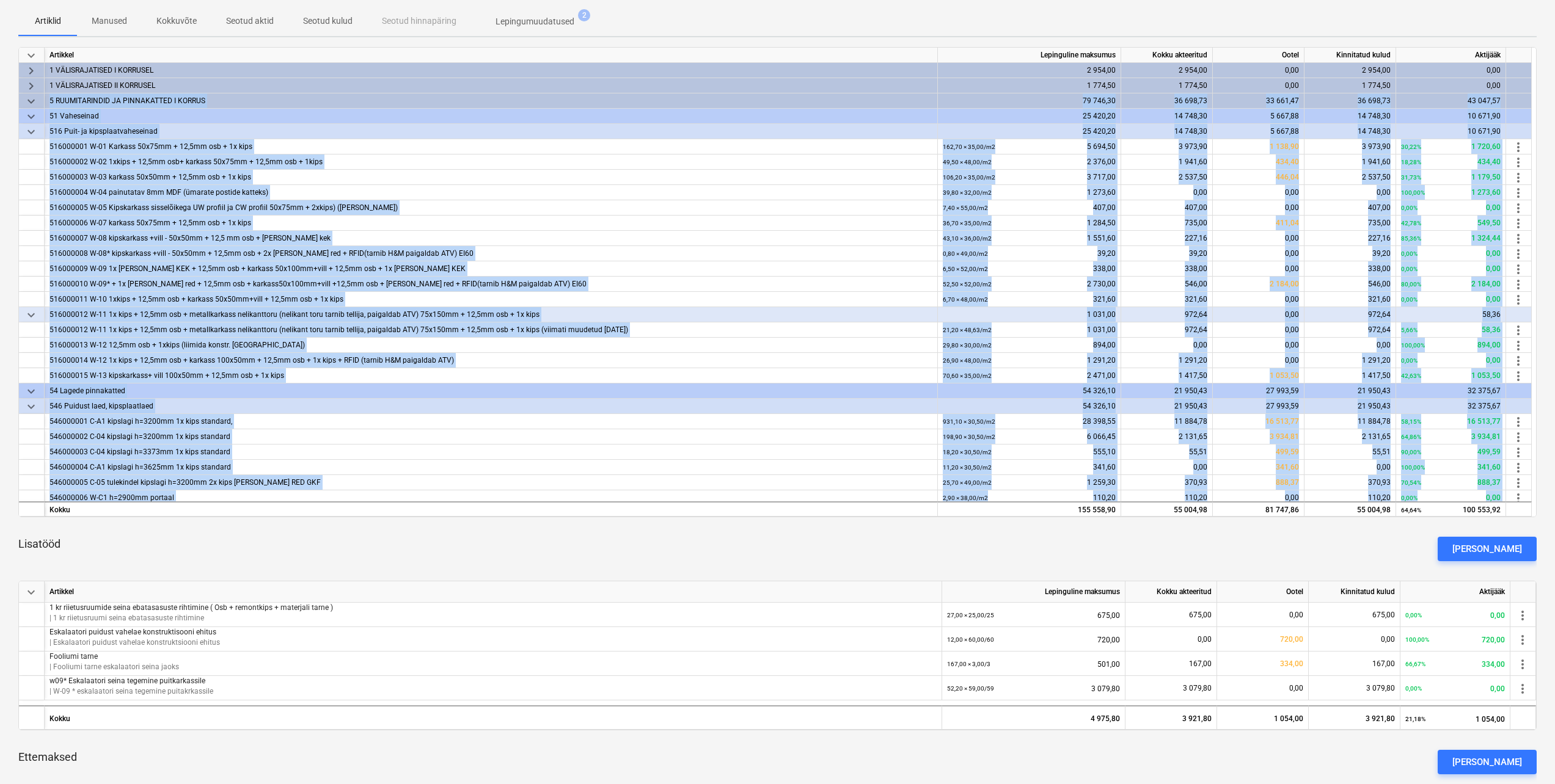
drag, startPoint x: 303, startPoint y: 494, endPoint x: 50, endPoint y: 100, distance: 468.2
drag, startPoint x: 50, startPoint y: 100, endPoint x: 69, endPoint y: 101, distance: 19.0
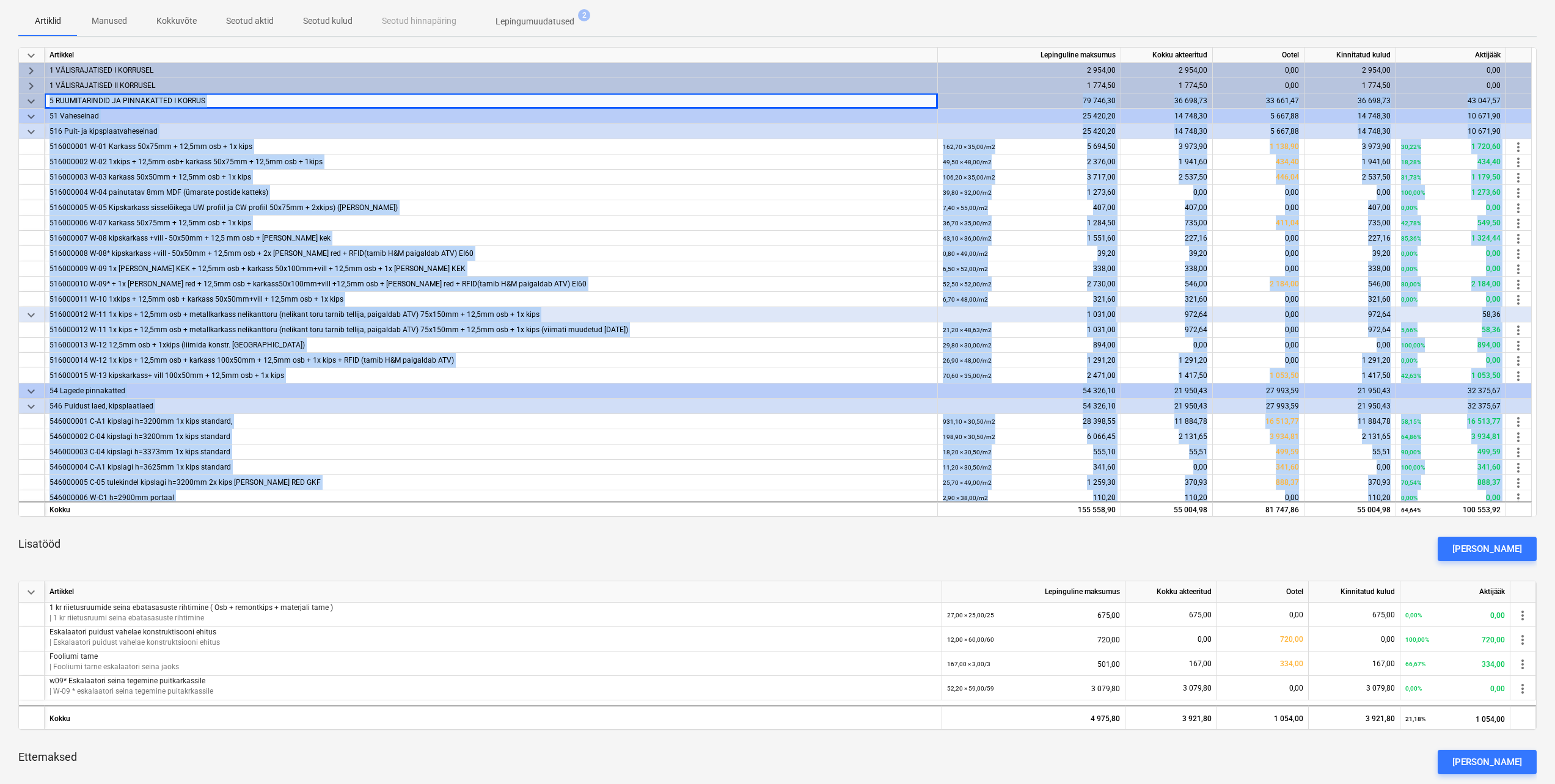
copy div "2 LOREMIPSUMDOL SI AMETCONSECT A ELITSE 86 261,68 13 682,18 47 282,43 21 289,07…"
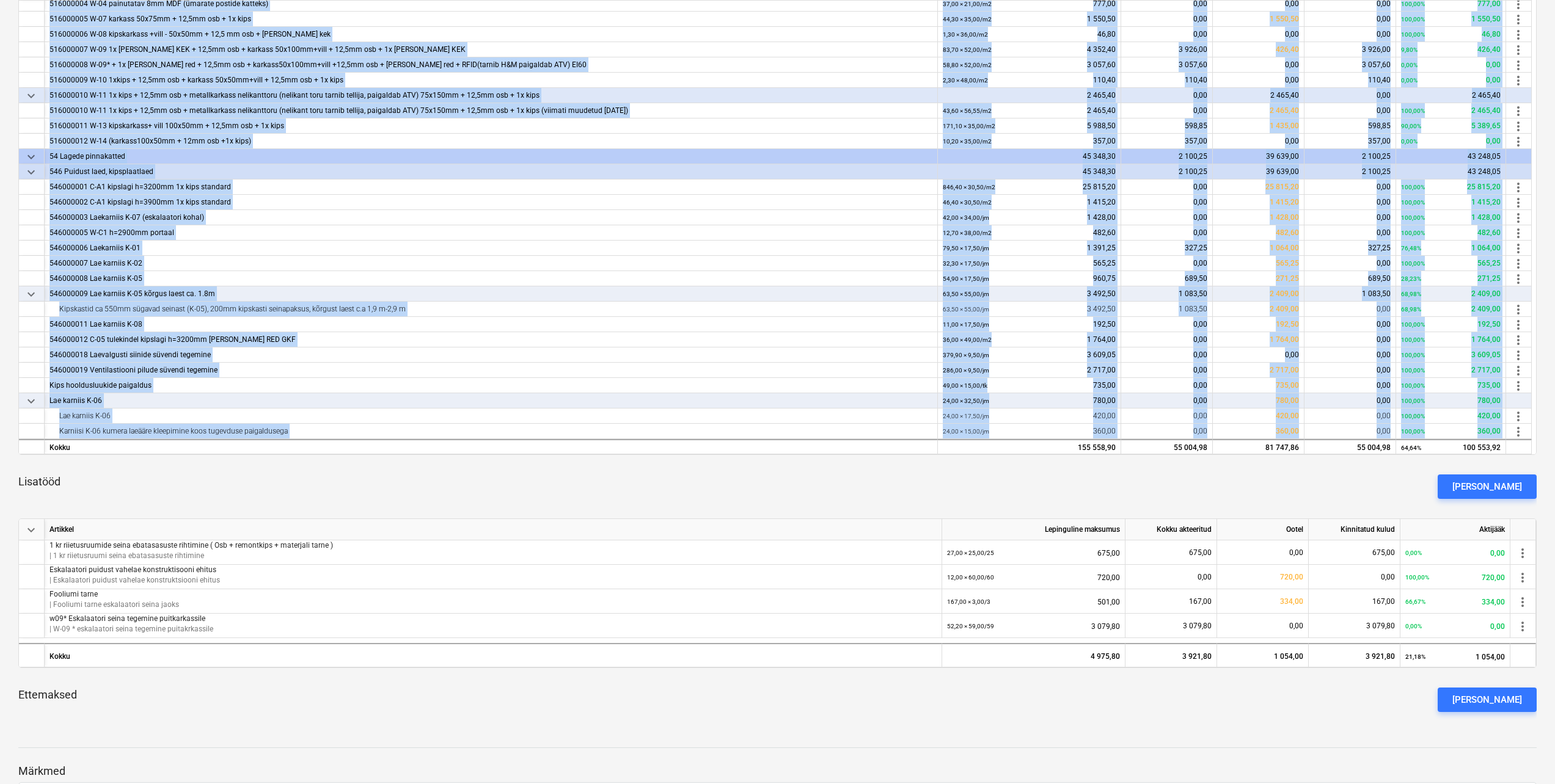
scroll to position [305, 0]
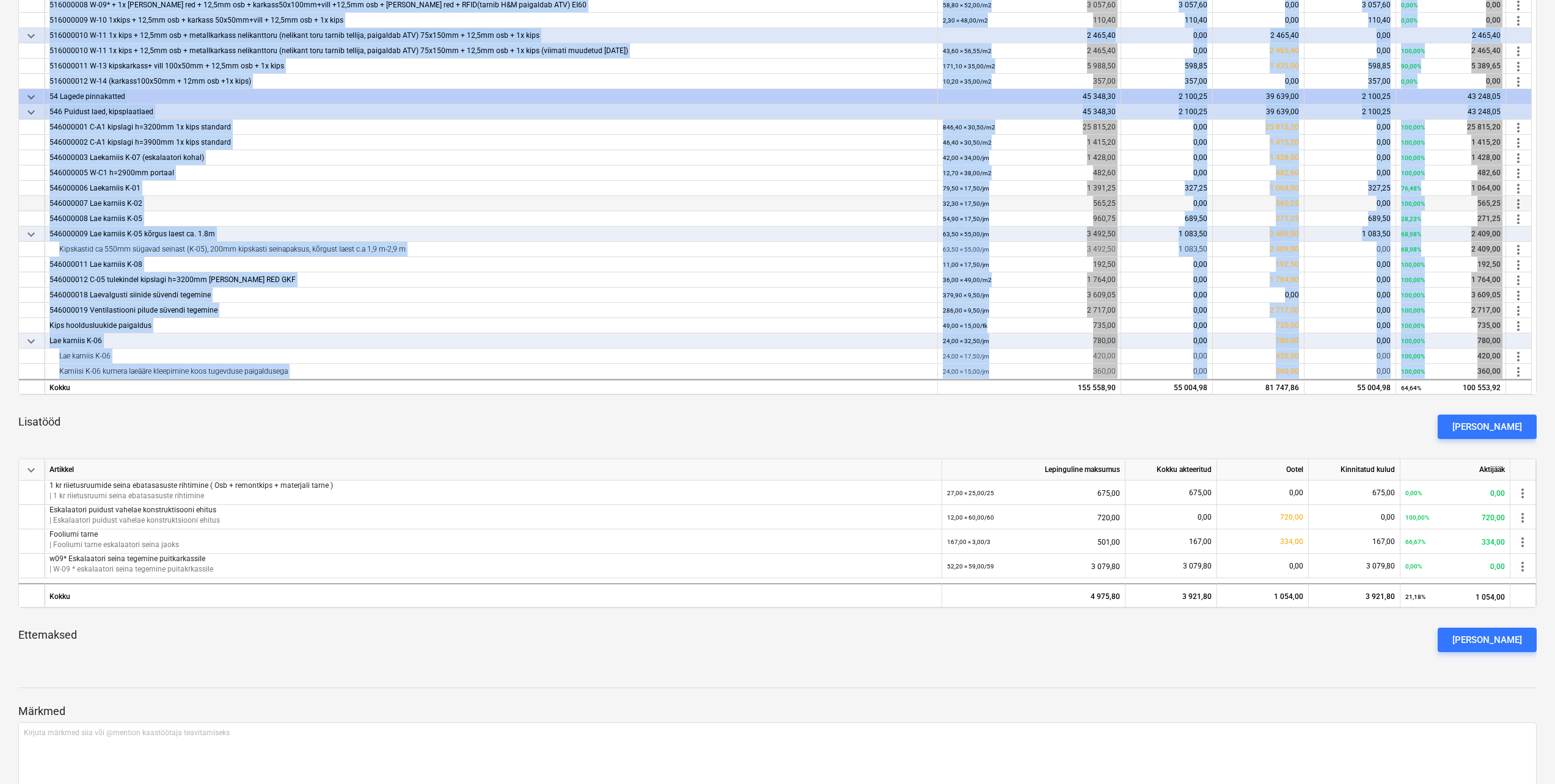
click at [462, 206] on div "546000007 Lae karniis K-02" at bounding box center [490, 204] width 883 height 15
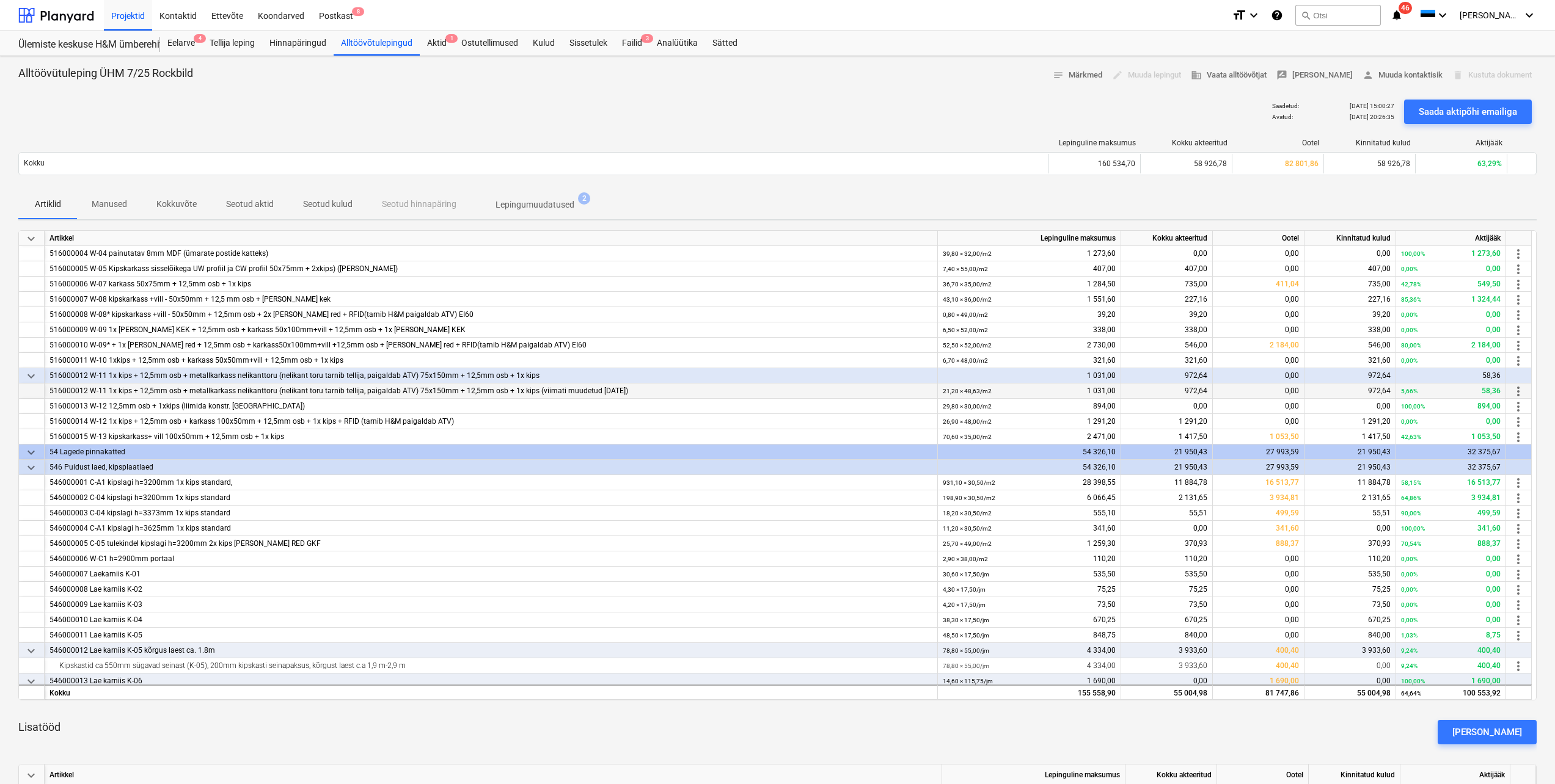
scroll to position [0, 0]
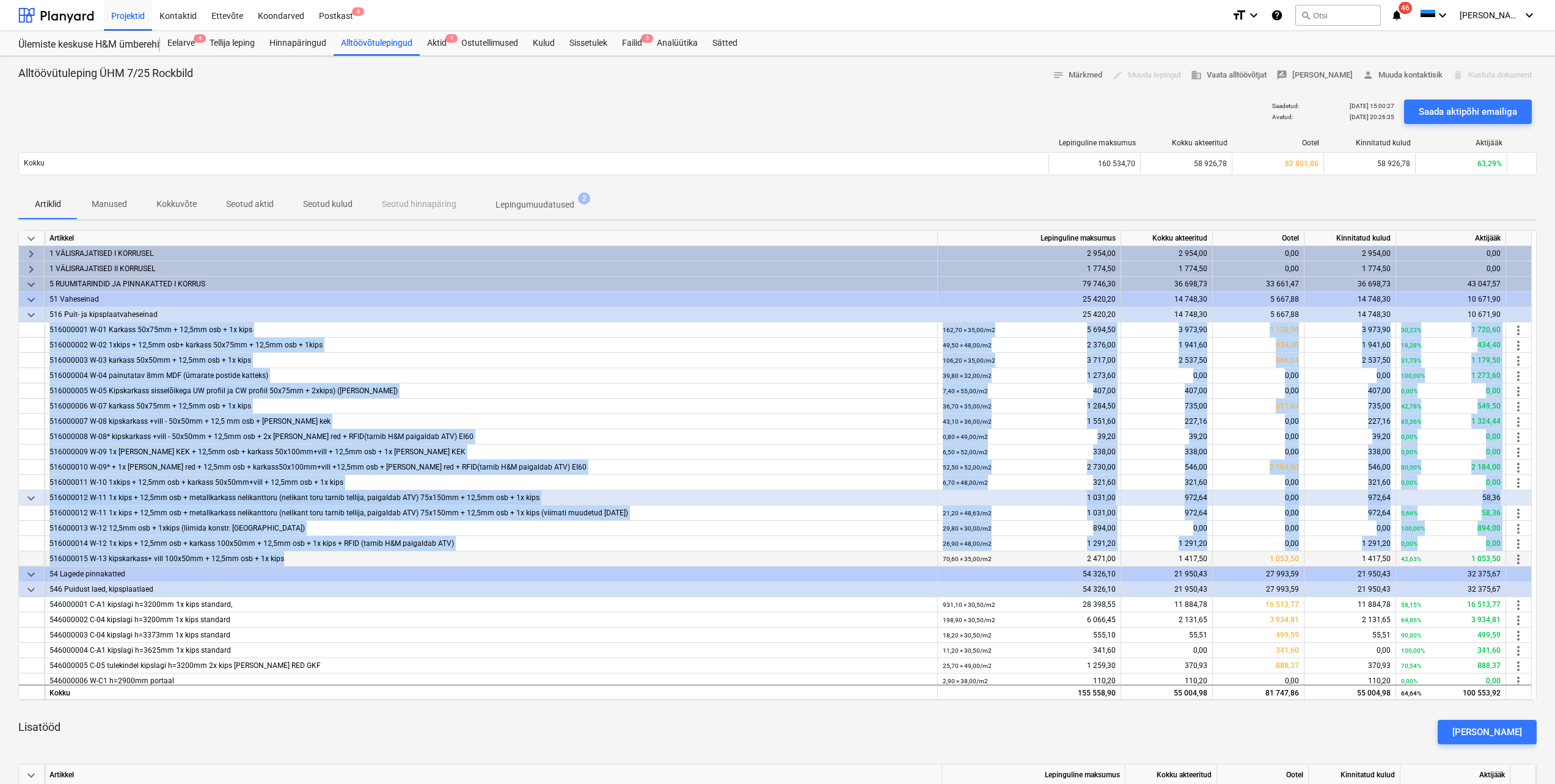
drag, startPoint x: 50, startPoint y: 330, endPoint x: 376, endPoint y: 554, distance: 395.5
click at [376, 554] on div "keyboard_arrow_down Artikkel Lepinguline maksumus Kokku akteeritud Ootel Kinnit…" at bounding box center [778, 465] width 1519 height 470
drag, startPoint x: 376, startPoint y: 554, endPoint x: 319, endPoint y: 557, distance: 57.1
click at [328, 558] on div "516000015 W-13 kipskarkass+ vill 100x50mm + 12,5mm osb + 1x kips" at bounding box center [490, 559] width 883 height 15
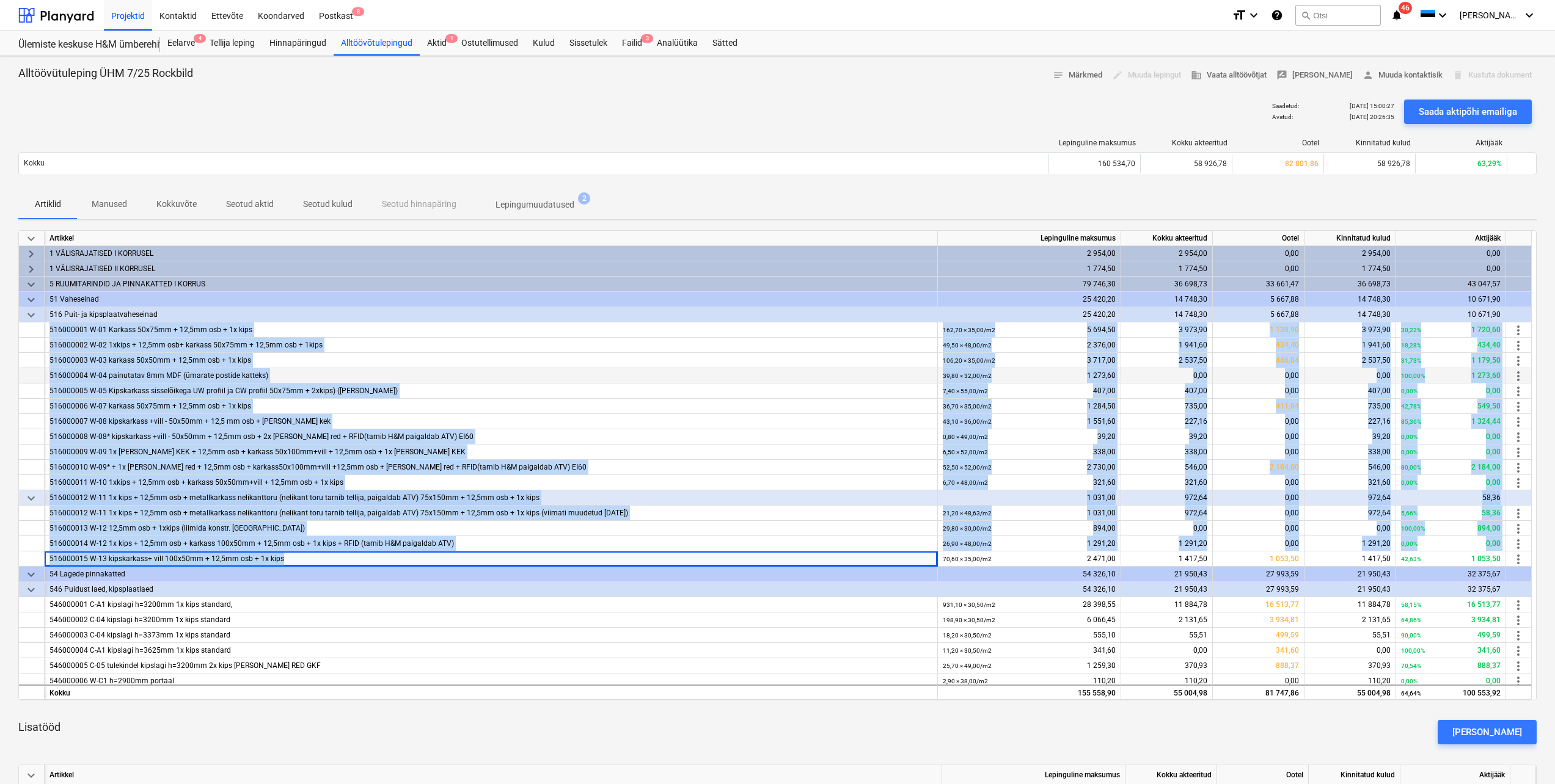
click at [577, 380] on div "516000004 W-04 painutatav 8mm MDF (ümarate postide katteks)" at bounding box center [490, 376] width 883 height 15
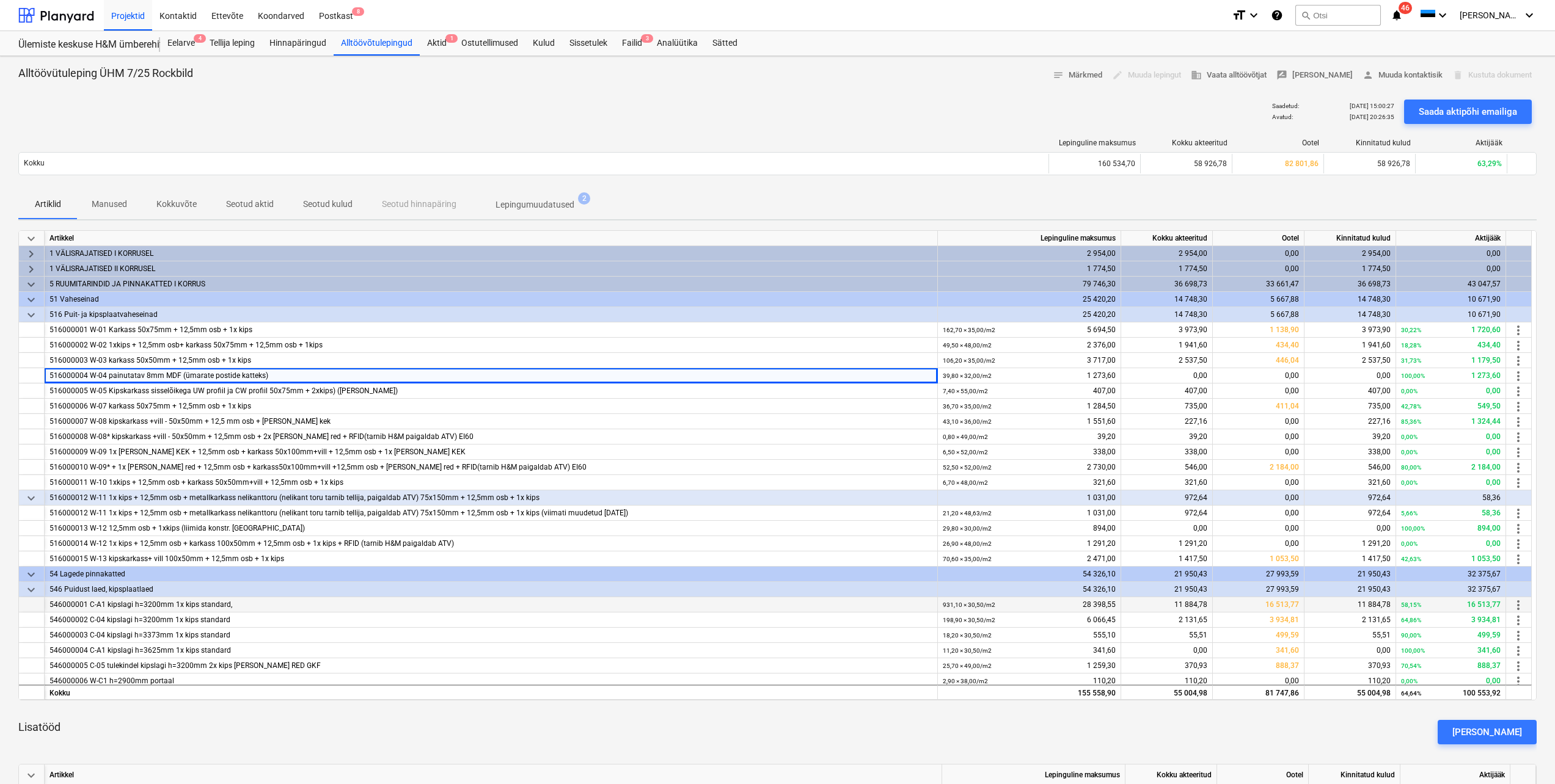
click at [374, 603] on div "546000001 C-A1 kipslagi h=3200mm 1x kips standard," at bounding box center [490, 605] width 883 height 15
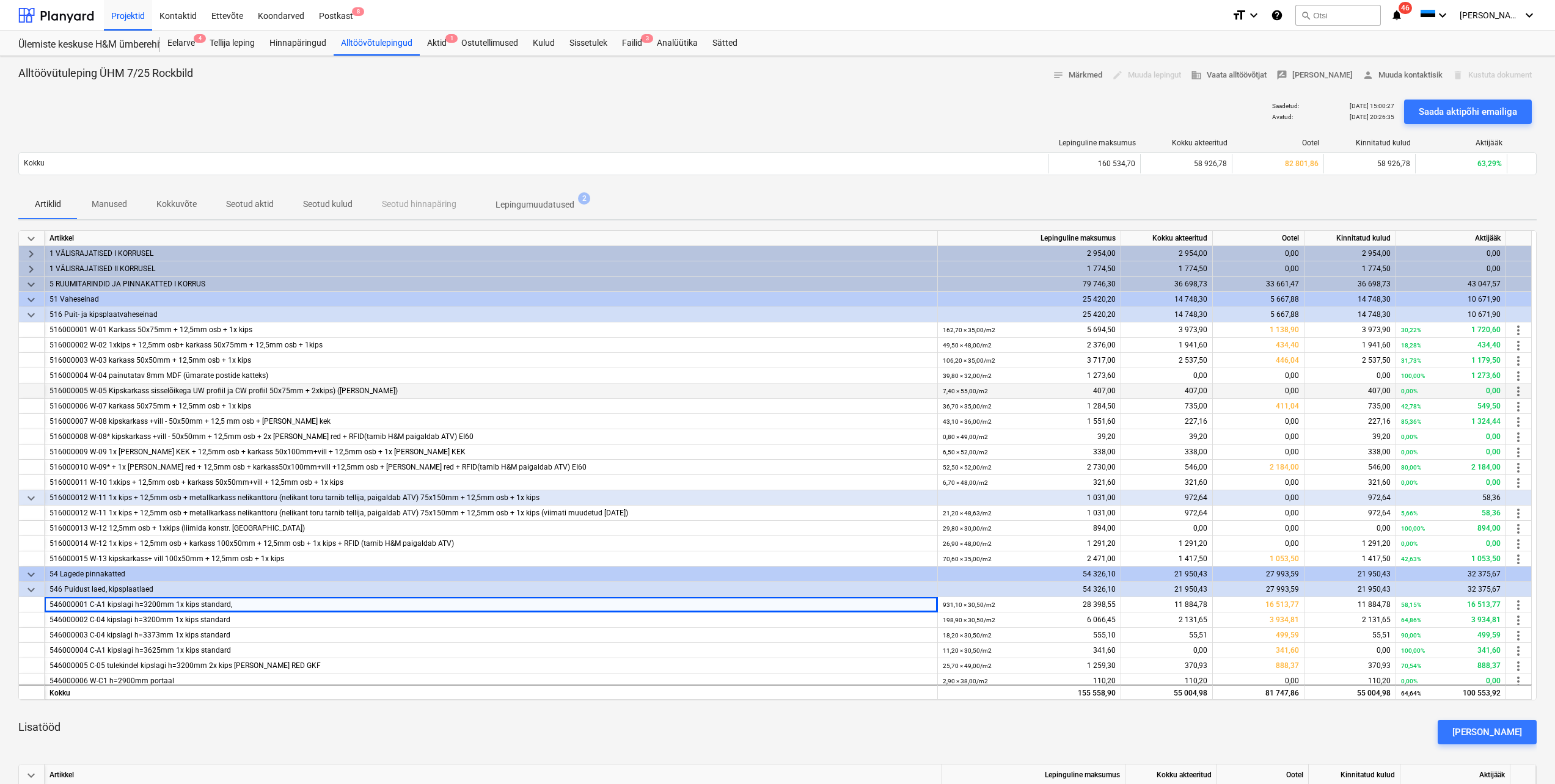
drag, startPoint x: 252, startPoint y: 330, endPoint x: 394, endPoint y: 394, distance: 155.8
click at [394, 394] on div "keyboard_arrow_down Artikkel Lepinguline maksumus Kokku akteeritud Ootel Kinnit…" at bounding box center [778, 465] width 1519 height 470
drag, startPoint x: 394, startPoint y: 394, endPoint x: 382, endPoint y: 368, distance: 28.6
click at [382, 368] on div "516000003 W-03 karkass 50x50mm + 12,5mm osb + 1x kips" at bounding box center [490, 361] width 883 height 15
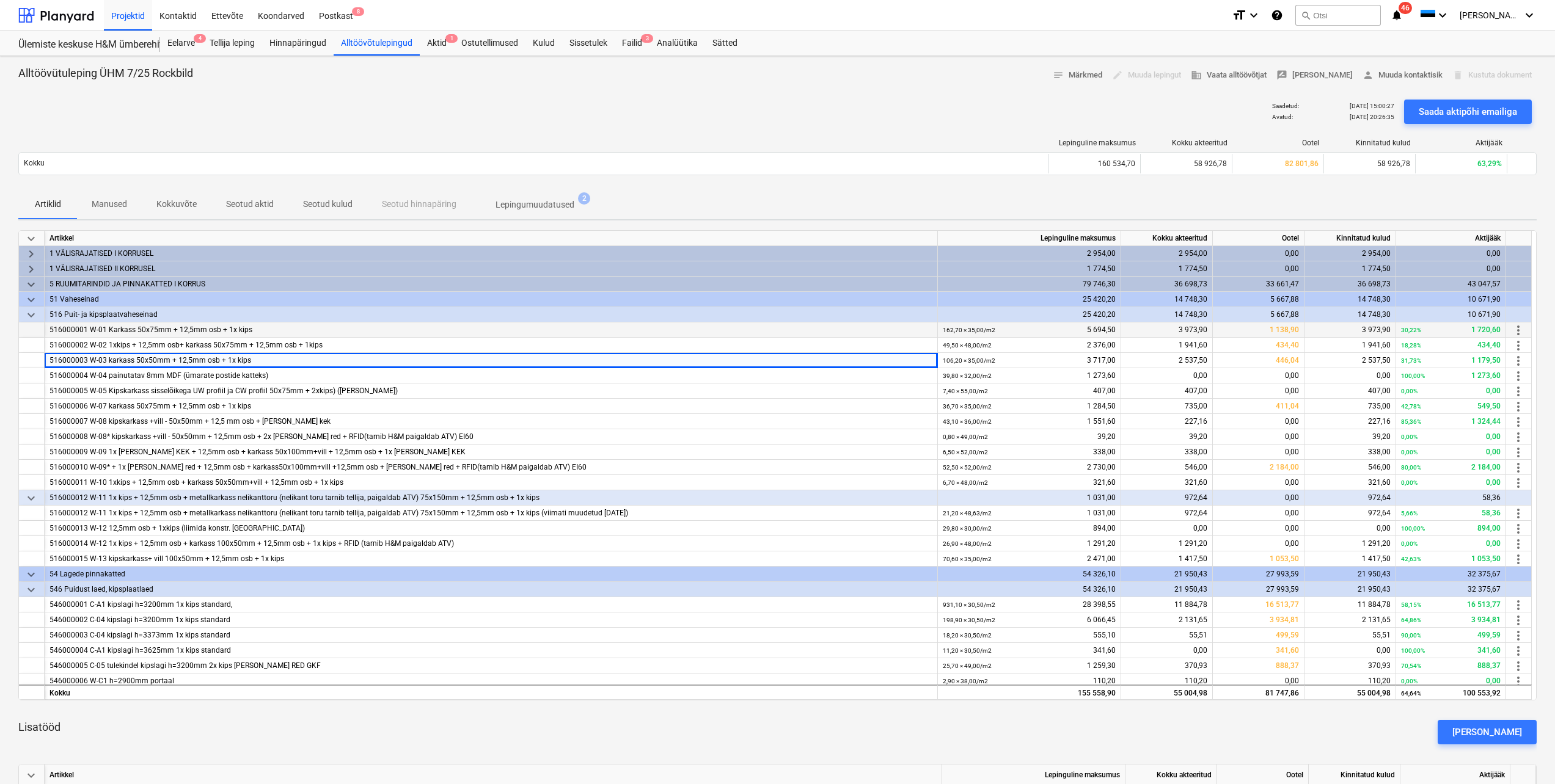
click at [1005, 332] on div "162,70 × 35,00 / m2 5 694,50" at bounding box center [1030, 330] width 173 height 15
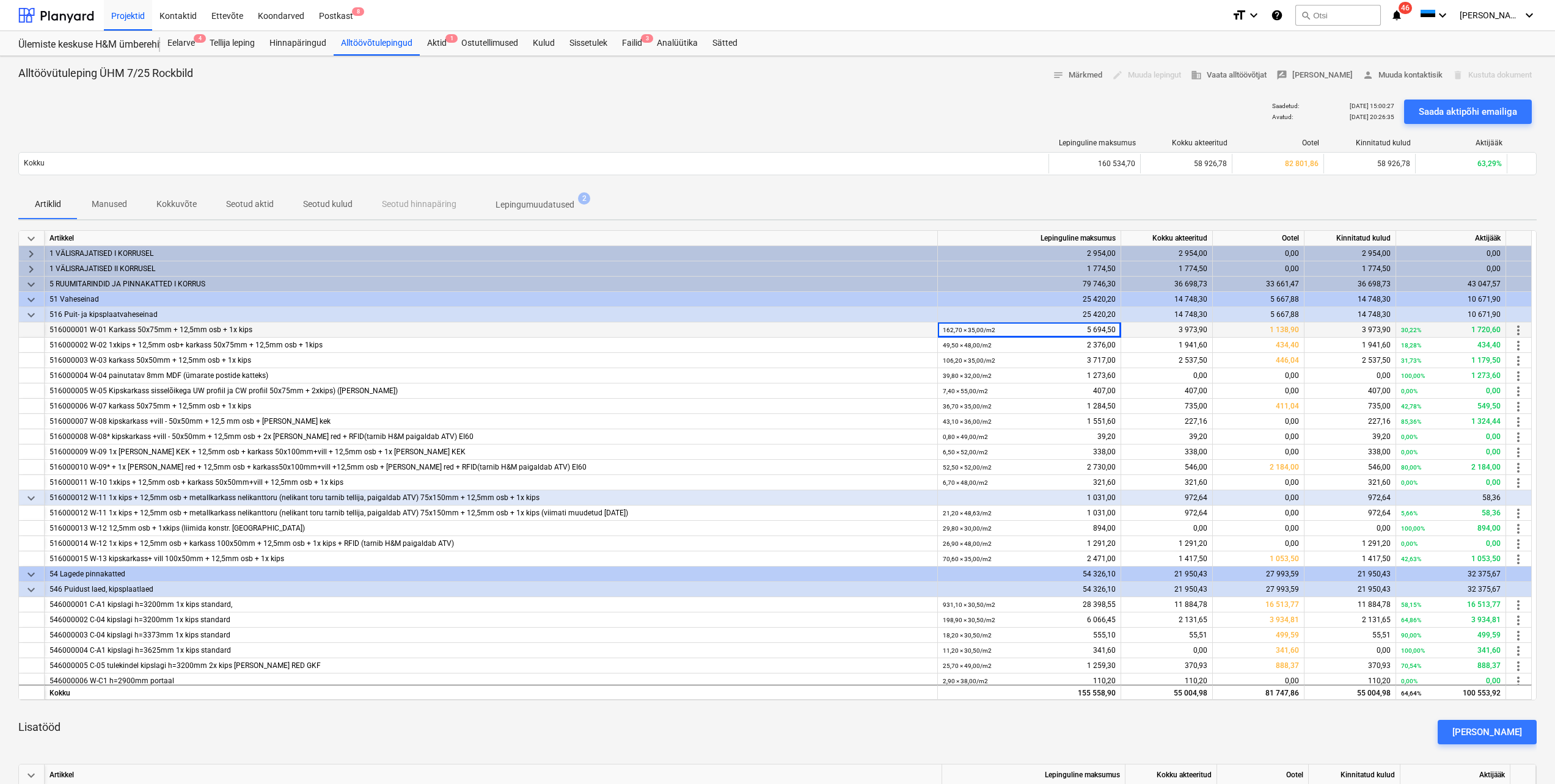
drag, startPoint x: 1003, startPoint y: 330, endPoint x: 495, endPoint y: 329, distance: 508.0
click at [0, 0] on div "516000001 W-01 Karkass 50x75mm + 12,5mm osb + 1x kips 162,70 × 35,00 / m2 5 694…" at bounding box center [0, 0] width 0 height 0
click at [152, 373] on div "516000004 W-04 painutatav 8mm MDF (ümarate postide katteks)" at bounding box center [490, 376] width 883 height 15
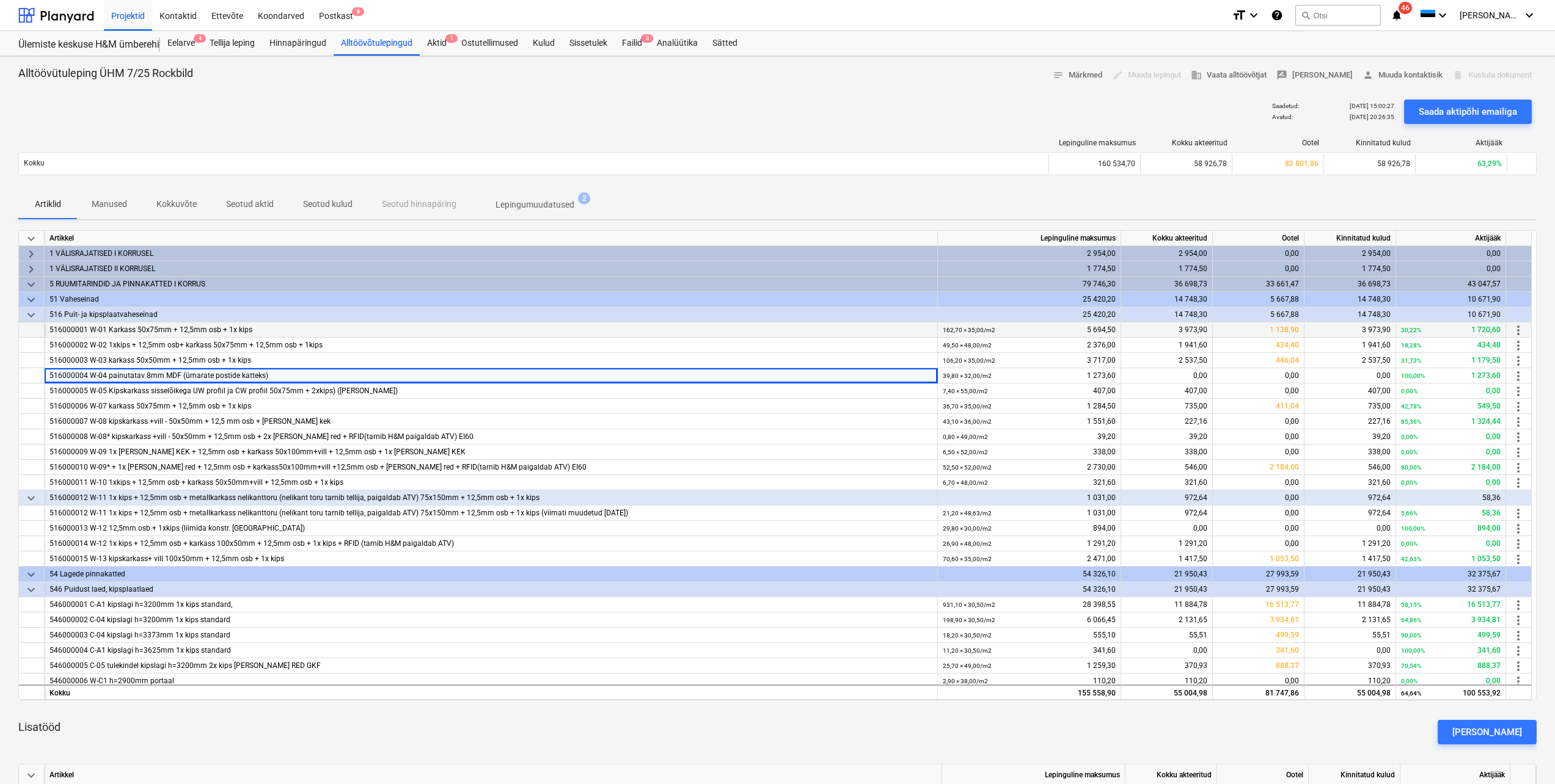
click at [47, 330] on div "516000001 W-01 Karkass 50x75mm + 12,5mm osb + 1x kips" at bounding box center [491, 330] width 894 height 15
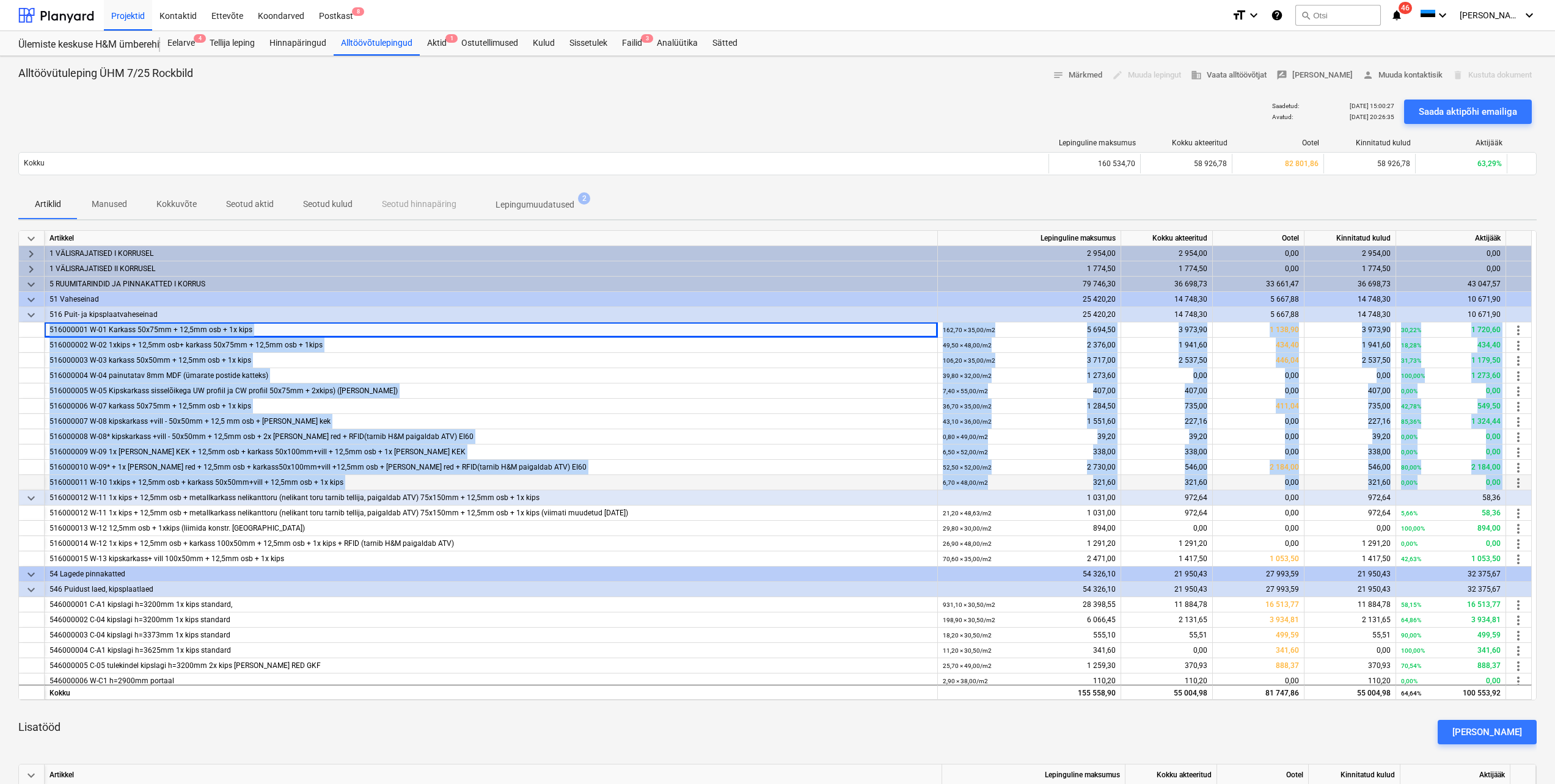
drag, startPoint x: 46, startPoint y: 330, endPoint x: 1508, endPoint y: 481, distance: 1469.8
click at [1508, 481] on div "keyboard_arrow_down Artikkel Lepinguline maksumus Kokku akteeritud Ootel Kinnit…" at bounding box center [778, 465] width 1519 height 470
click at [28, 341] on div at bounding box center [31, 346] width 26 height 15
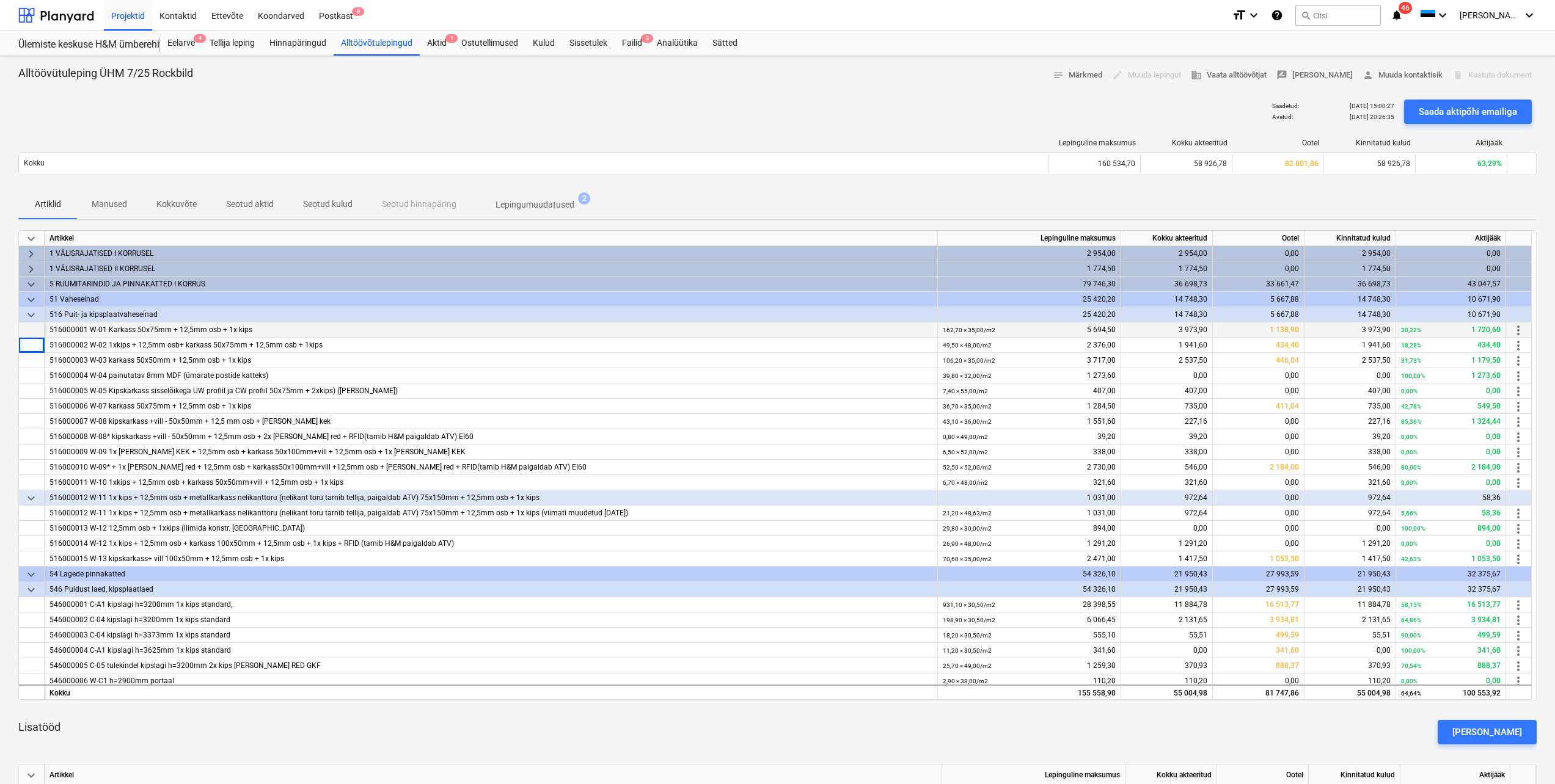
click at [47, 327] on div "516000001 W-01 Karkass 50x75mm + 12,5mm osb + 1x kips" at bounding box center [491, 330] width 894 height 15
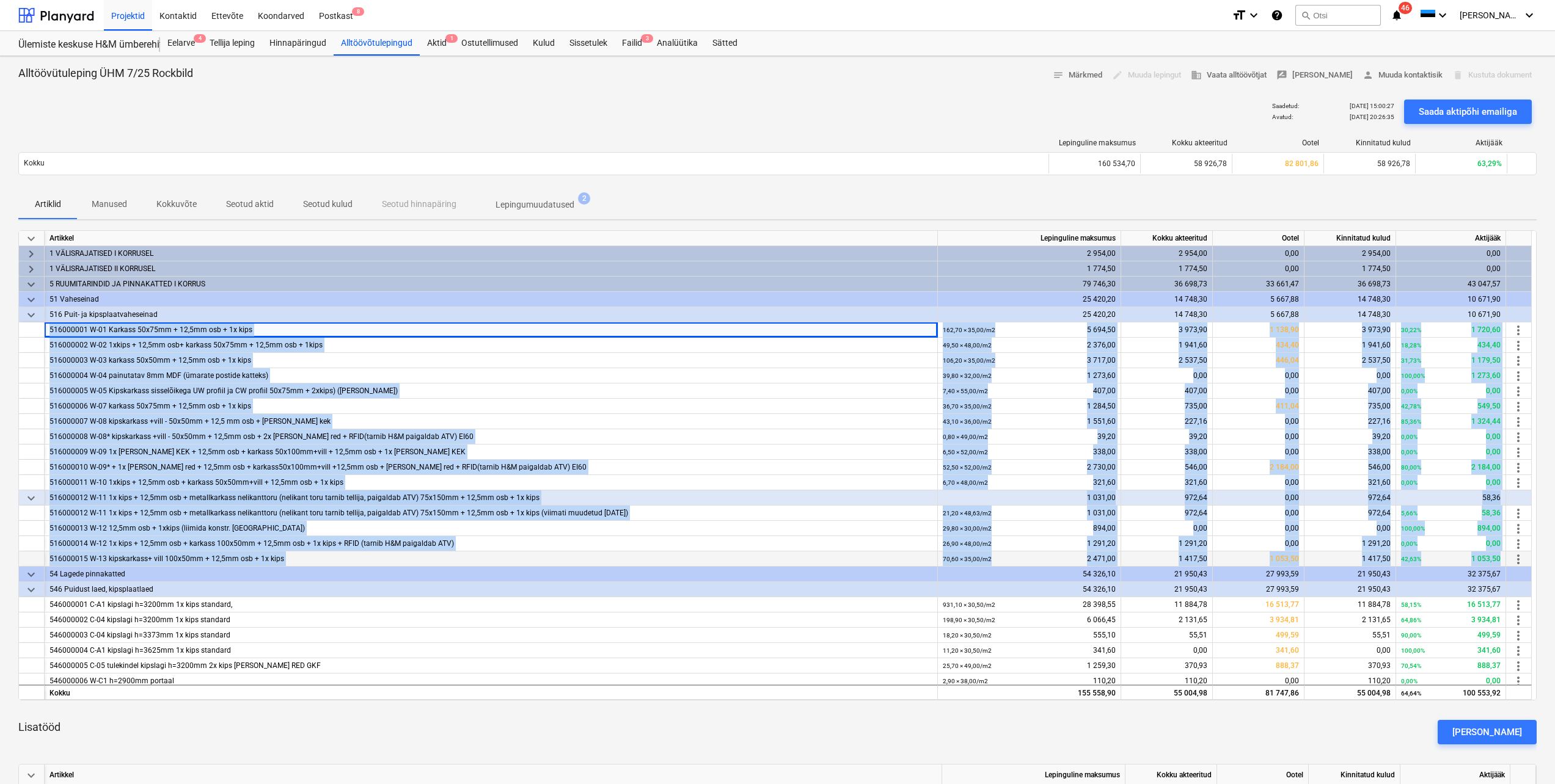
drag, startPoint x: 46, startPoint y: 328, endPoint x: 1499, endPoint y: 562, distance: 1471.7
click at [1499, 562] on div "keyboard_arrow_down Artikkel Lepinguline maksumus Kokku akteeritud Ootel Kinnit…" at bounding box center [778, 465] width 1519 height 470
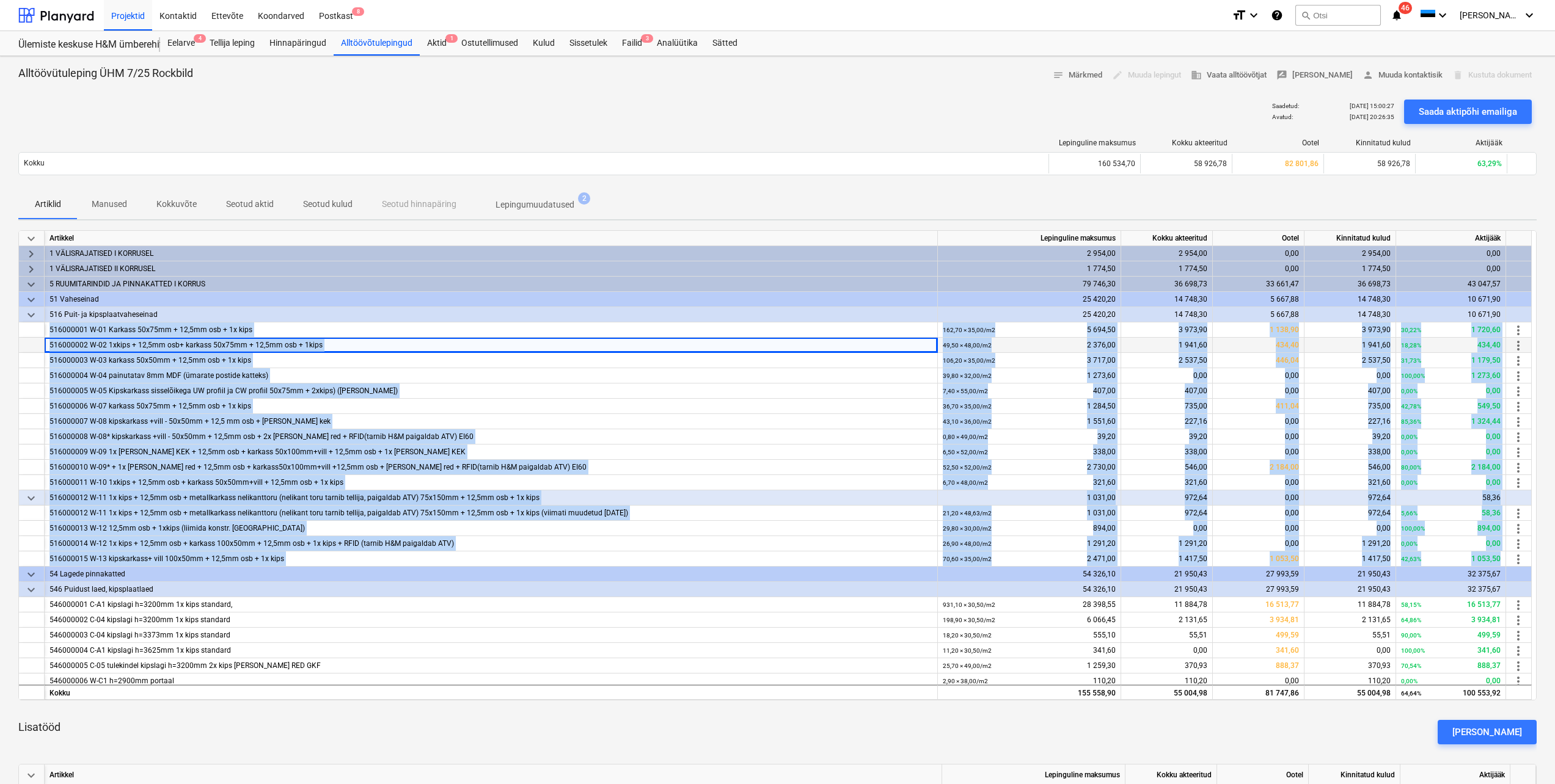
copy div "156544427 L-47 Ipsumdo 14s73am + 88,8co adi + 2e sedd 803,32 × 72,90 / e7 5 639…"
drag, startPoint x: 281, startPoint y: 359, endPoint x: 296, endPoint y: 366, distance: 16.6
click at [281, 359] on div "516000003 W-03 karkass 50x50mm + 12,5mm osb + 1x kips" at bounding box center [490, 361] width 883 height 15
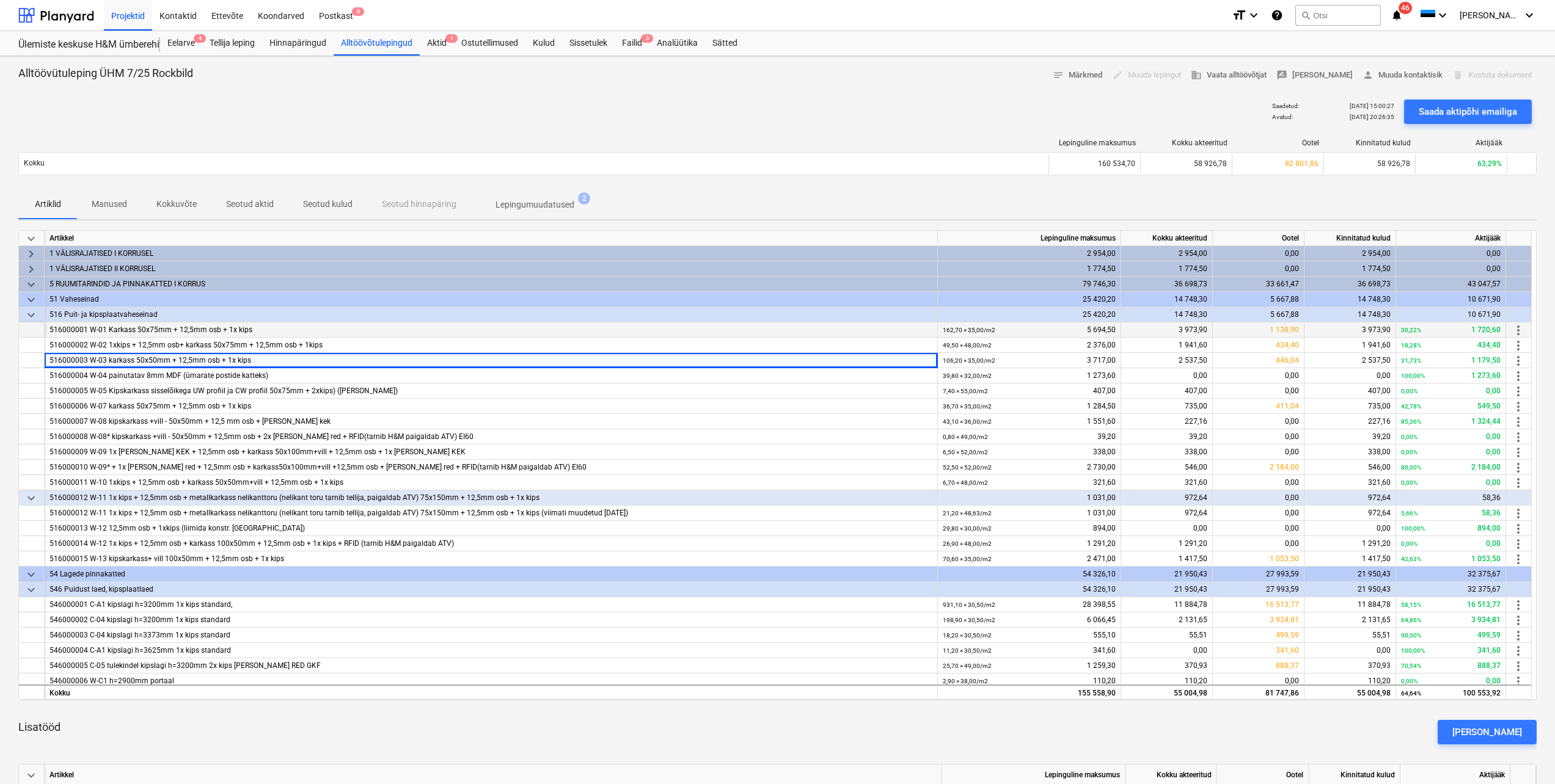
click at [30, 330] on div at bounding box center [31, 330] width 26 height 15
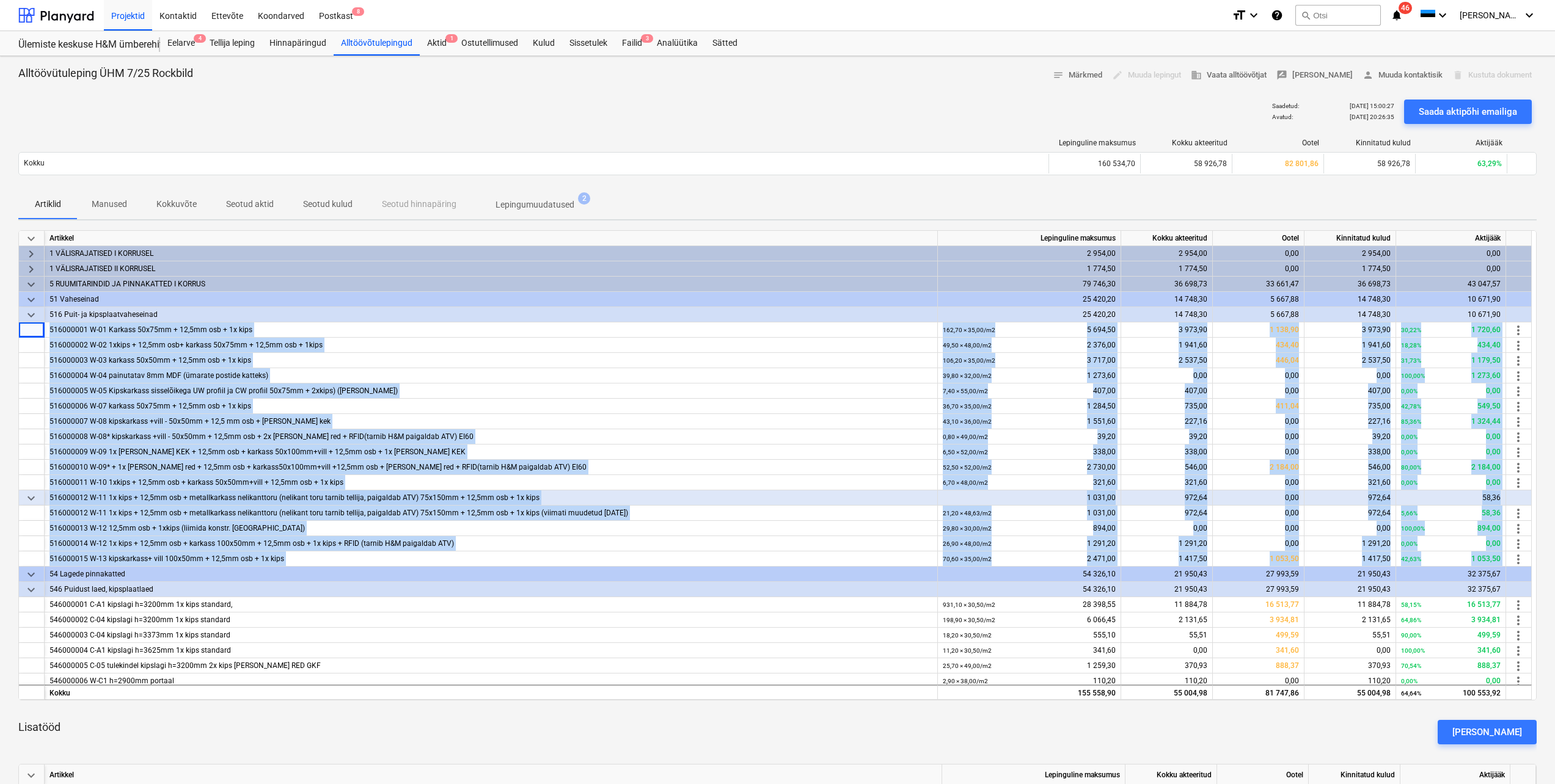
drag, startPoint x: 32, startPoint y: 330, endPoint x: 41, endPoint y: 571, distance: 241.2
click at [41, 571] on div "keyboard_arrow_down Artikkel Lepinguline maksumus Kokku akteeritud Ootel Kinnit…" at bounding box center [778, 465] width 1519 height 470
drag, startPoint x: 41, startPoint y: 571, endPoint x: 624, endPoint y: 389, distance: 610.7
click at [624, 389] on div "516000005 W-05 Kipskarkass sisselõikega UW profiil ja CW profiil 50x75mm + 2xki…" at bounding box center [490, 391] width 883 height 15
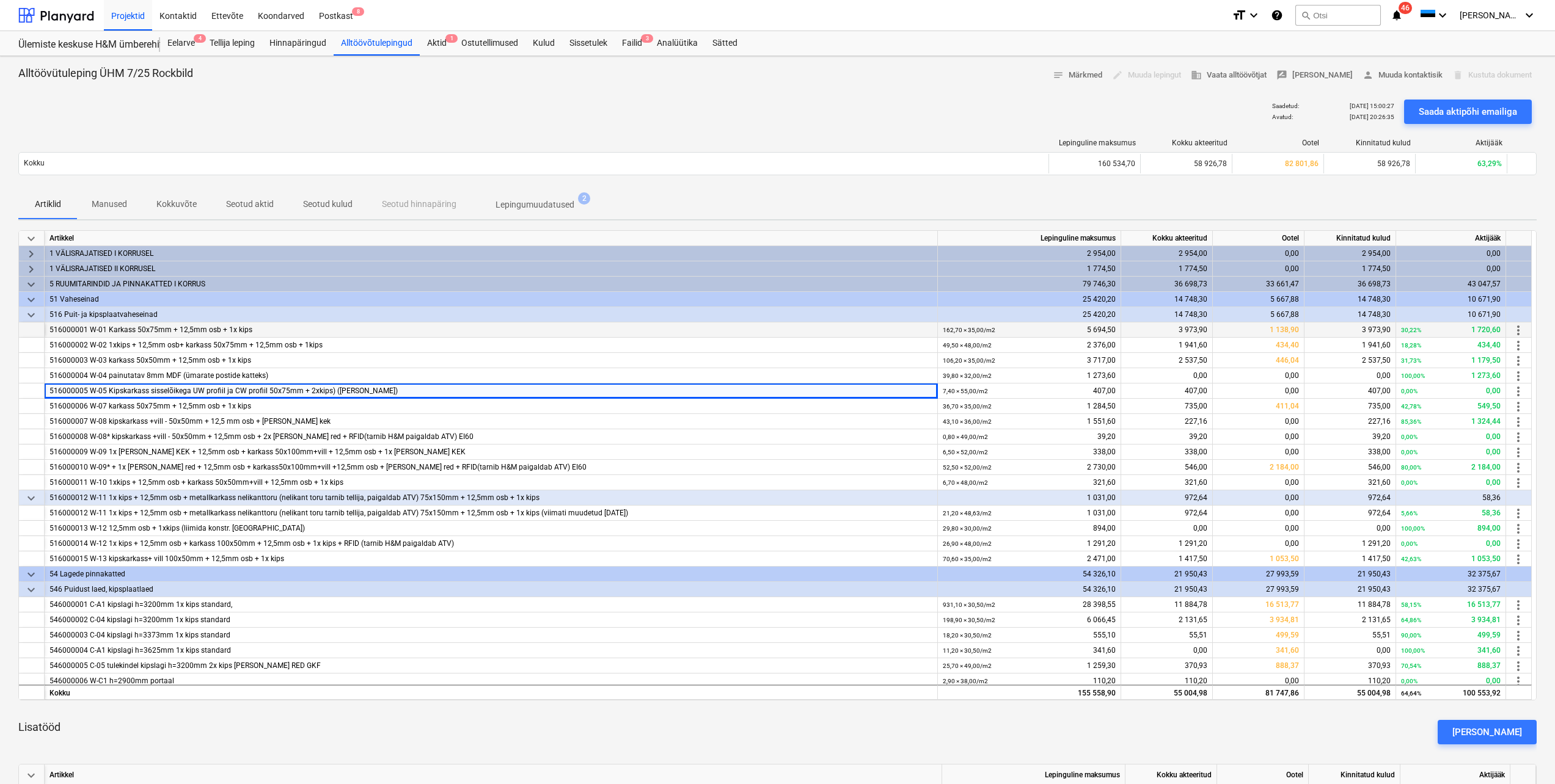
click at [50, 330] on div "516000001 W-01 Karkass 50x75mm + 12,5mm osb + 1x kips" at bounding box center [490, 330] width 883 height 15
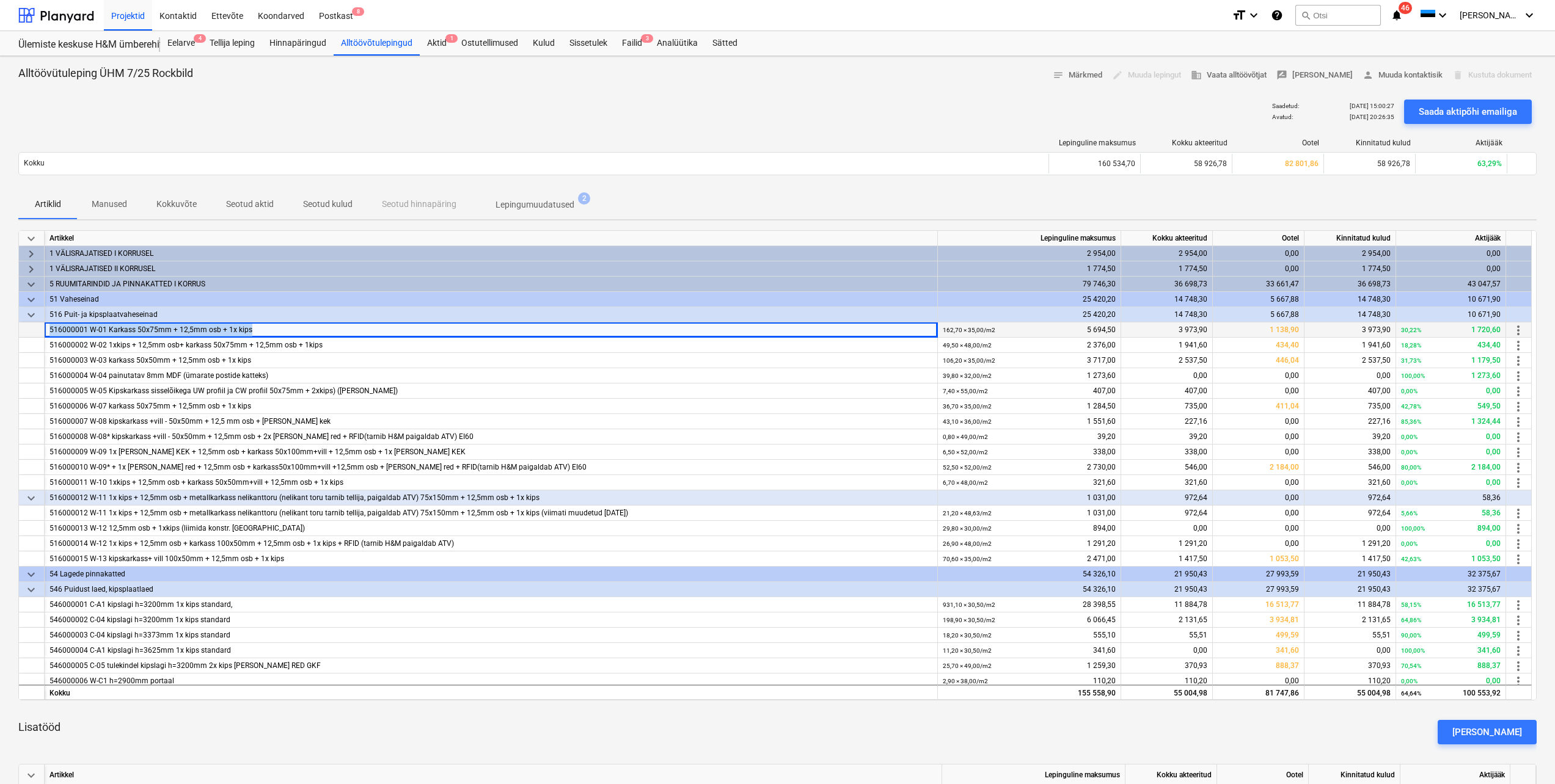
drag, startPoint x: 48, startPoint y: 329, endPoint x: 250, endPoint y: 336, distance: 202.1
click at [250, 336] on div "516000001 W-01 Karkass 50x75mm + 12,5mm osb + 1x kips" at bounding box center [491, 330] width 894 height 15
click at [73, 346] on div "516000002 W-02 1xkips + 12,5mm osb+ karkass 50x75mm + 12,5mm osb + 1kips" at bounding box center [490, 346] width 883 height 15
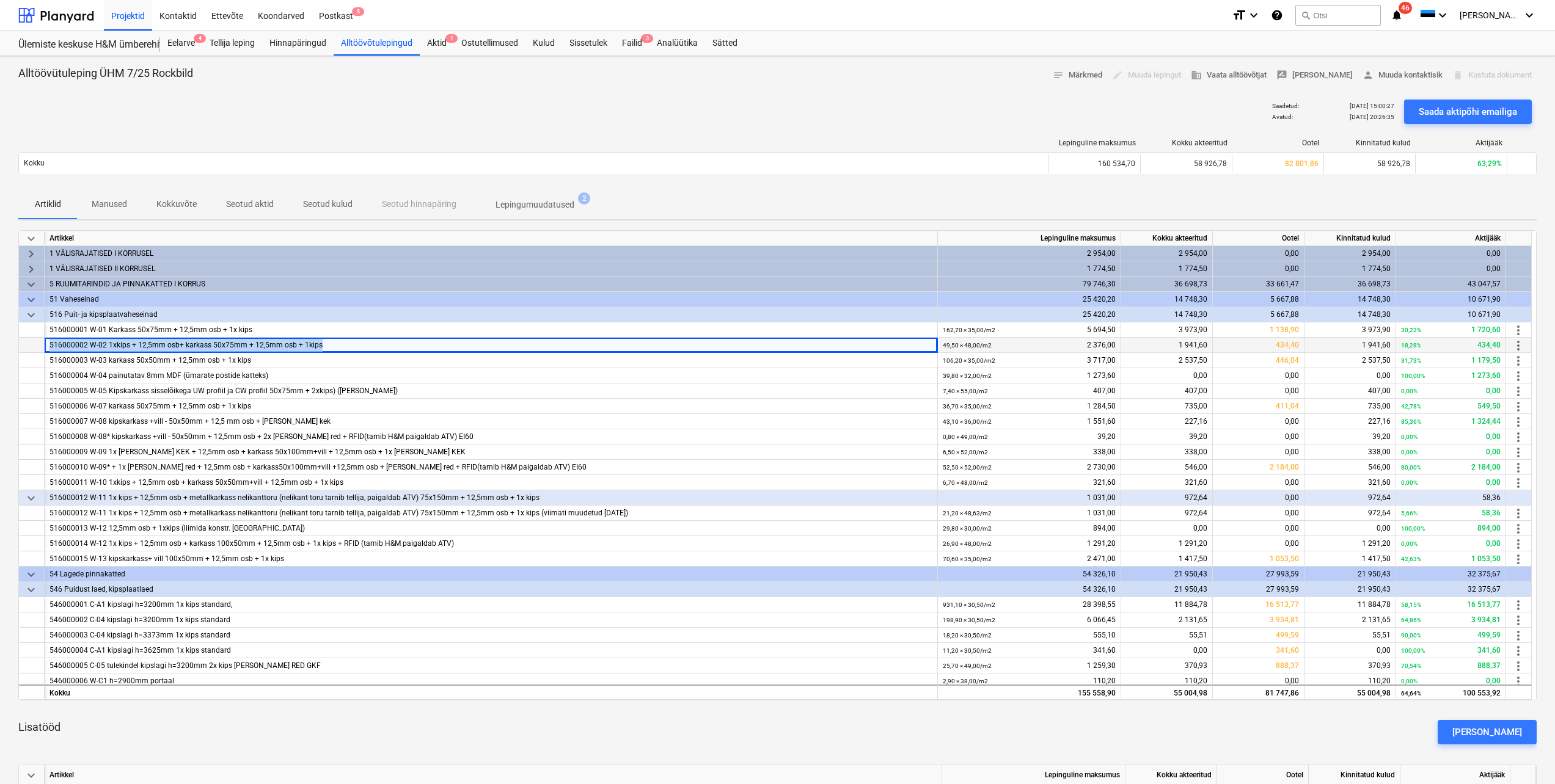
drag, startPoint x: 50, startPoint y: 346, endPoint x: 326, endPoint y: 345, distance: 276.0
click at [326, 345] on div "516000002 W-02 1xkips + 12,5mm osb+ karkass 50x75mm + 12,5mm osb + 1kips" at bounding box center [490, 346] width 883 height 15
click at [156, 361] on div "516000003 W-03 karkass 50x50mm + 12,5mm osb + 1x kips" at bounding box center [490, 361] width 883 height 15
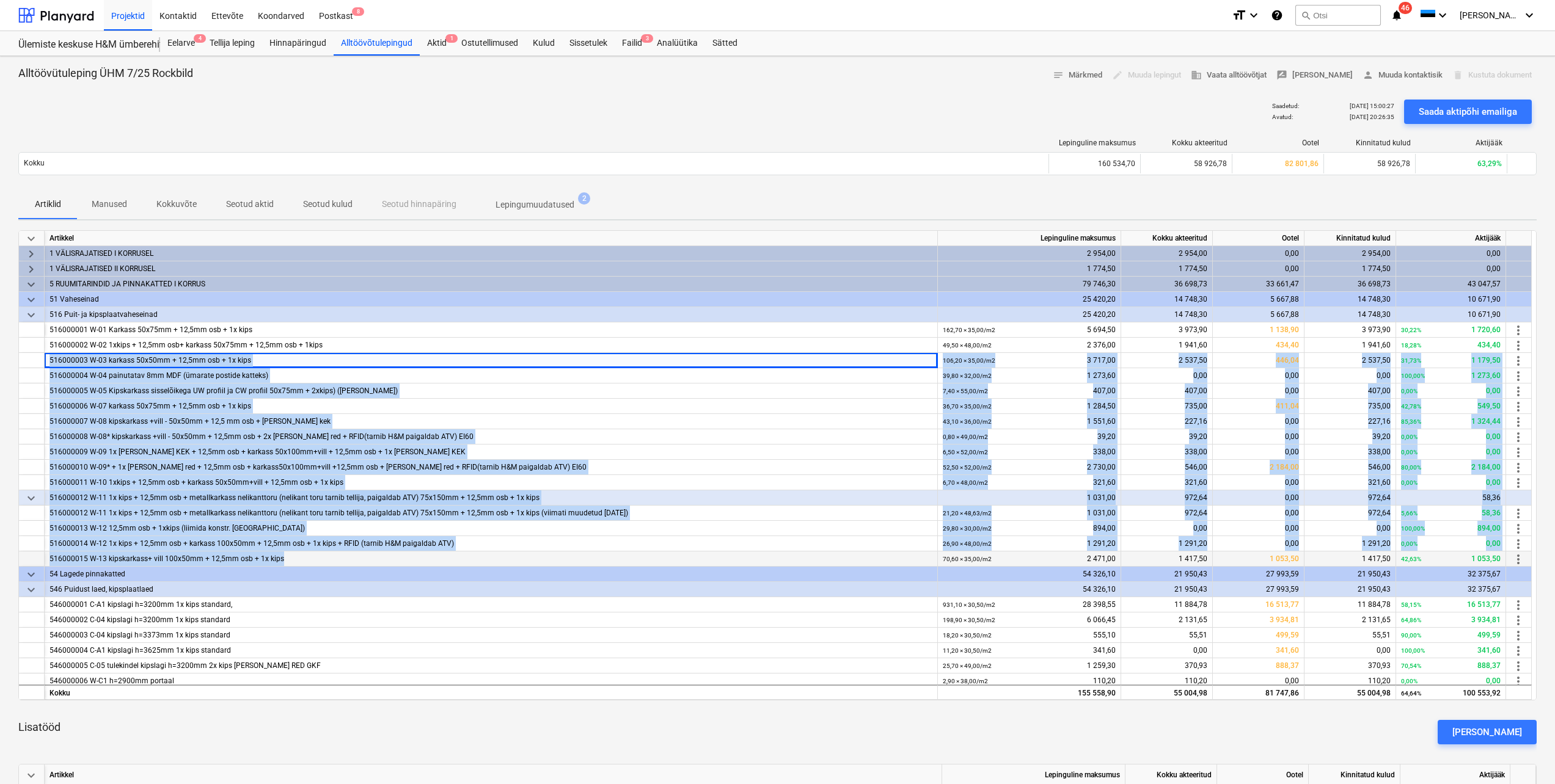
drag, startPoint x: 46, startPoint y: 359, endPoint x: 412, endPoint y: 559, distance: 417.1
click at [412, 559] on div "keyboard_arrow_down Artikkel Lepinguline maksumus Kokku akteeritud Ootel Kinnit…" at bounding box center [778, 465] width 1519 height 470
click at [456, 434] on div "516000008 W-08* kipskarkass +vill - 50x50mm + 12,5mm osb + 2x [PERSON_NAME] red…" at bounding box center [490, 437] width 883 height 15
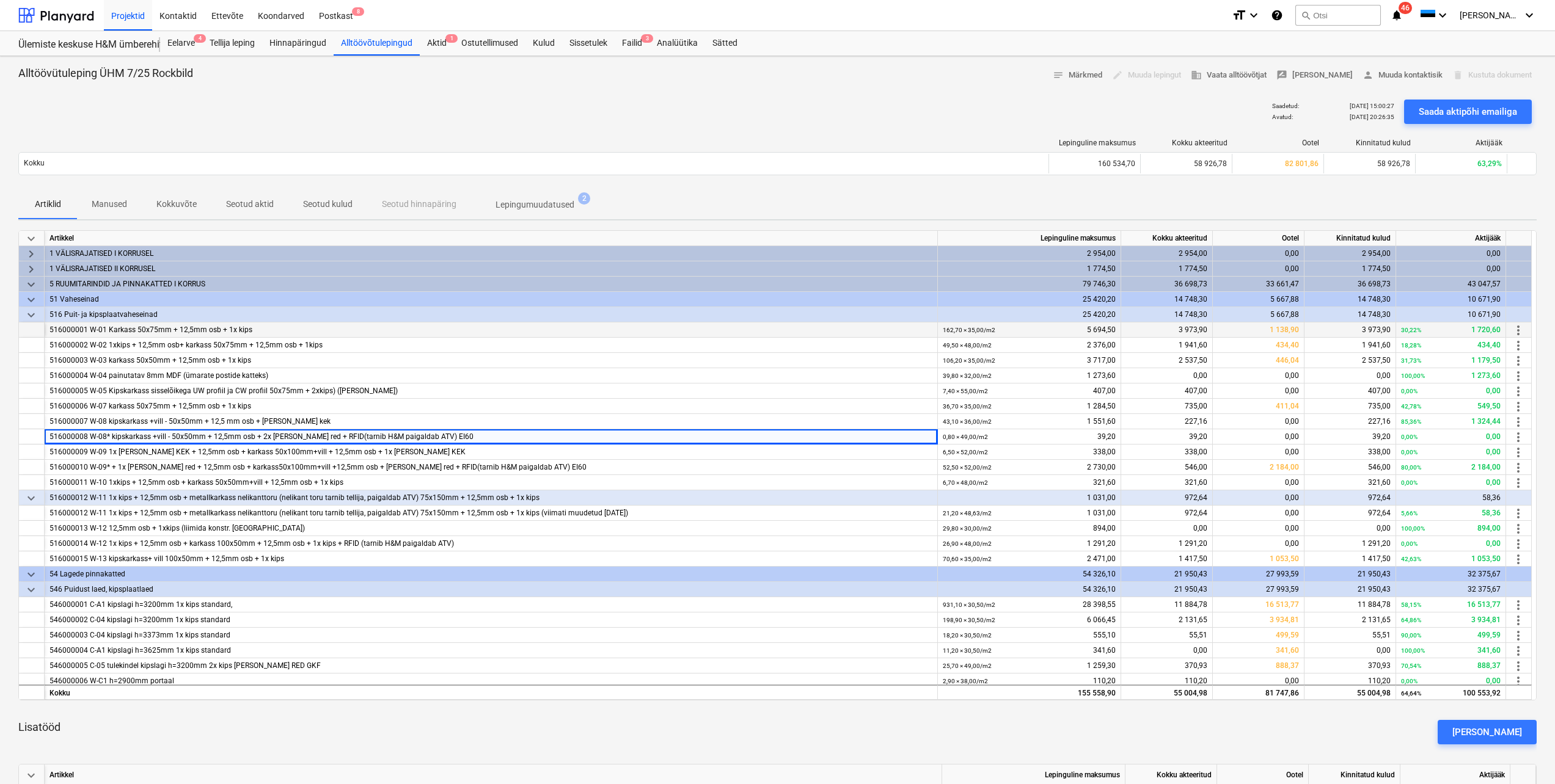
click at [404, 330] on div "516000001 W-01 Karkass 50x75mm + 12,5mm osb + 1x kips" at bounding box center [490, 330] width 883 height 15
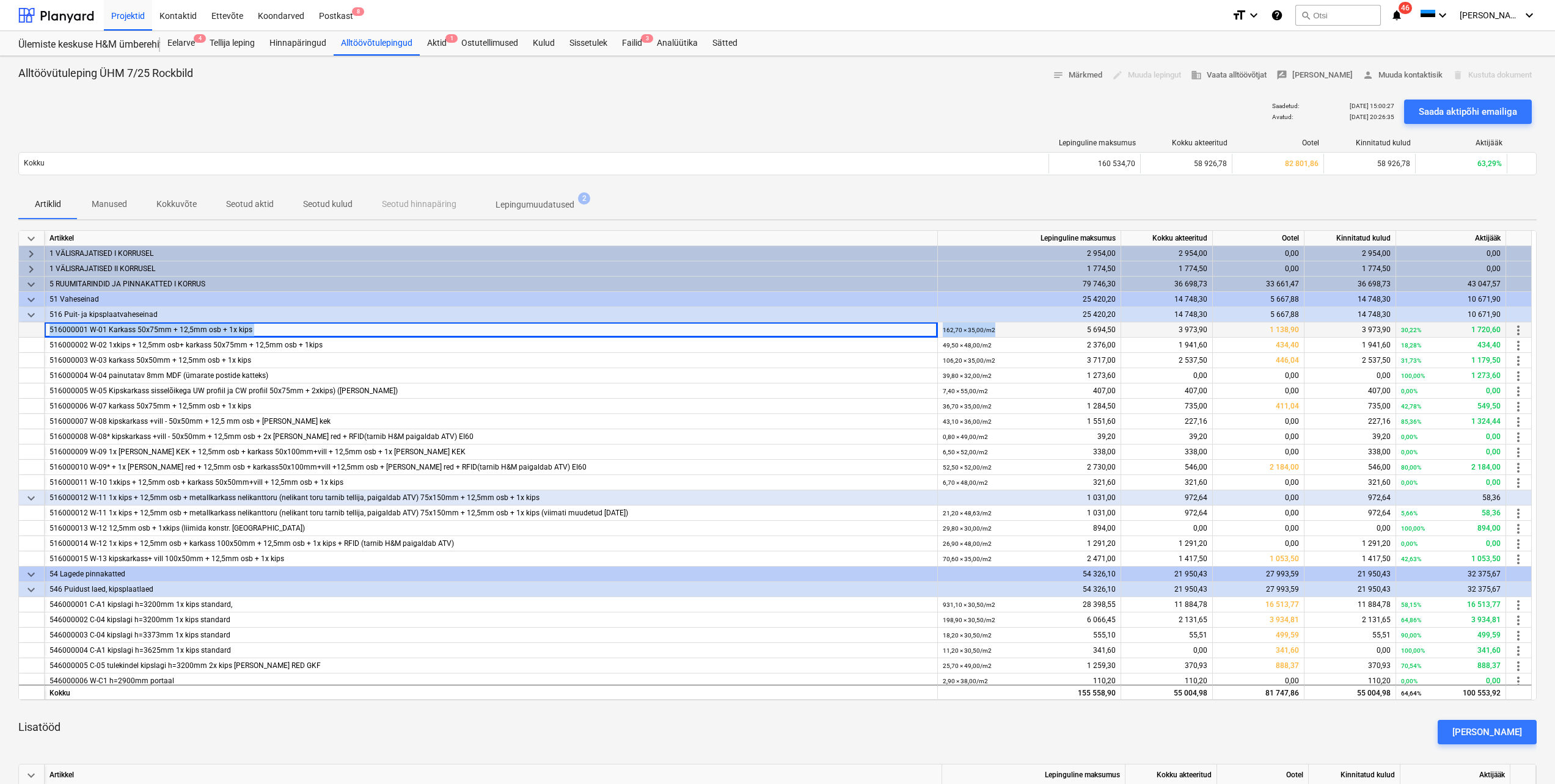
drag, startPoint x: 47, startPoint y: 330, endPoint x: 1000, endPoint y: 330, distance: 953.0
click at [0, 0] on div "516000001 W-01 Karkass 50x75mm + 12,5mm osb + 1x kips 162,70 × 35,00 / m2 5 694…" at bounding box center [0, 0] width 0 height 0
click at [258, 325] on div "516000001 W-01 Karkass 50x75mm + 12,5mm osb + 1x kips" at bounding box center [490, 330] width 883 height 15
drag, startPoint x: 51, startPoint y: 328, endPoint x: 991, endPoint y: 329, distance: 940.0
click at [0, 0] on div "516000001 W-01 Karkass 50x75mm + 12,5mm osb + 1x kips 162,70 × 35,00 / m2 5 694…" at bounding box center [0, 0] width 0 height 0
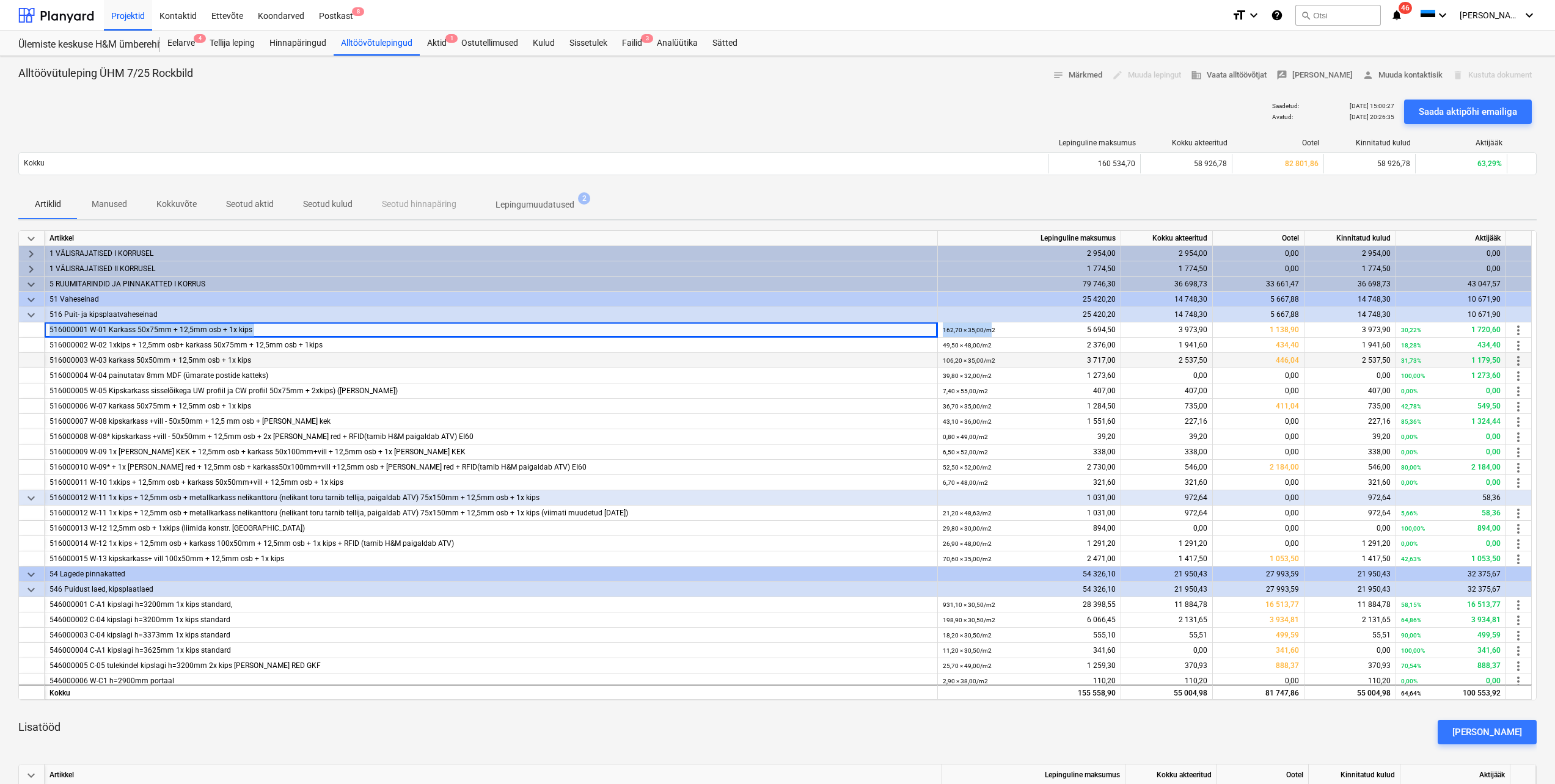
click at [406, 360] on div "516000003 W-03 karkass 50x50mm + 12,5mm osb + 1x kips" at bounding box center [490, 361] width 883 height 15
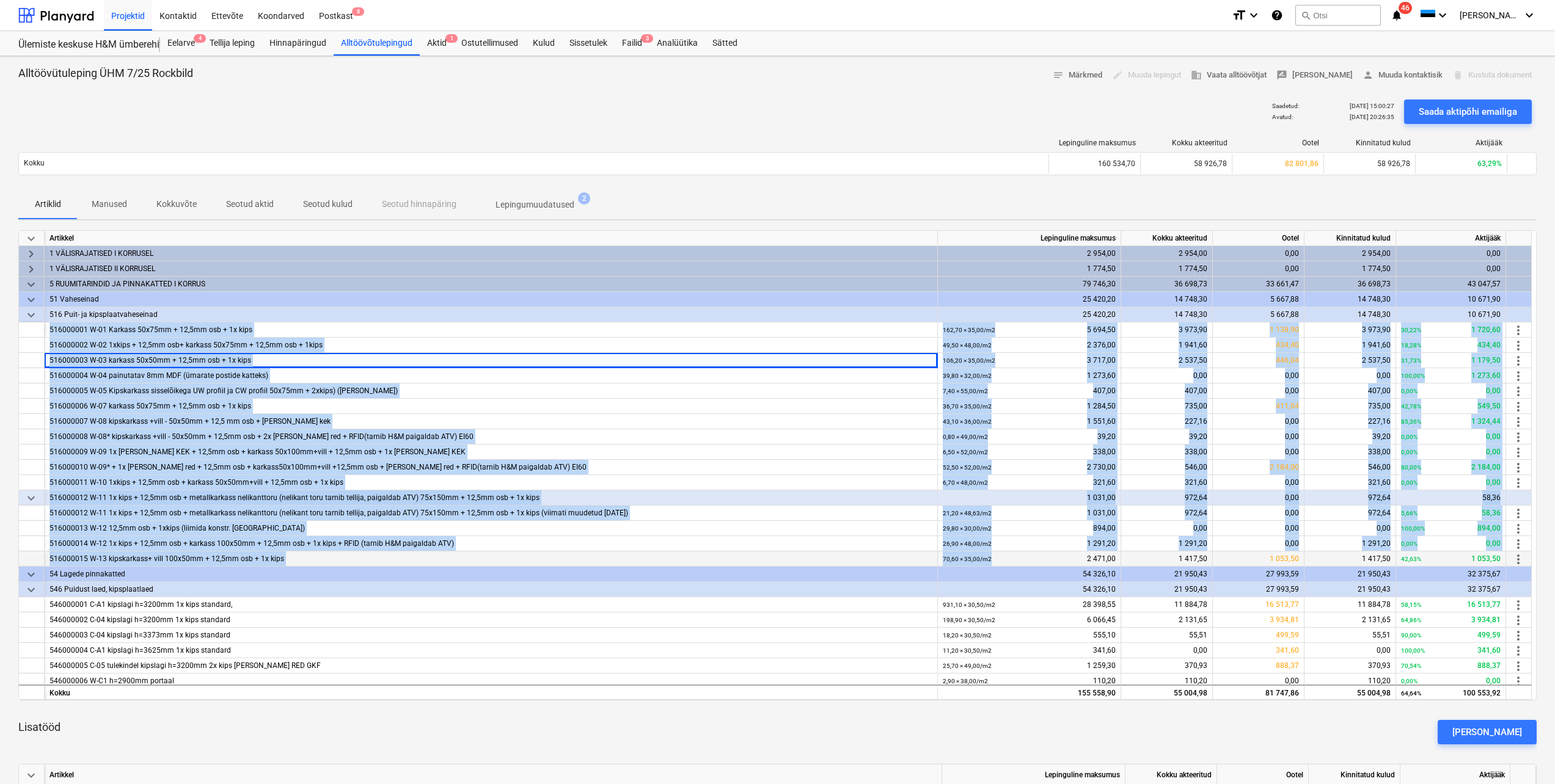
drag, startPoint x: 60, startPoint y: 328, endPoint x: 994, endPoint y: 558, distance: 961.9
click at [994, 558] on div "keyboard_arrow_down Artikkel Lepinguline maksumus Kokku akteeritud Ootel Kinnit…" at bounding box center [778, 465] width 1519 height 470
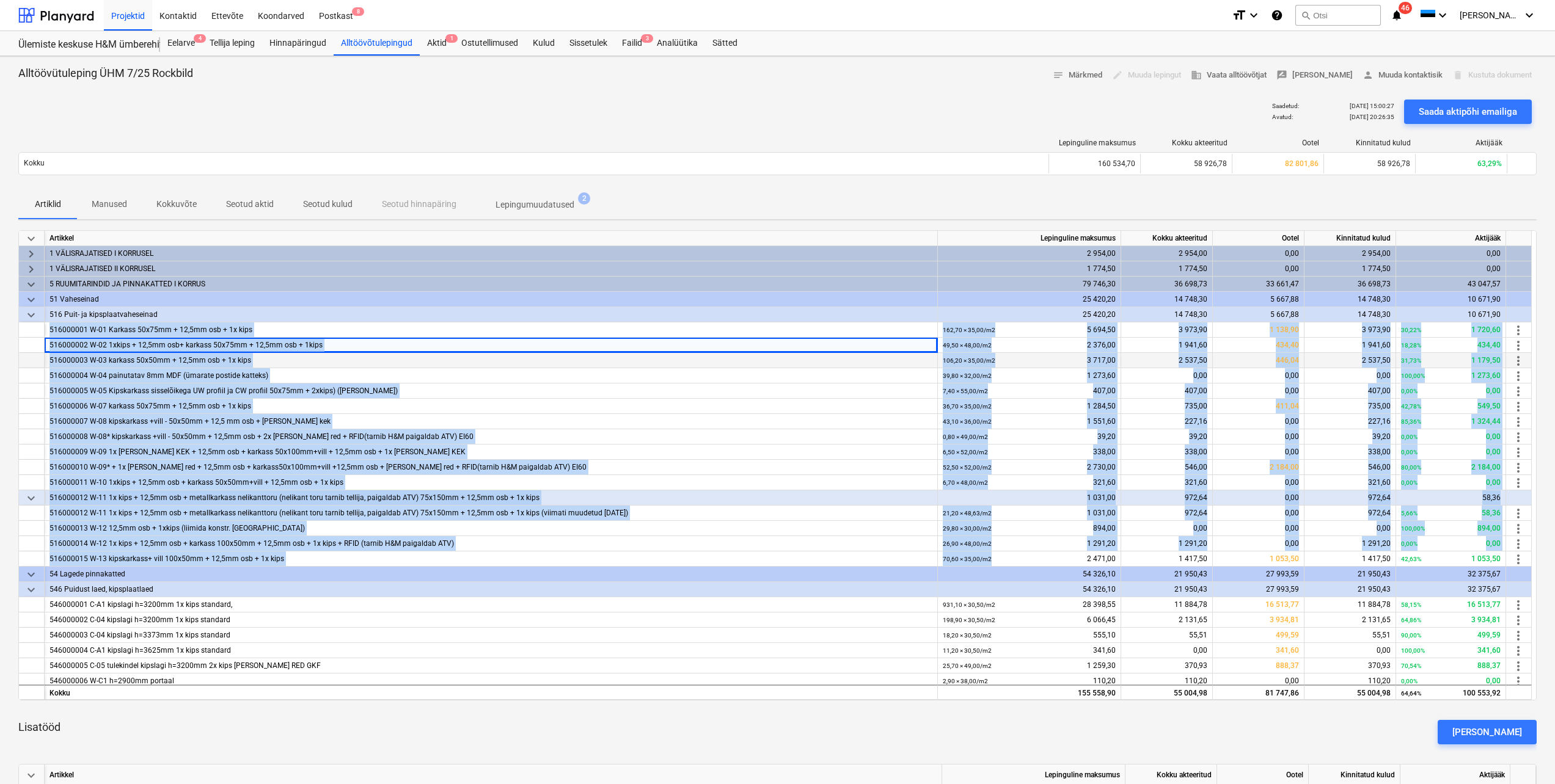
drag, startPoint x: 176, startPoint y: 345, endPoint x: 158, endPoint y: 366, distance: 27.7
click at [158, 366] on div "516000003 W-03 karkass 50x50mm + 12,5mm osb + 1x kips" at bounding box center [490, 361] width 883 height 15
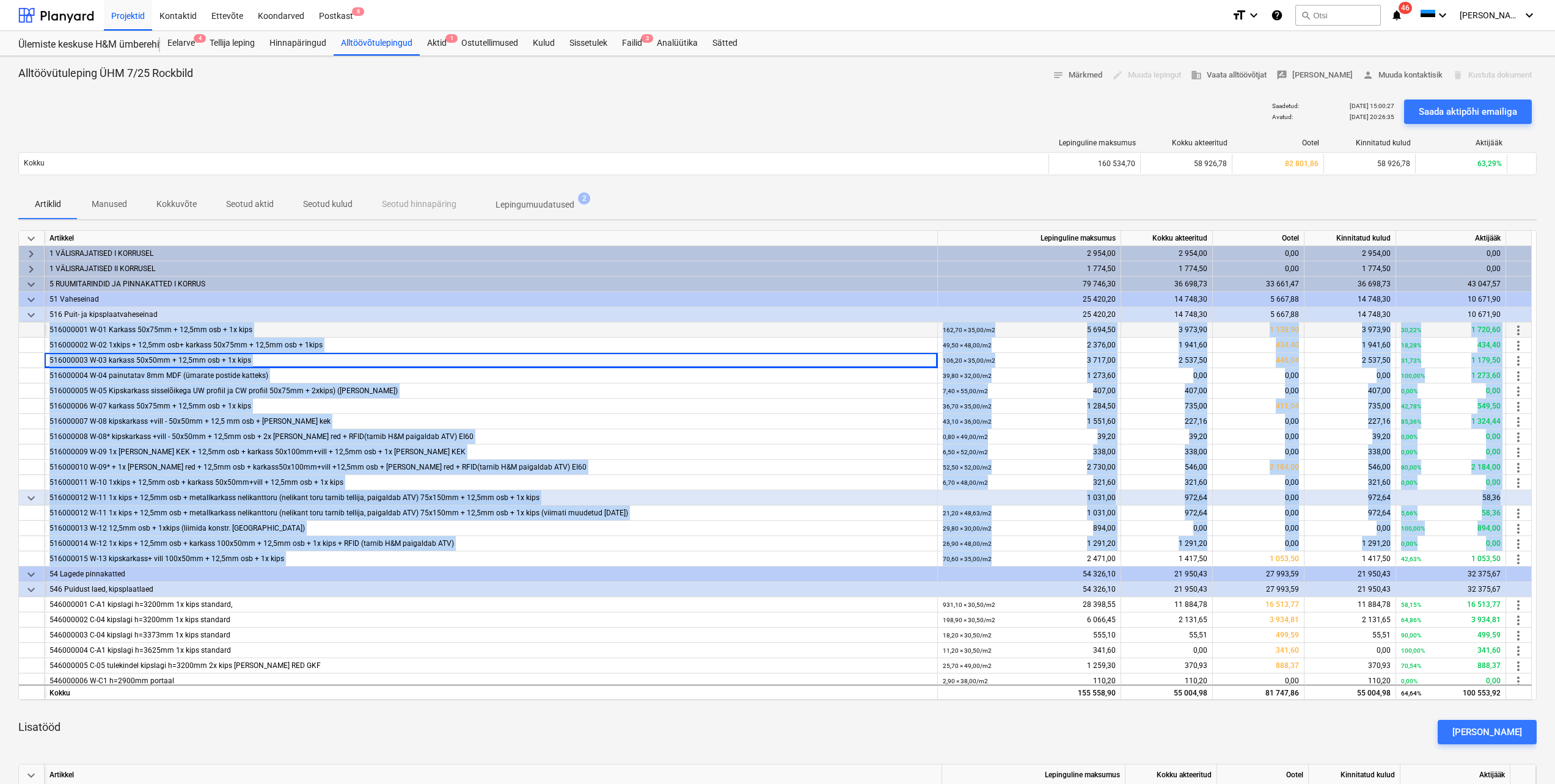
click at [80, 327] on div "516000001 W-01 Karkass 50x75mm + 12,5mm osb + 1x kips" at bounding box center [490, 330] width 883 height 15
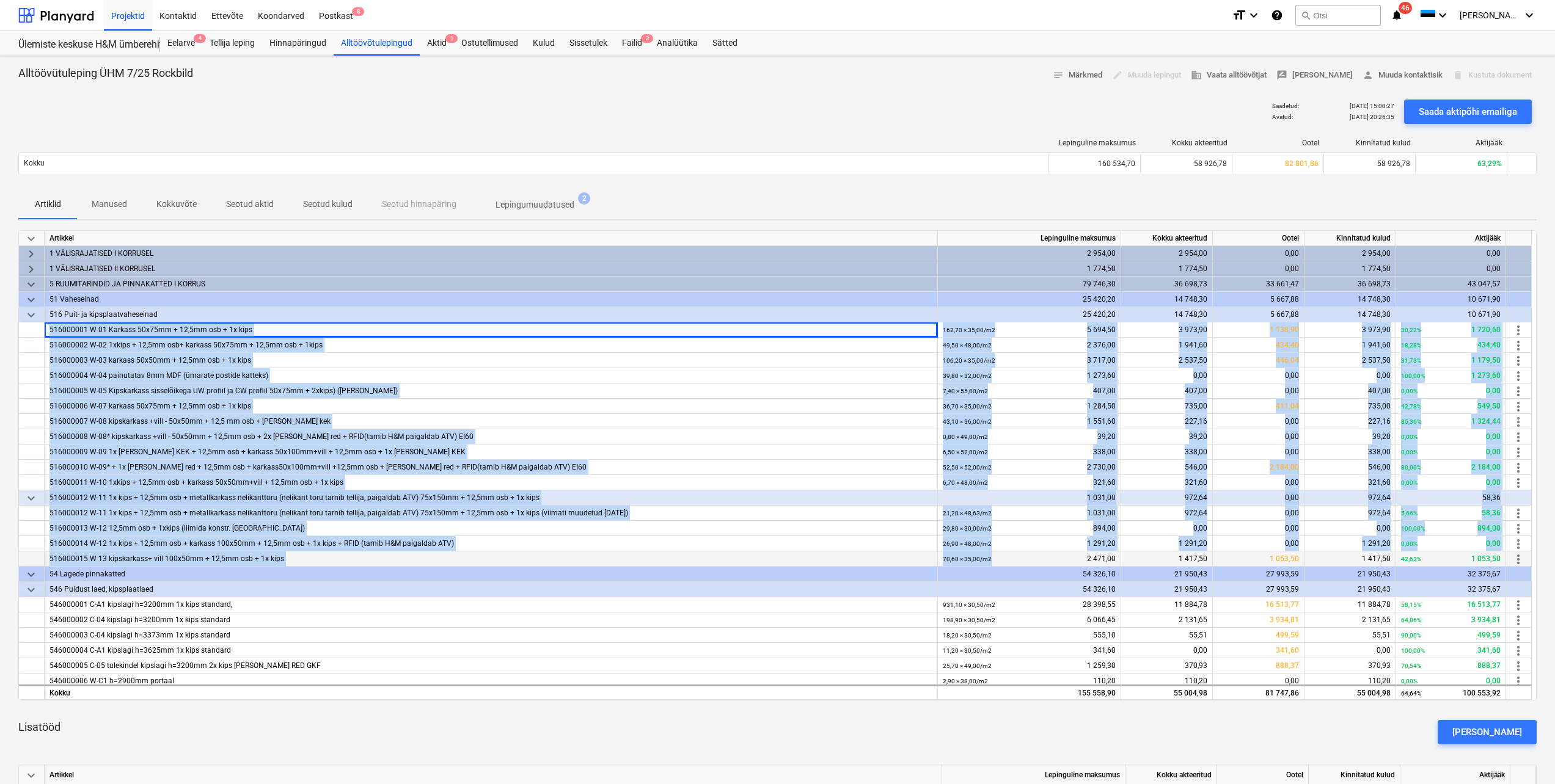
drag, startPoint x: 46, startPoint y: 328, endPoint x: 992, endPoint y: 557, distance: 973.3
click at [992, 557] on div "keyboard_arrow_down Artikkel Lepinguline maksumus Kokku akteeritud Ootel Kinnit…" at bounding box center [778, 465] width 1519 height 470
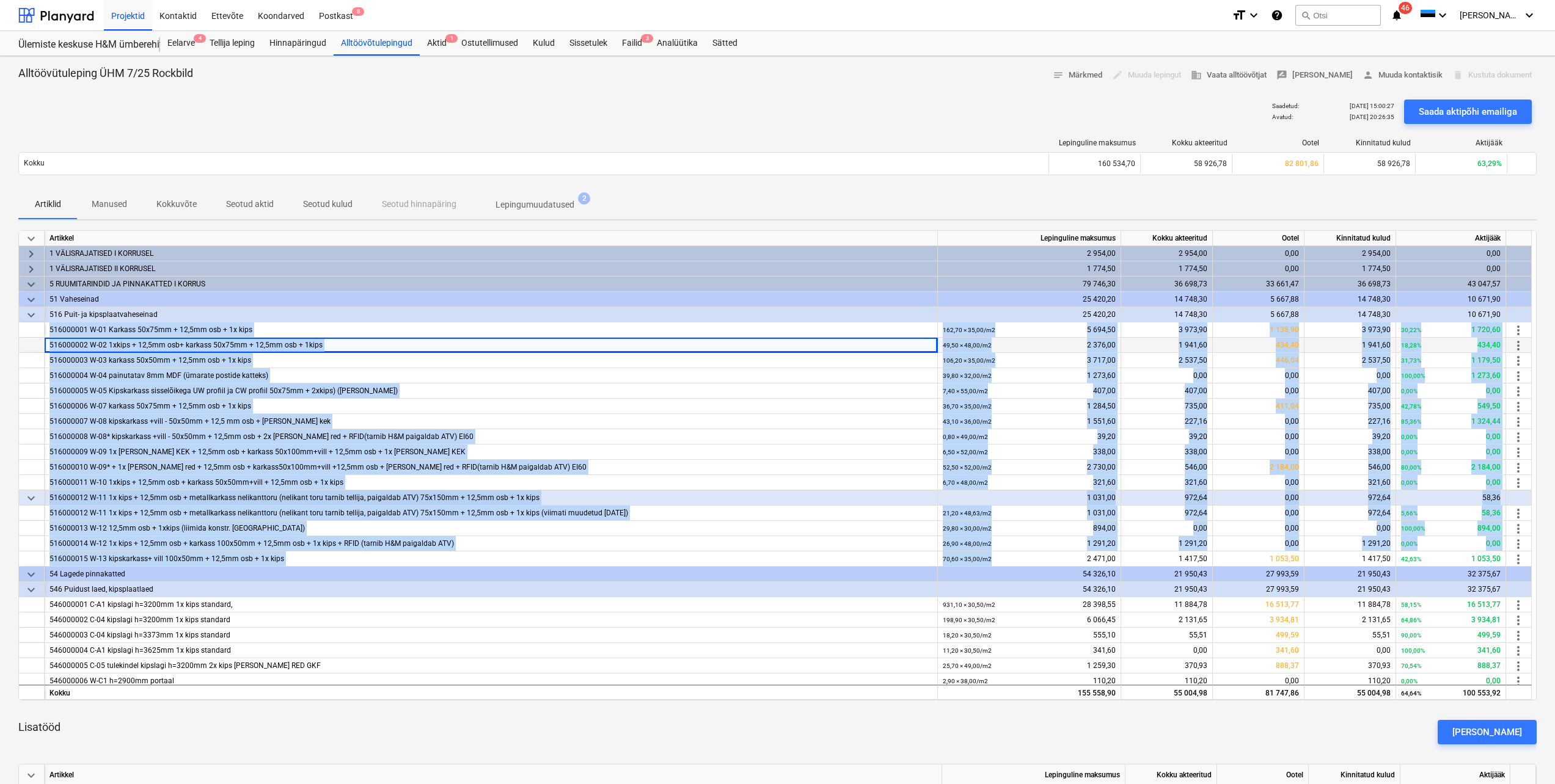
copy div "156544427 L-47 Ipsumdo 14s73am + 88,8co adi + 2e sedd 803,32 × 72,90 / e7 5 639…"
click at [694, 421] on div "516000007 W-08 kipskarkass +vill - 50x50mm + 12,5 mm osb + [PERSON_NAME] kek" at bounding box center [490, 422] width 883 height 15
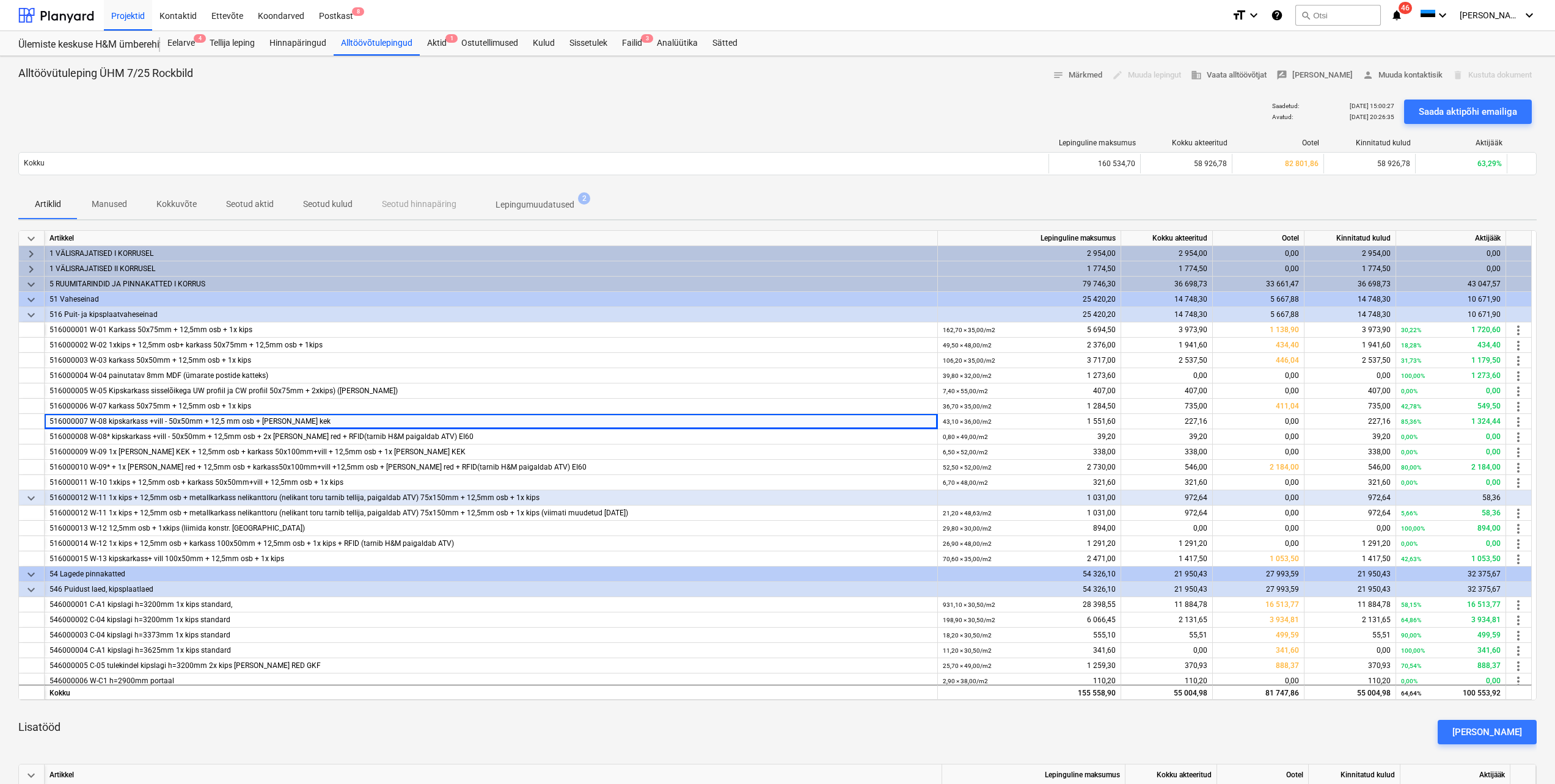
click at [278, 118] on div "Saadetud : [DATE] 15:00:27 Avatud : [DATE] 20:26:35 Saada aktipõhi emailiga" at bounding box center [778, 111] width 1519 height 34
drag, startPoint x: 1003, startPoint y: 421, endPoint x: 938, endPoint y: 419, distance: 65.0
click at [0, 0] on div "516000007 W-08 kipskarkass +vill - 50x50mm + 12,5 mm osb + [PERSON_NAME] kek 43…" at bounding box center [0, 0] width 0 height 0
drag, startPoint x: 938, startPoint y: 419, endPoint x: 1018, endPoint y: 407, distance: 80.9
click at [1018, 407] on div "36,70 × 35,00 / m2 1 284,50" at bounding box center [1030, 407] width 173 height 15
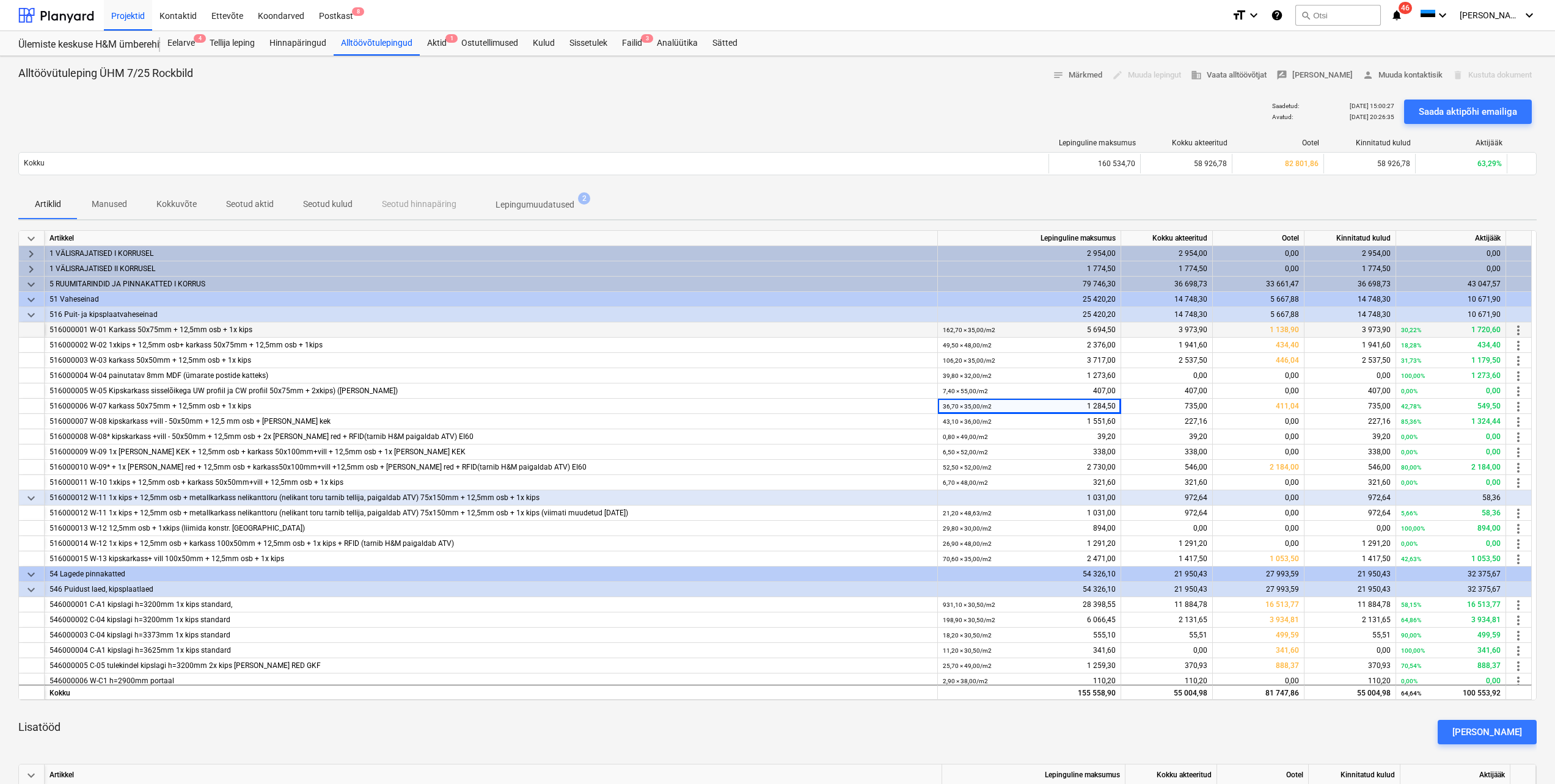
click at [251, 330] on div "516000001 W-01 Karkass 50x75mm + 12,5mm osb + 1x kips" at bounding box center [490, 330] width 883 height 15
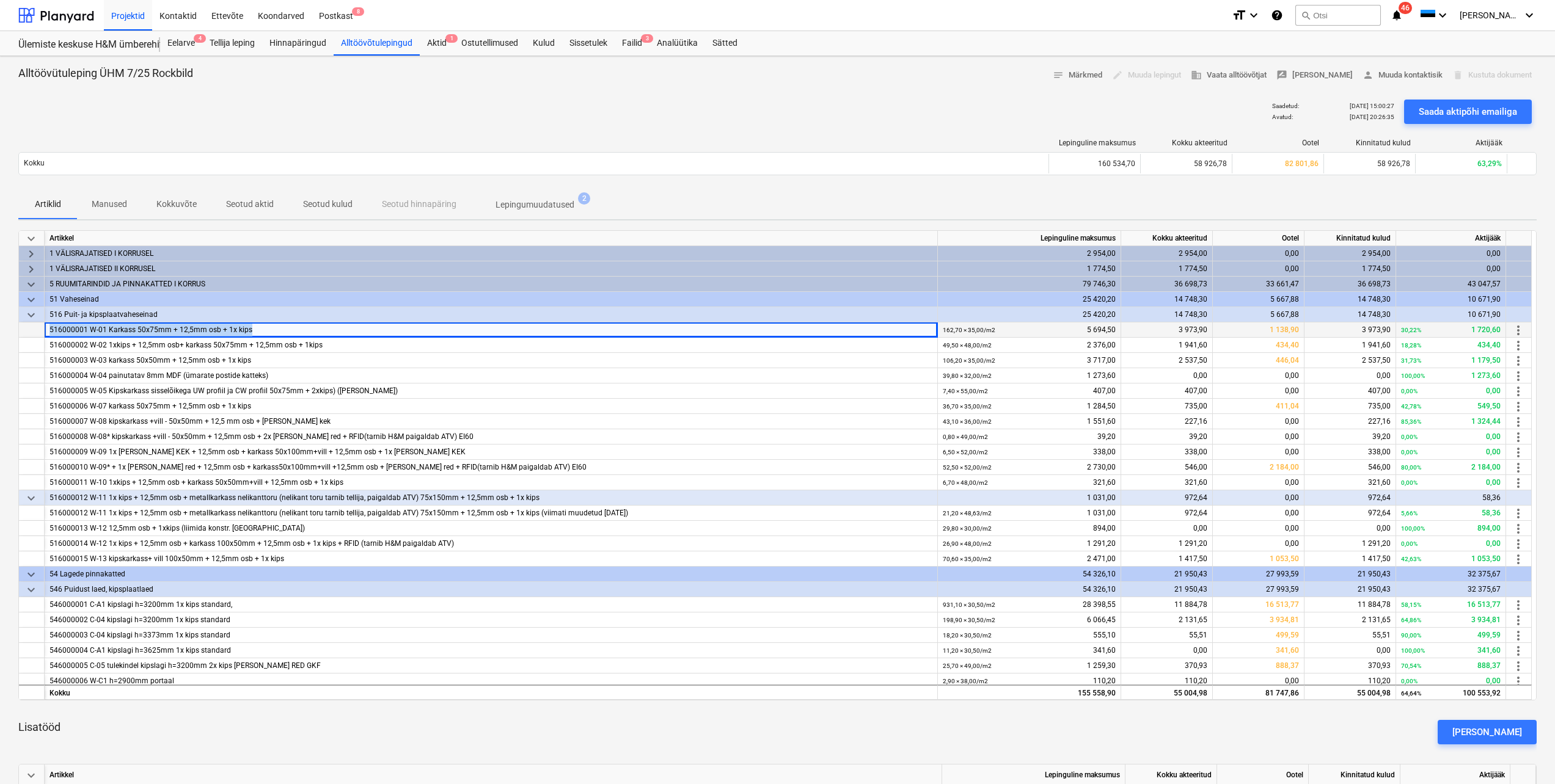
drag, startPoint x: 262, startPoint y: 330, endPoint x: 50, endPoint y: 327, distance: 212.0
click at [50, 327] on div "516000001 W-01 Karkass 50x75mm + 12,5mm osb + 1x kips" at bounding box center [490, 330] width 883 height 15
drag, startPoint x: 50, startPoint y: 327, endPoint x: 68, endPoint y: 327, distance: 18.0
copy div "516000001 W-01 Karkass 50x75mm + 12,5mm osb + 1x kips"
drag, startPoint x: 1008, startPoint y: 330, endPoint x: 944, endPoint y: 331, distance: 64.0
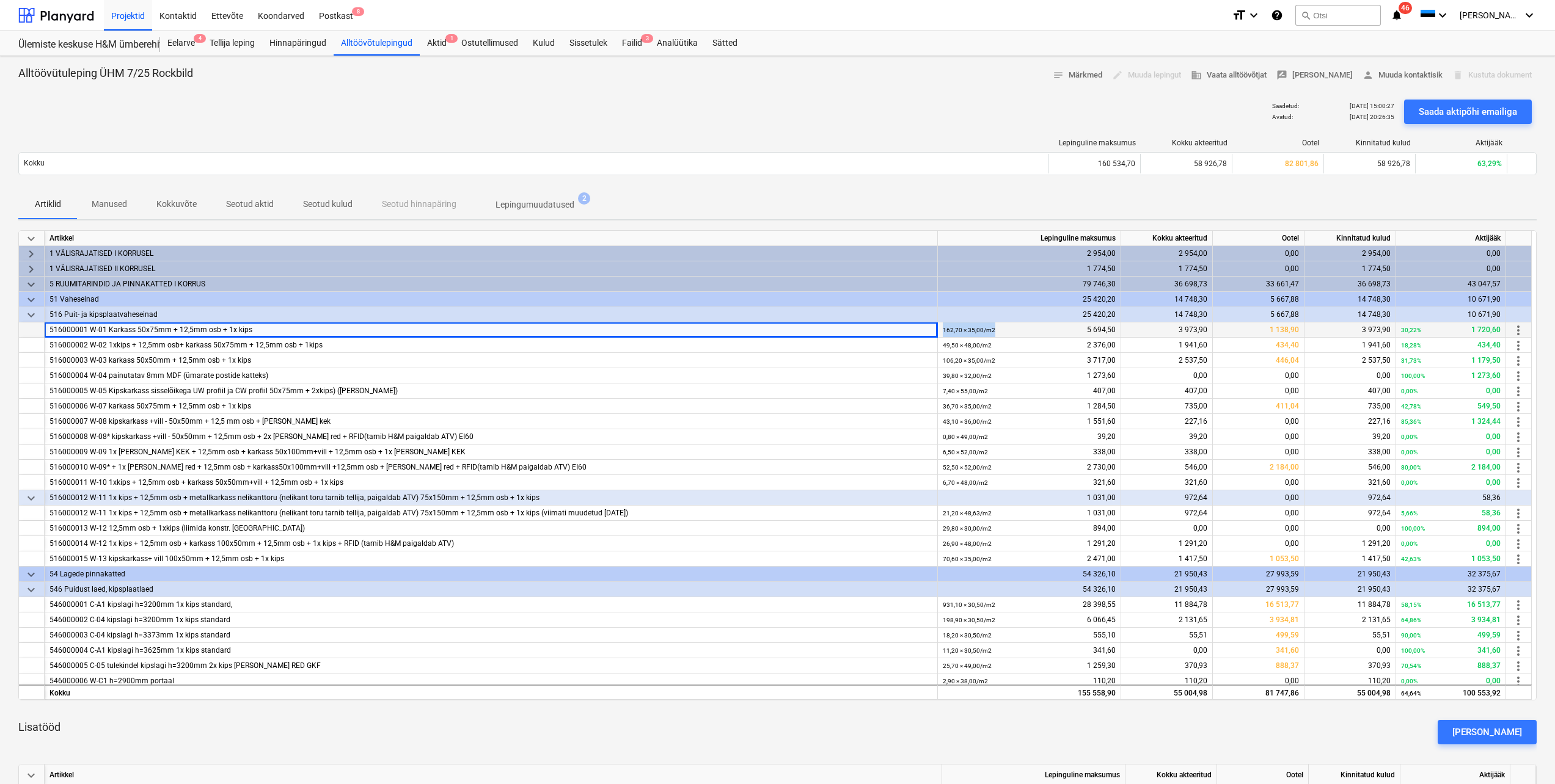
click at [944, 331] on div "162,70 × 35,00 / m2 5 694,50" at bounding box center [1030, 330] width 173 height 15
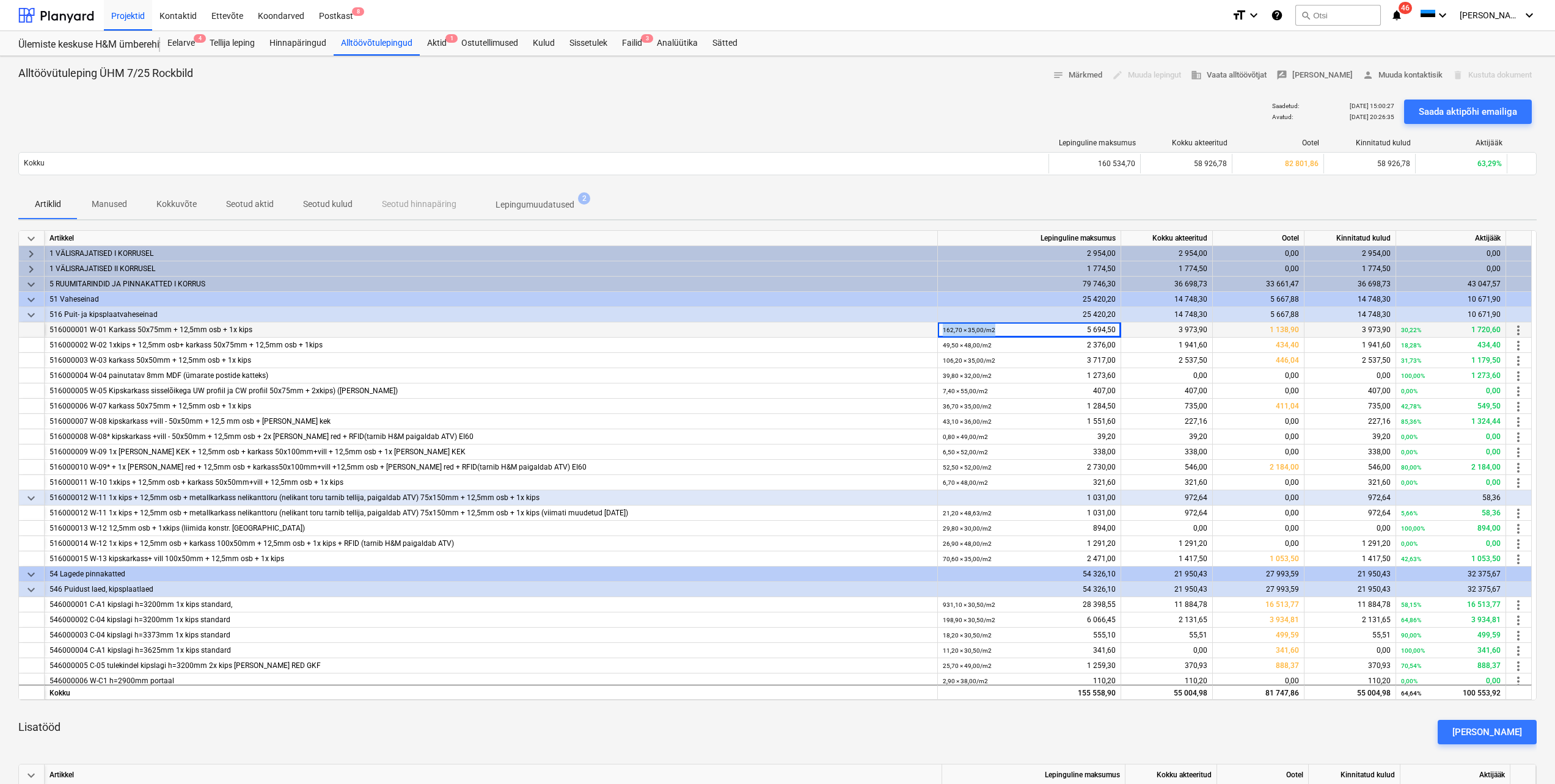
copy small "162,70 × 35,00 / m2"
click at [851, 366] on div "516000003 W-03 karkass 50x50mm + 12,5mm osb + 1x kips" at bounding box center [490, 361] width 883 height 15
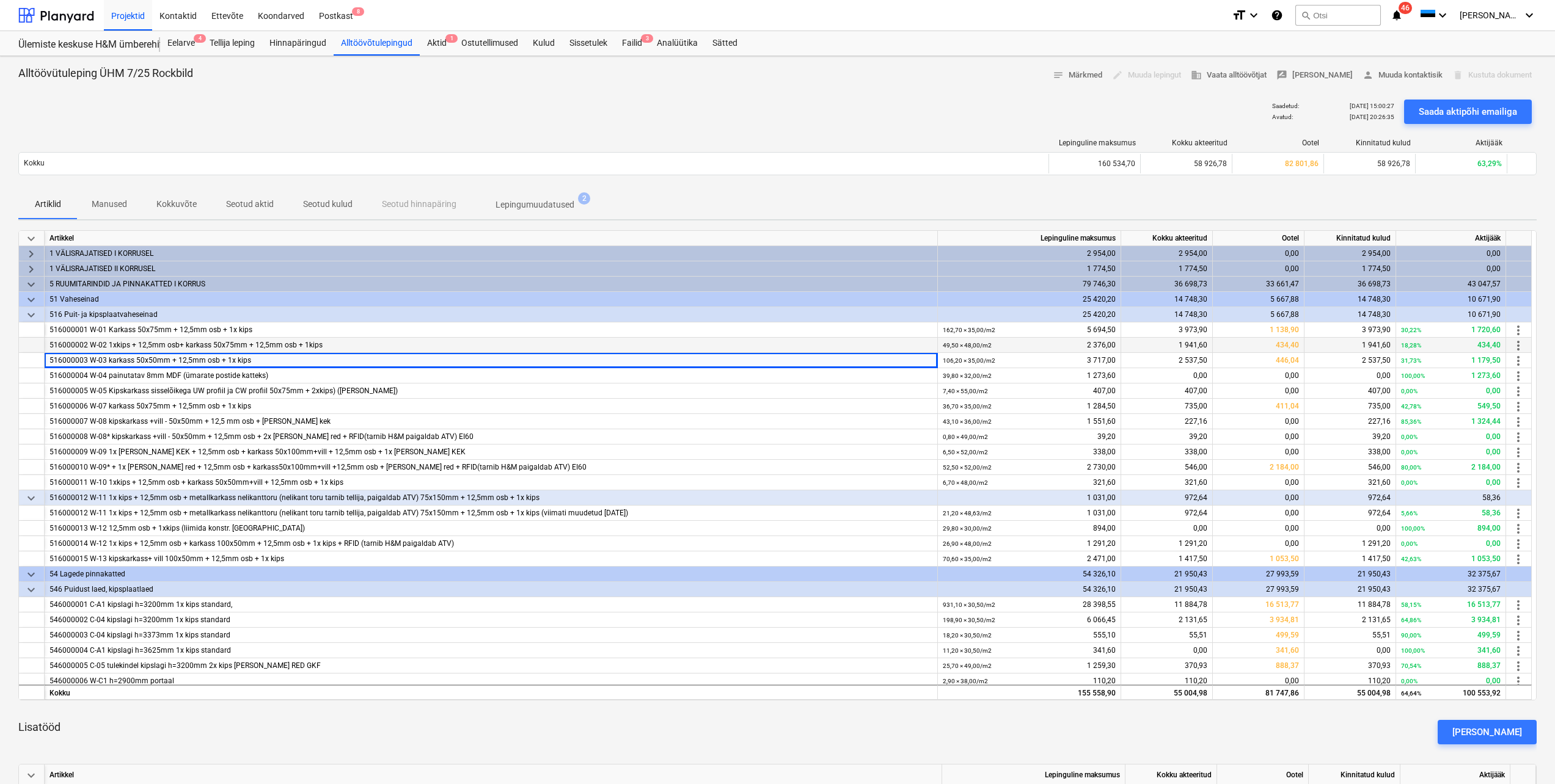
click at [47, 341] on div "516000002 W-02 1xkips + 12,5mm osb+ karkass 50x75mm + 12,5mm osb + 1kips" at bounding box center [491, 346] width 894 height 15
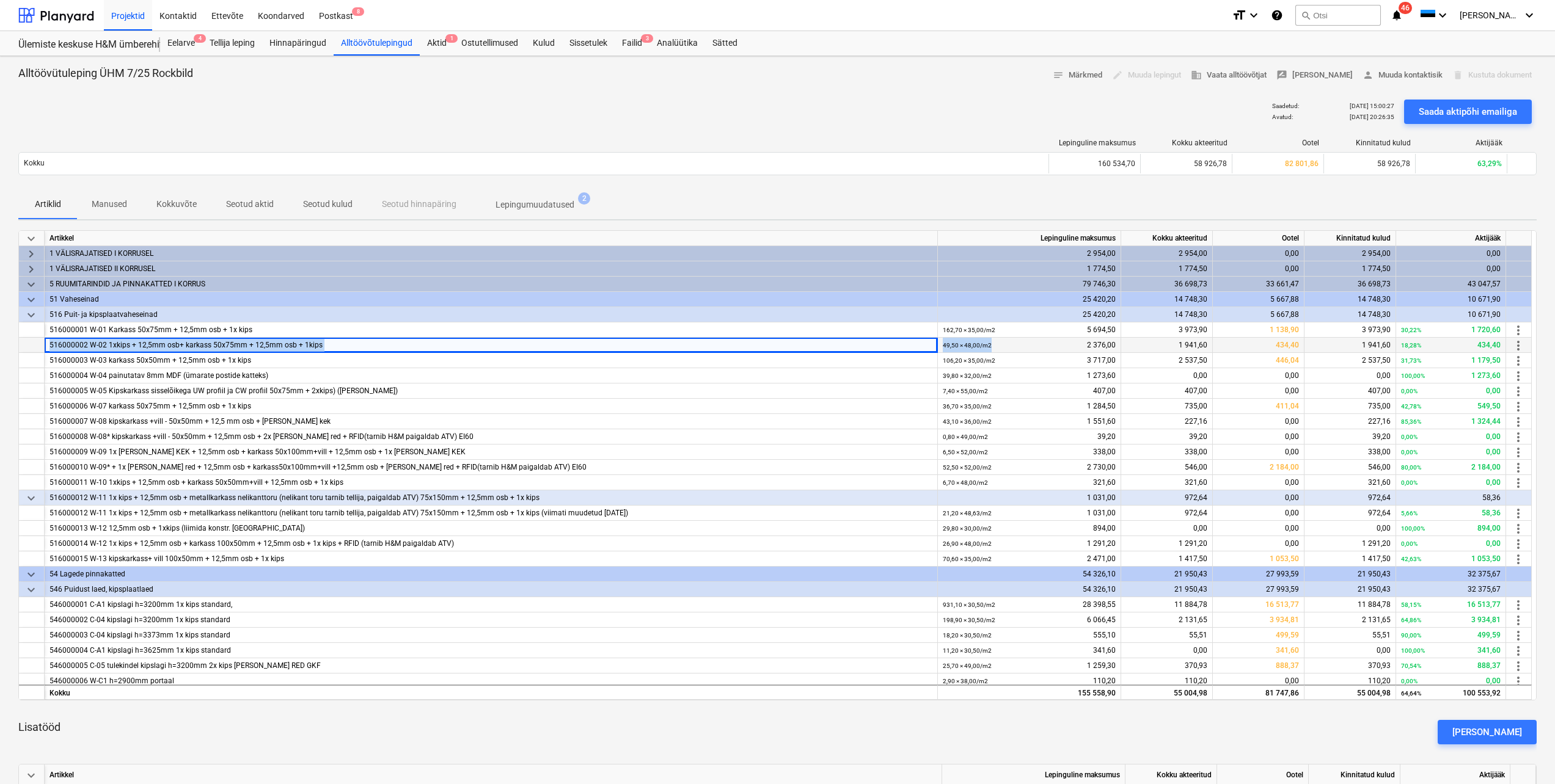
drag, startPoint x: 49, startPoint y: 344, endPoint x: 1003, endPoint y: 346, distance: 954.0
click at [0, 0] on div "516000002 W-02 1xkips + 12,5mm osb+ karkass 50x75mm + 12,5mm osb + 1kips 49,50 …" at bounding box center [0, 0] width 0 height 0
copy div "516000002 W-02 1xkips + 12,5mm osb+ karkass 50x75mm + 12,5mm osb + 1kips 49,50 …"
drag, startPoint x: 324, startPoint y: 368, endPoint x: 323, endPoint y: 356, distance: 12.0
click at [324, 368] on div "516000003 W-03 karkass 50x50mm + 12,5mm osb + 1x kips" at bounding box center [490, 361] width 883 height 15
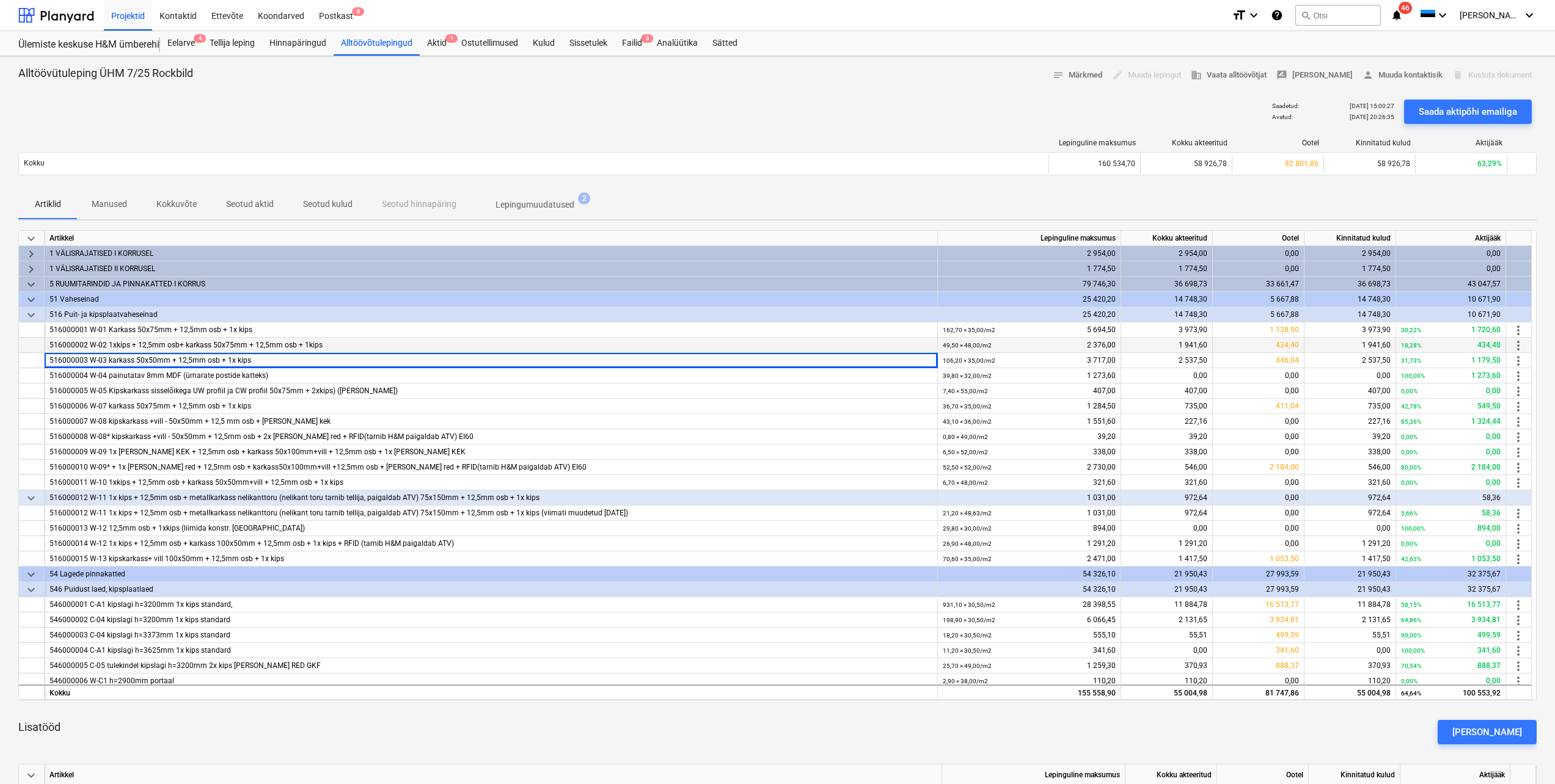
click at [320, 341] on div "516000002 W-02 1xkips + 12,5mm osb+ karkass 50x75mm + 12,5mm osb + 1kips" at bounding box center [490, 346] width 883 height 15
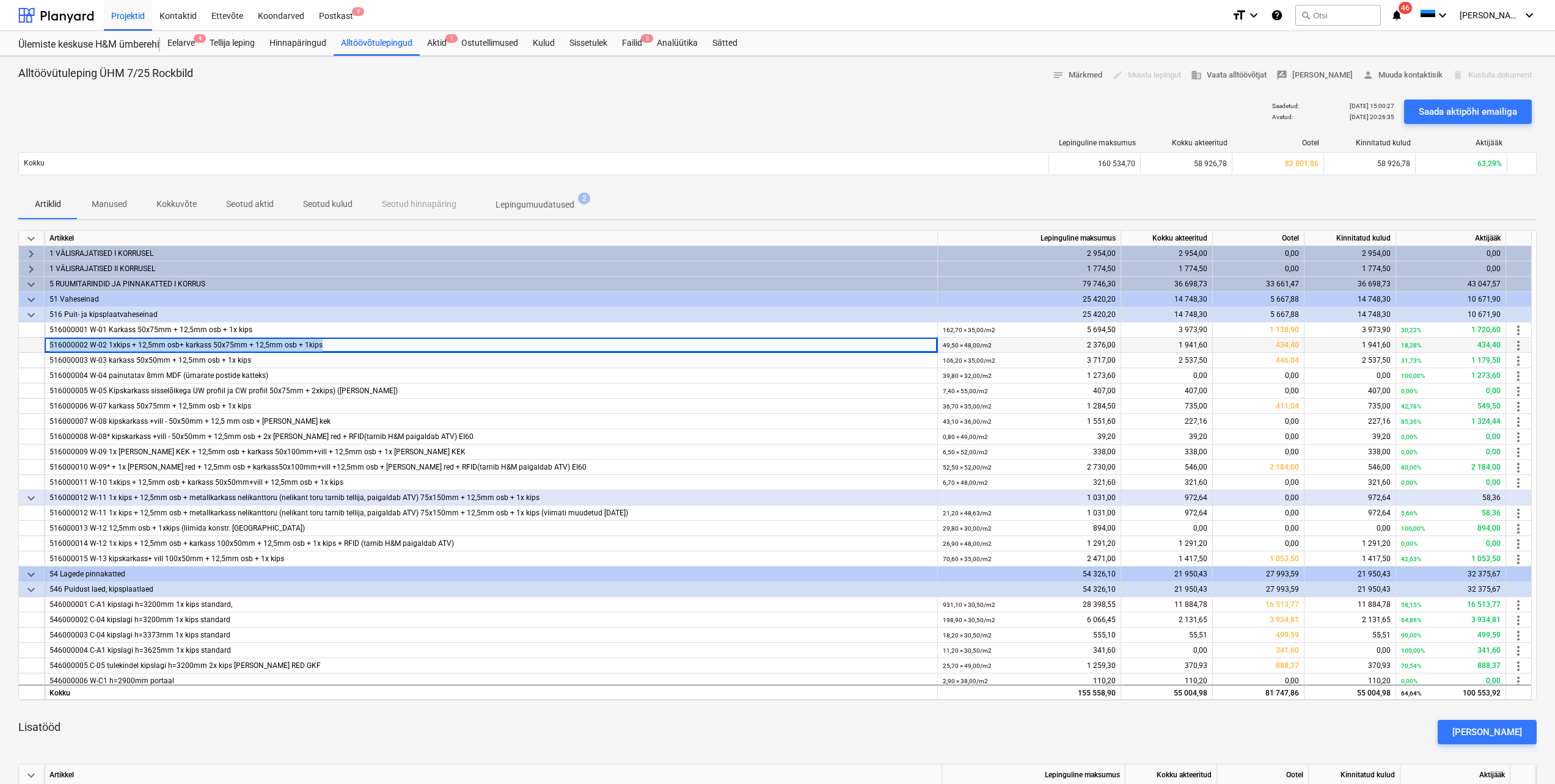
drag, startPoint x: 304, startPoint y: 345, endPoint x: 46, endPoint y: 345, distance: 258.0
click at [46, 345] on div "516000002 W-02 1xkips + 12,5mm osb+ karkass 50x75mm + 12,5mm osb + 1kips" at bounding box center [491, 346] width 894 height 15
drag, startPoint x: 46, startPoint y: 345, endPoint x: 56, endPoint y: 346, distance: 10.0
copy div "516000002 W-02 1xkips + 12,5mm osb+ karkass 50x75mm + 12,5mm osb + 1kips"
drag, startPoint x: 996, startPoint y: 345, endPoint x: 943, endPoint y: 349, distance: 53.2
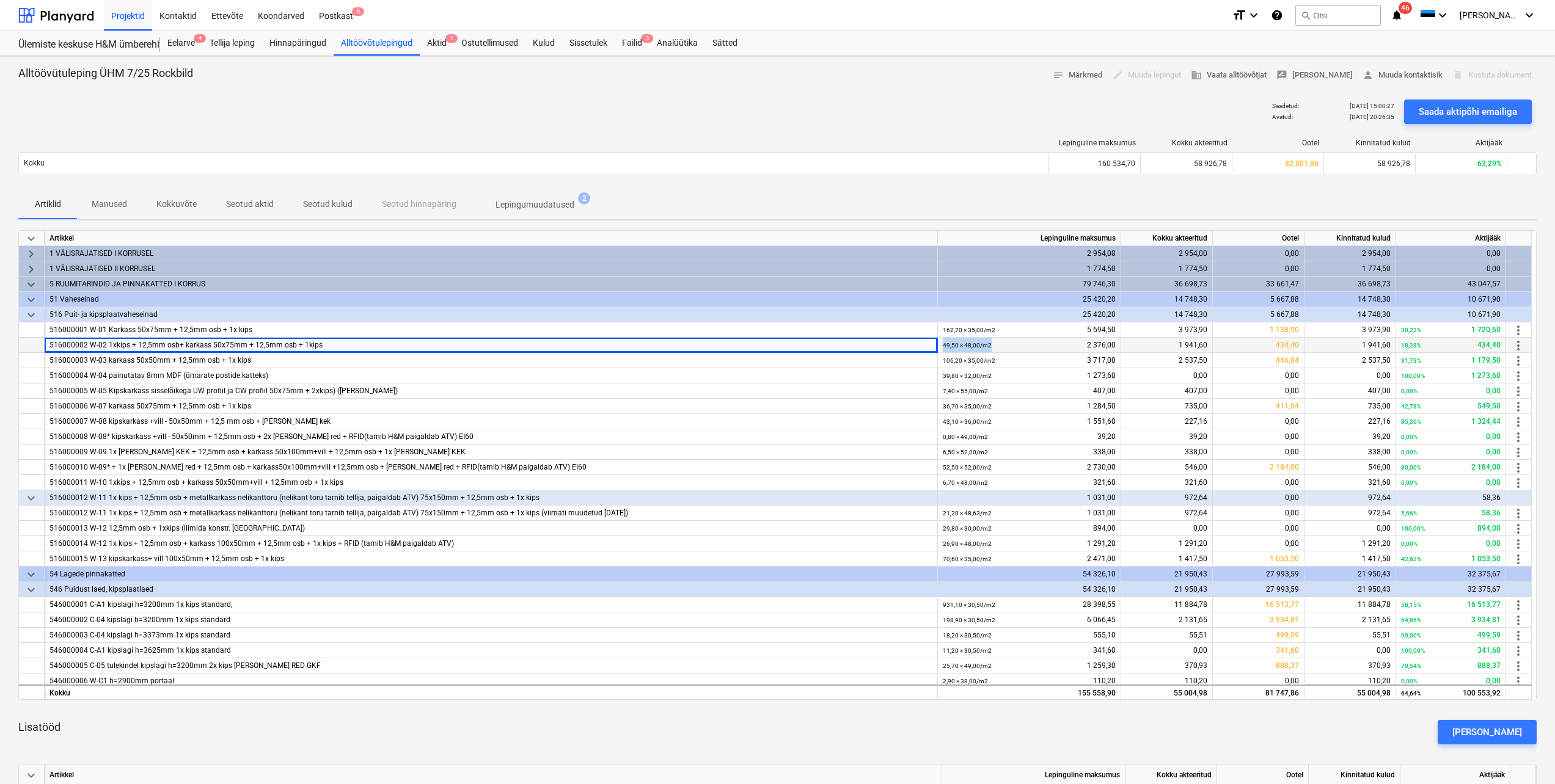
click at [943, 349] on div "49,50 × 48,00 / m2 2 376,00" at bounding box center [1030, 346] width 173 height 15
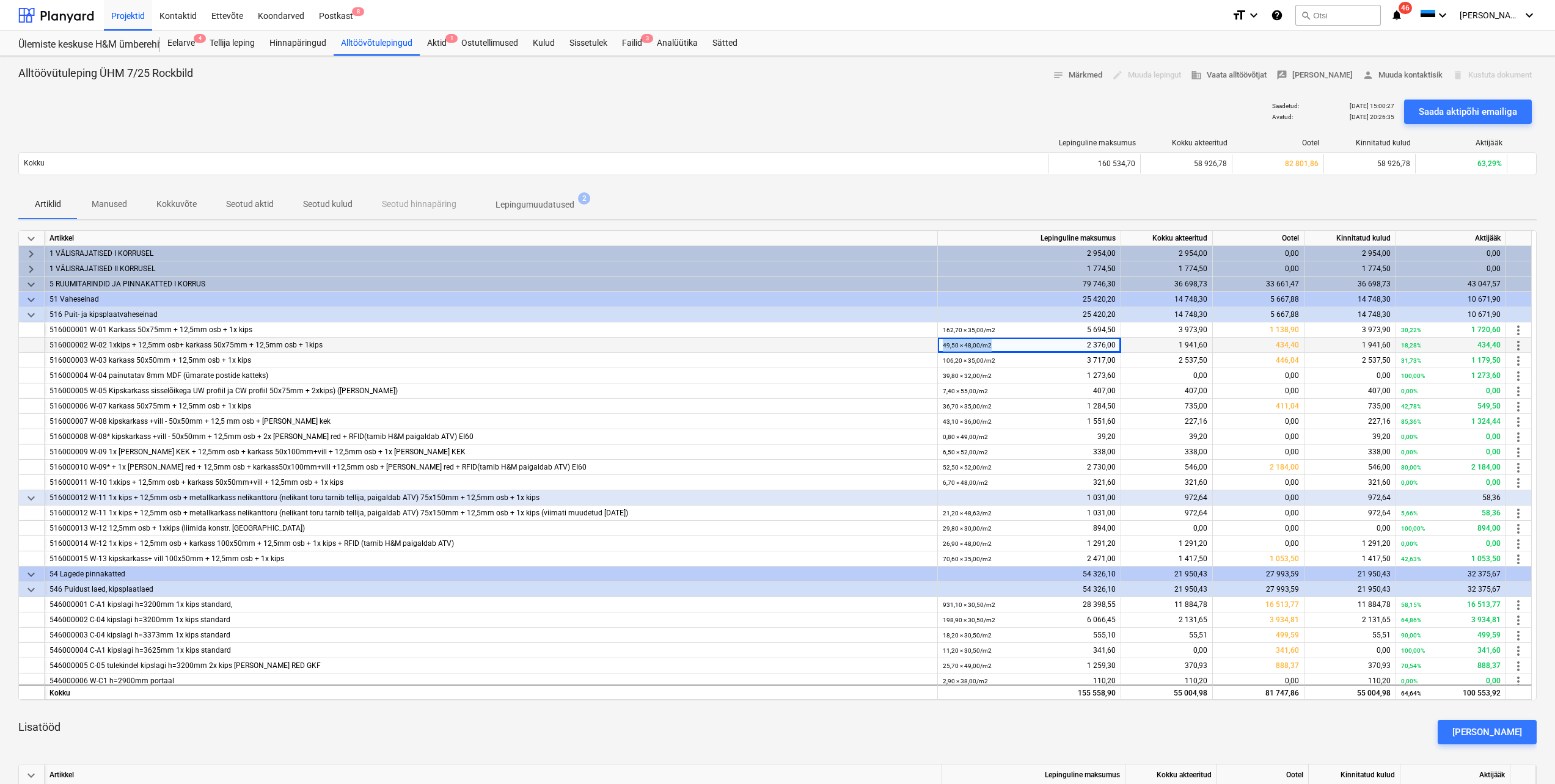
copy small "49,50 × 48,00 / m2"
click at [1019, 373] on div "39,80 × 32,00 / m2 1 273,60" at bounding box center [1030, 376] width 173 height 15
click at [91, 204] on span "Manused" at bounding box center [110, 204] width 65 height 20
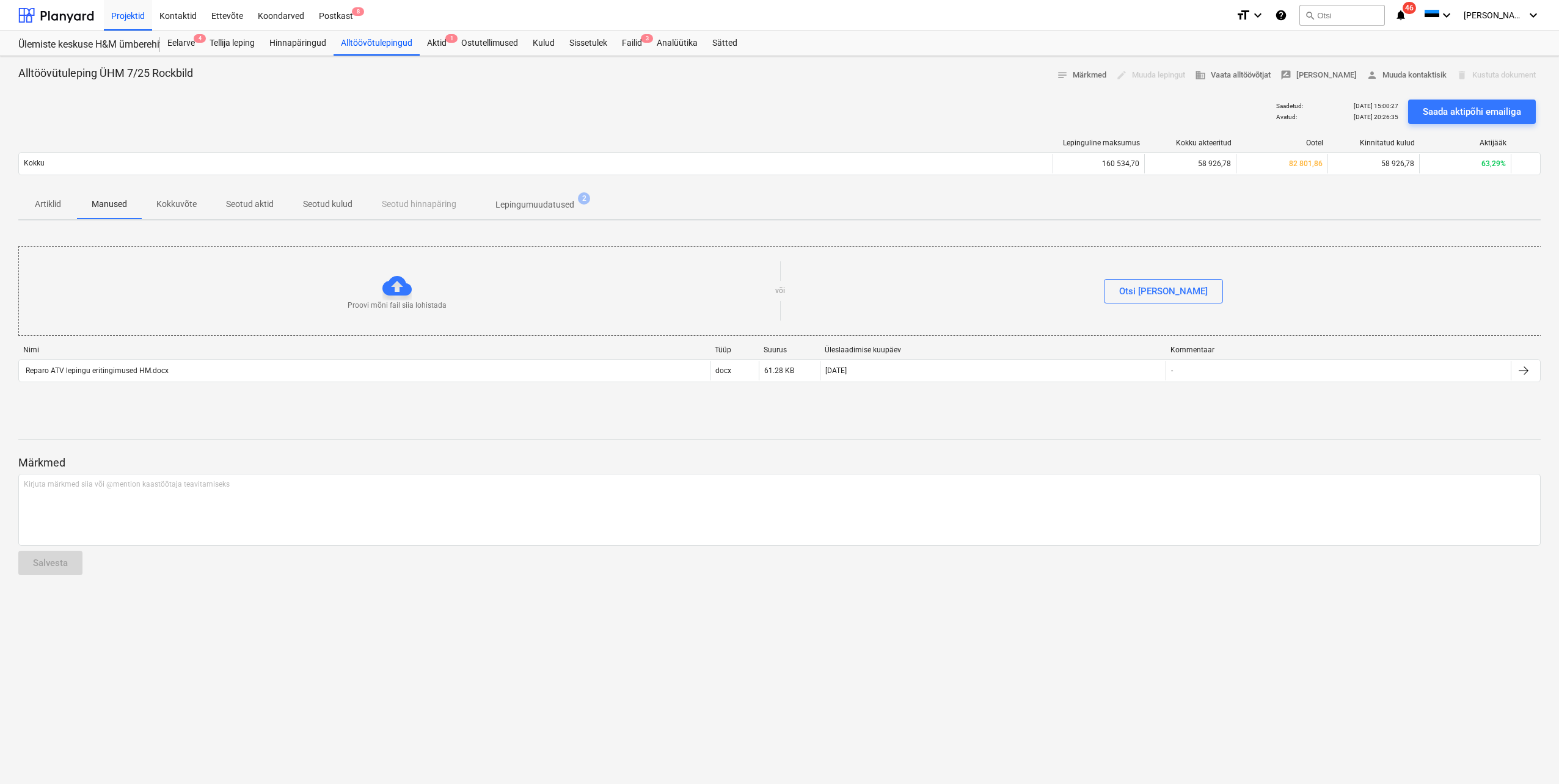
click at [41, 208] on p "Artiklid" at bounding box center [48, 204] width 29 height 13
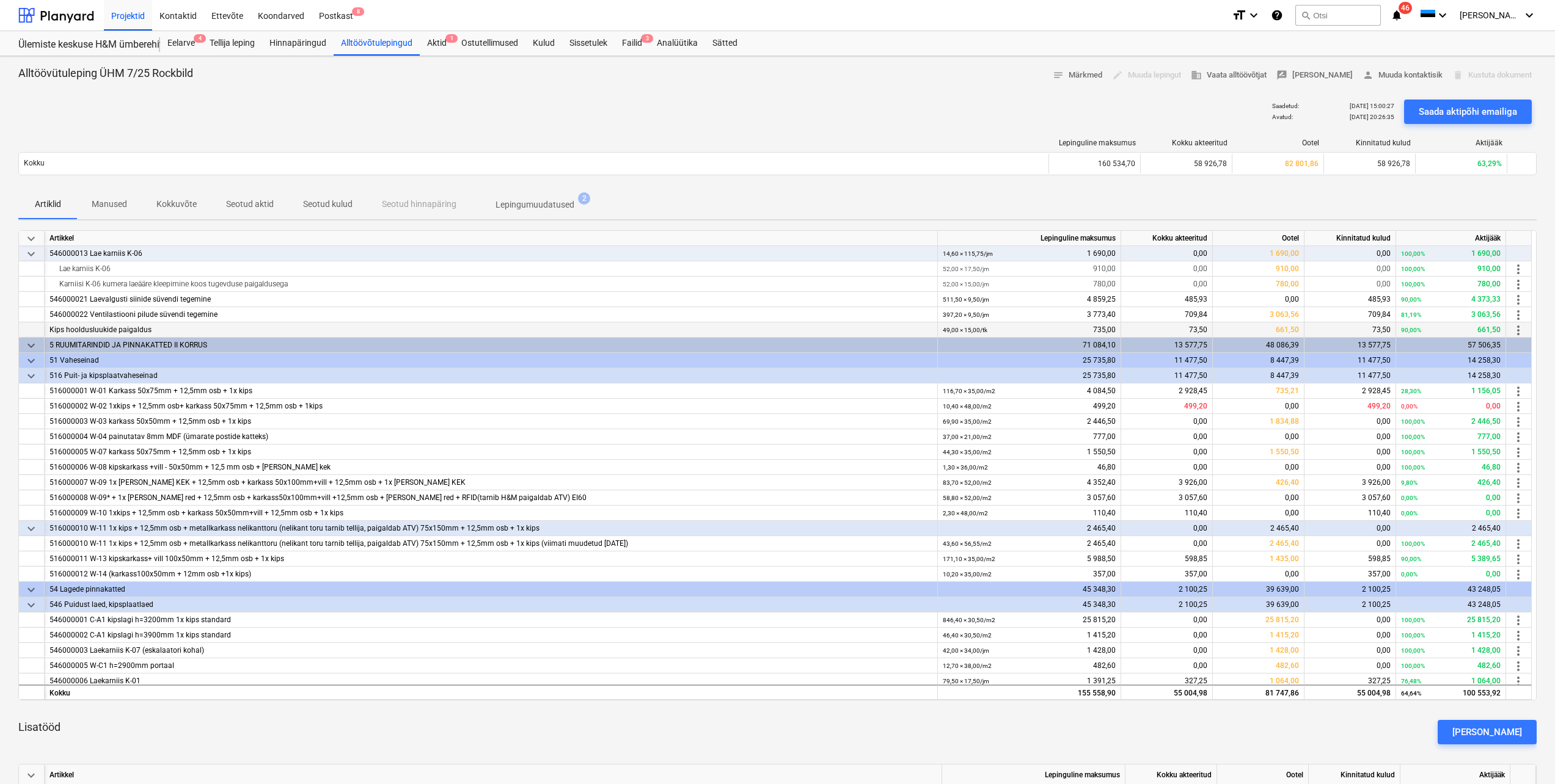
scroll to position [737, 0]
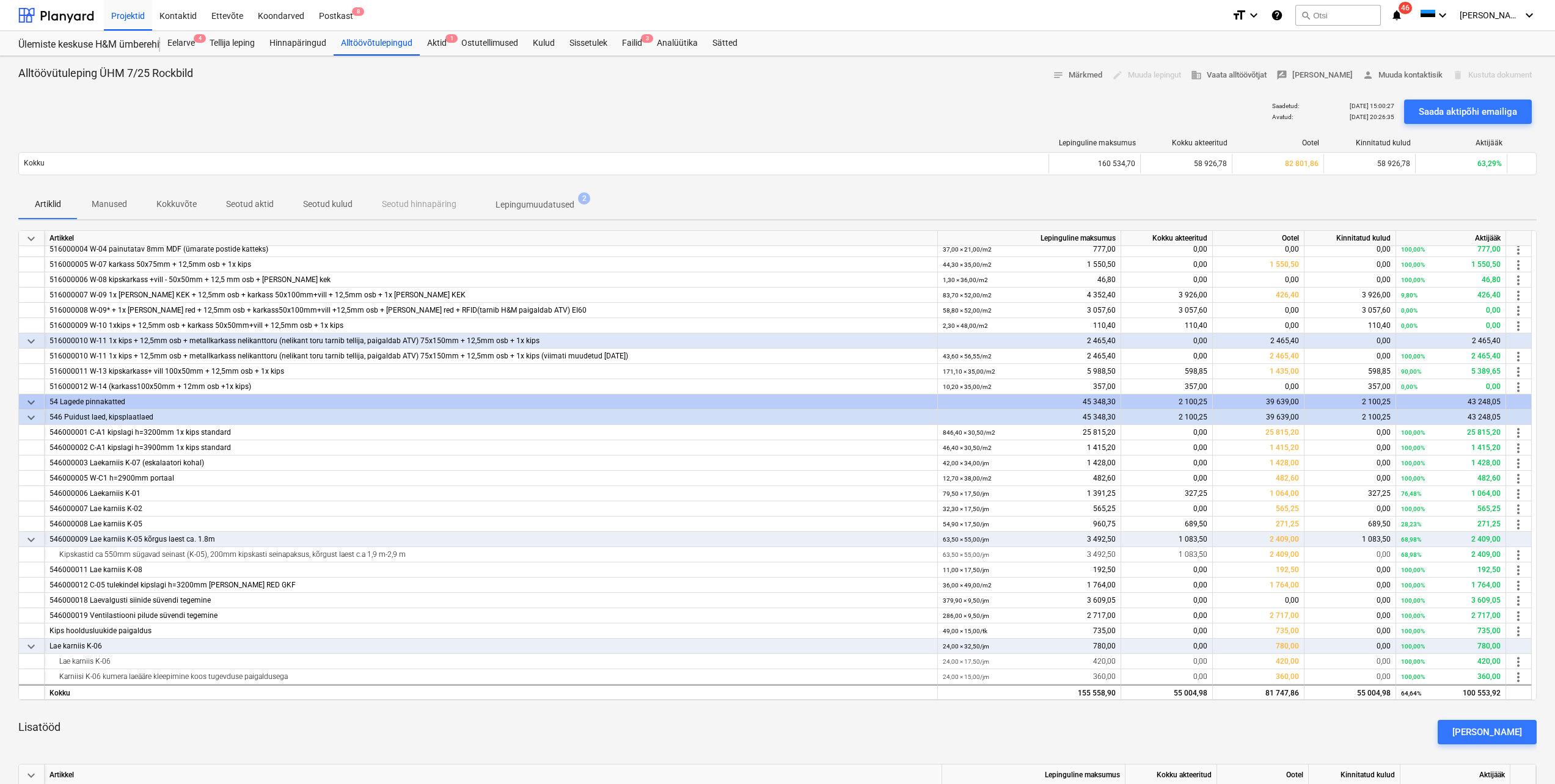
click at [28, 418] on span "keyboard_arrow_down" at bounding box center [31, 418] width 15 height 15
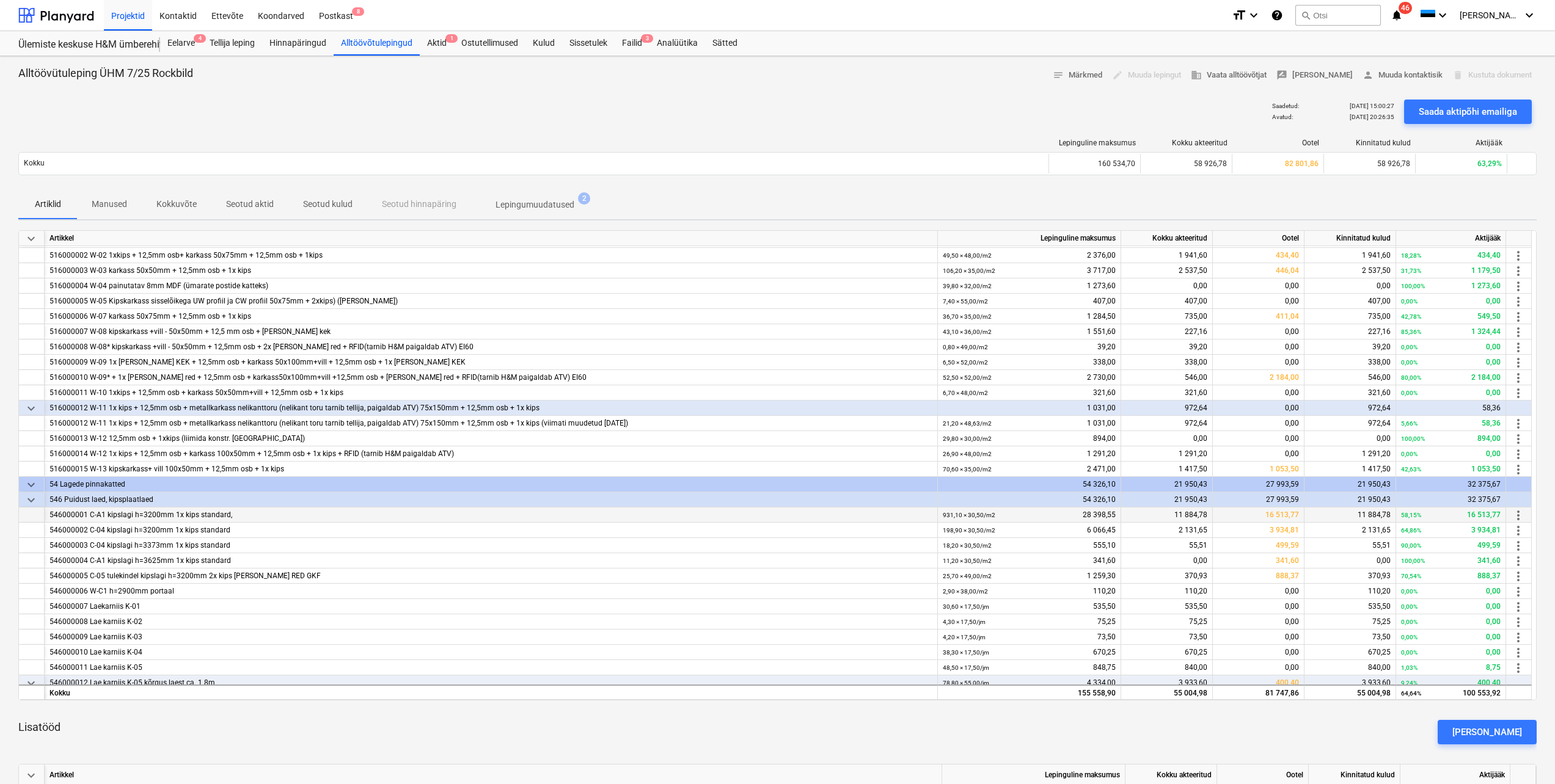
scroll to position [111, 0]
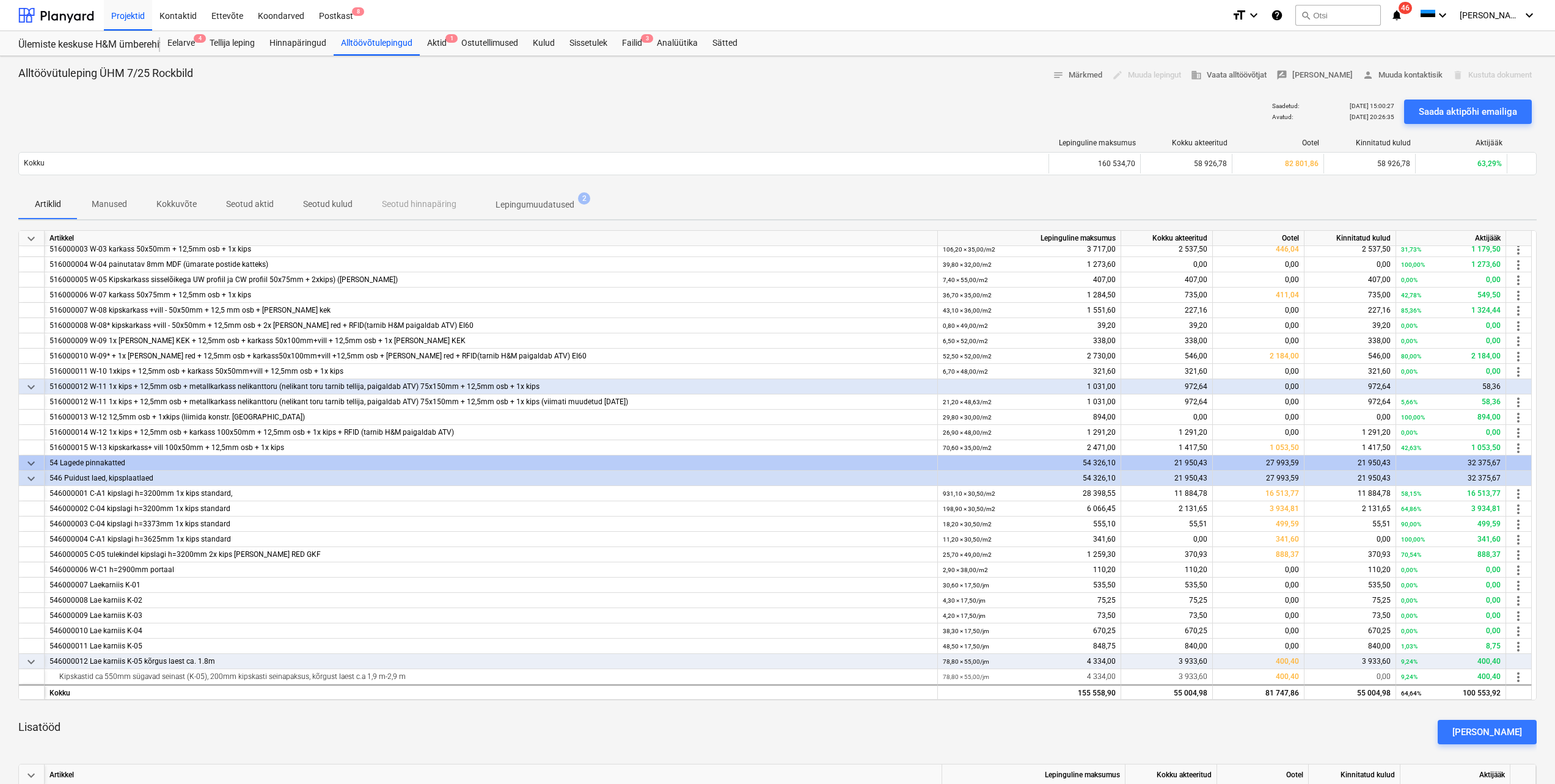
click at [30, 479] on span "keyboard_arrow_down" at bounding box center [31, 479] width 15 height 15
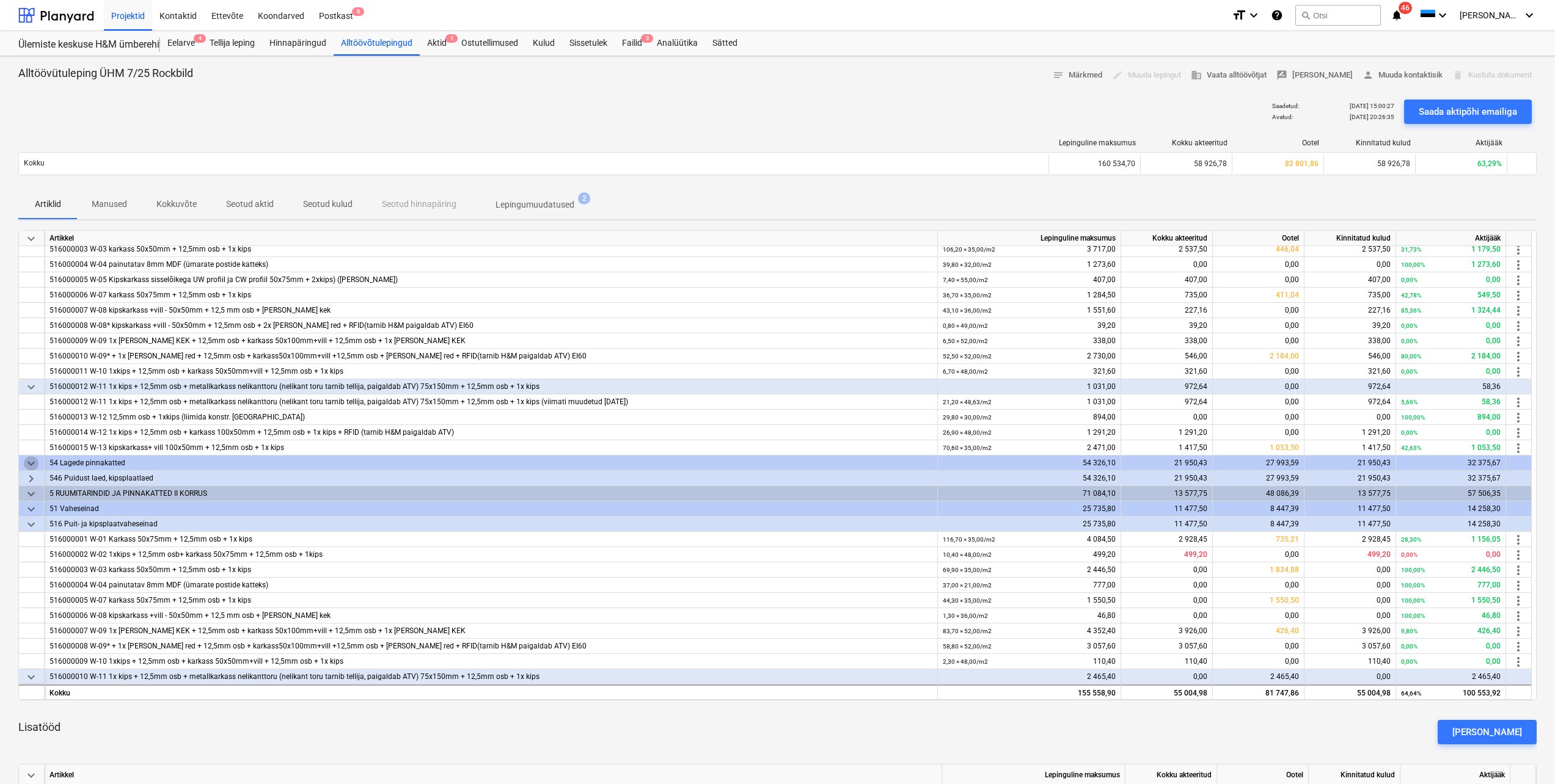
click at [30, 465] on span "keyboard_arrow_down" at bounding box center [31, 463] width 15 height 15
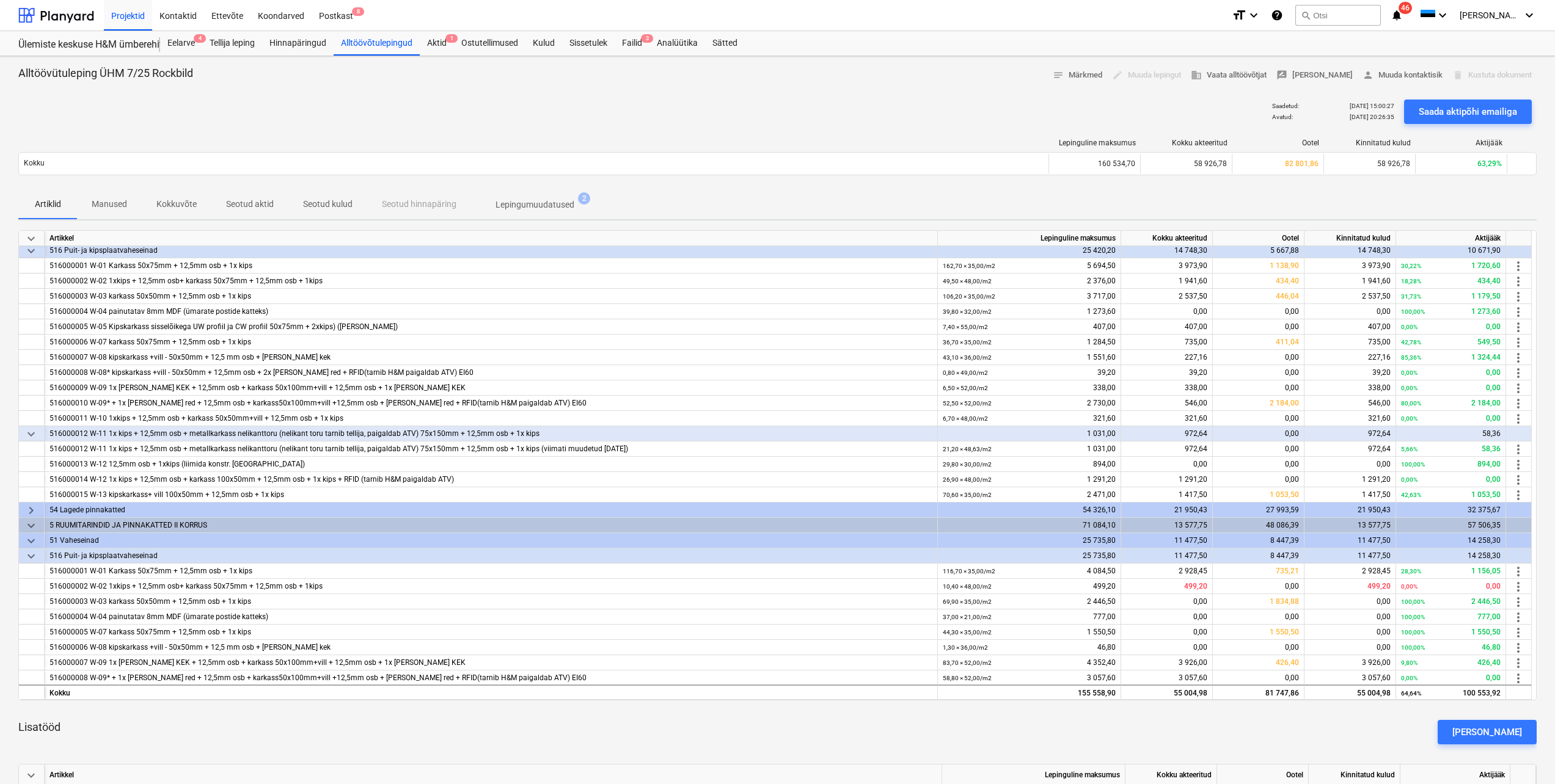
scroll to position [0, 0]
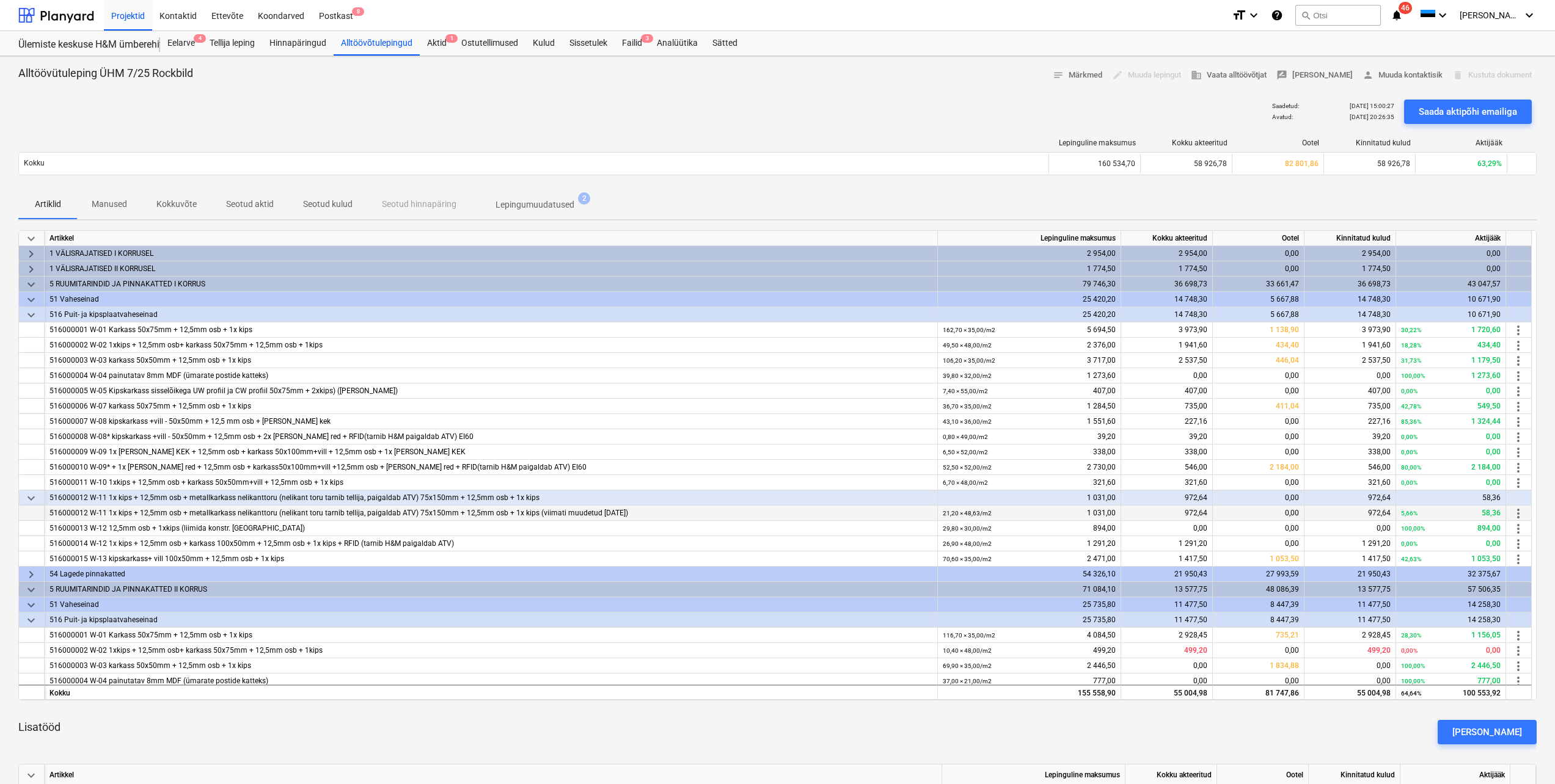
click at [711, 514] on div "516000012 W-11 1x kips + 12,5mm osb + metallkarkass nelikanttoru (nelikant toru…" at bounding box center [490, 513] width 883 height 15
